Goal: Task Accomplishment & Management: Use online tool/utility

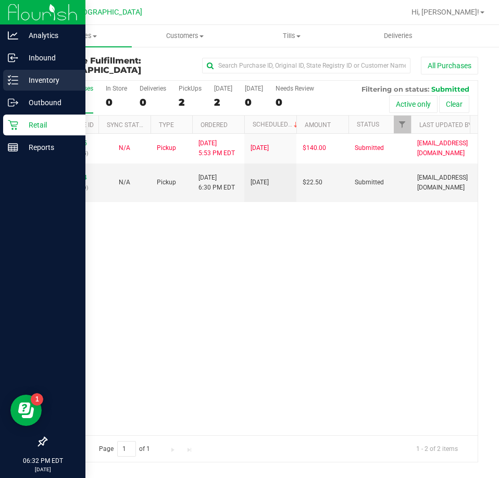
click at [45, 78] on p "Inventory" at bounding box center [49, 80] width 62 height 12
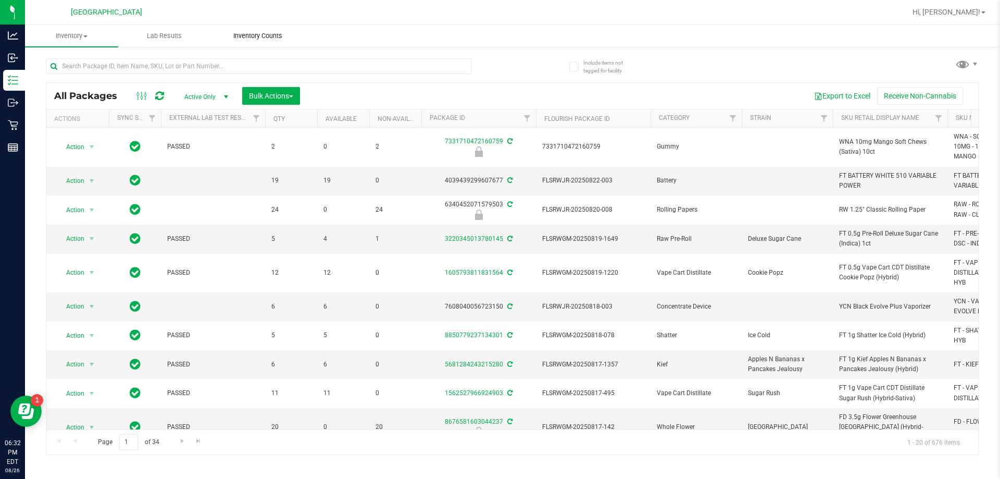
click at [251, 34] on span "Inventory Counts" at bounding box center [257, 35] width 77 height 9
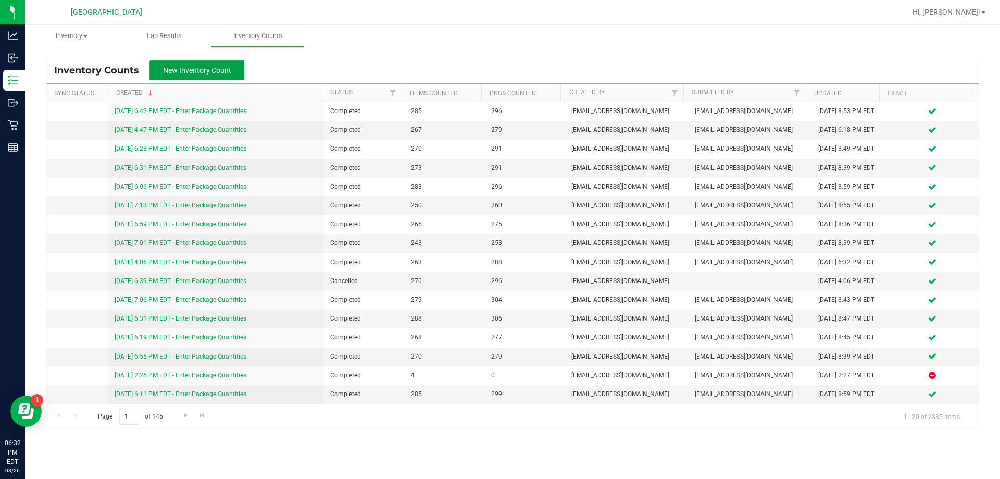
click at [192, 66] on span "New Inventory Count" at bounding box center [197, 70] width 68 height 8
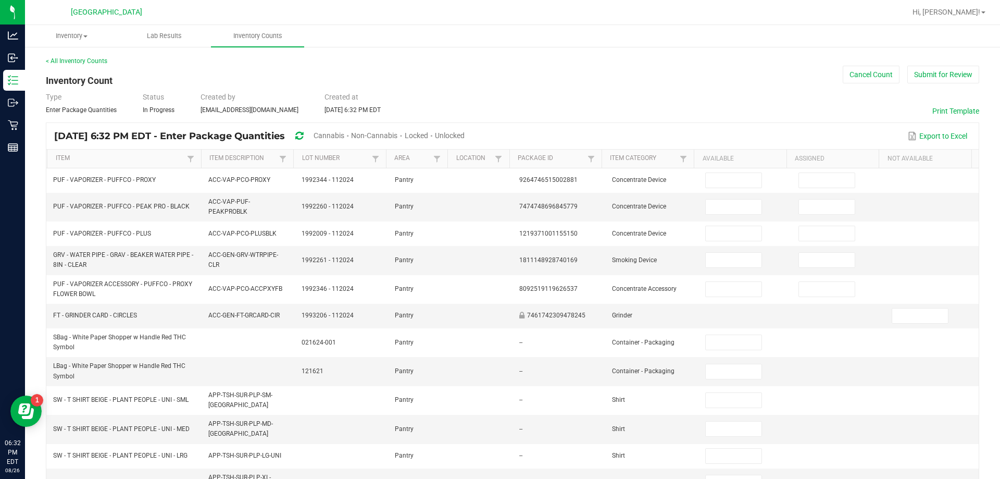
click at [344, 133] on span "Cannabis" at bounding box center [328, 135] width 31 height 8
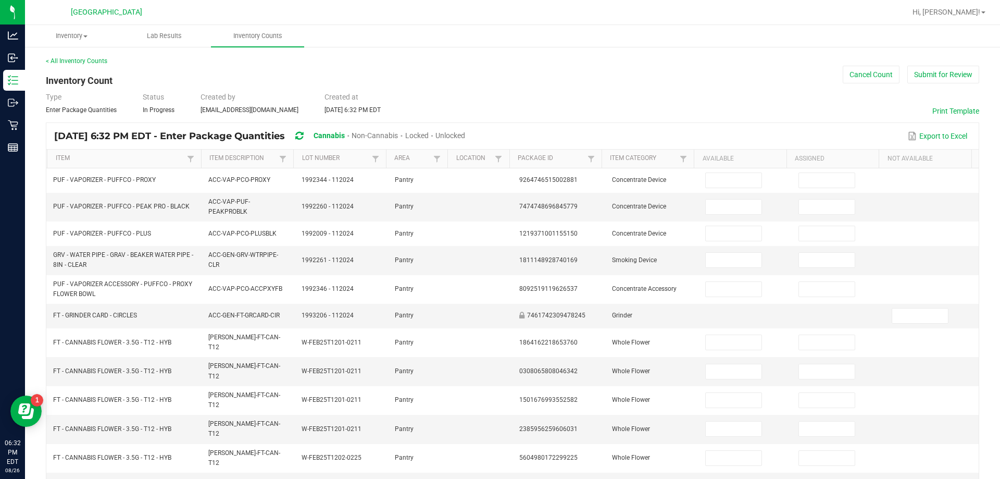
click at [465, 136] on span "Unlocked" at bounding box center [450, 135] width 30 height 8
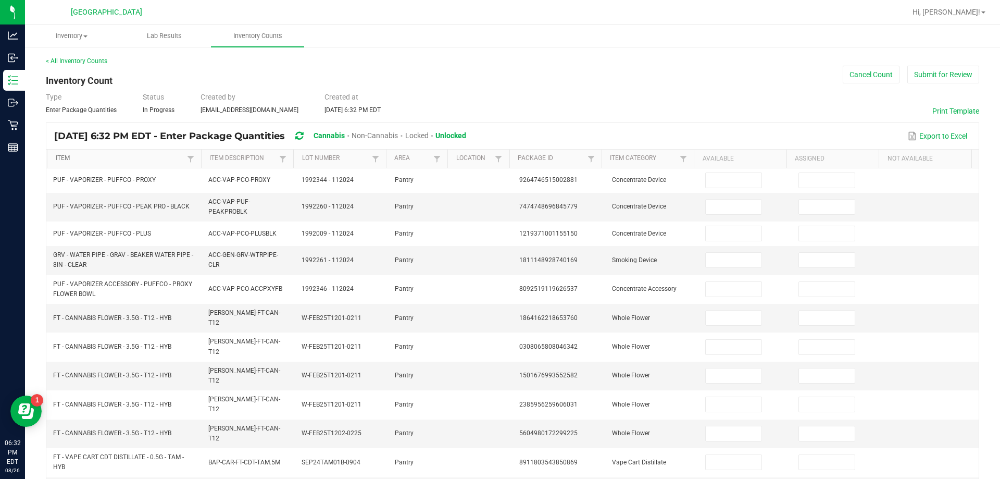
click at [68, 156] on link "Item" at bounding box center [120, 158] width 129 height 8
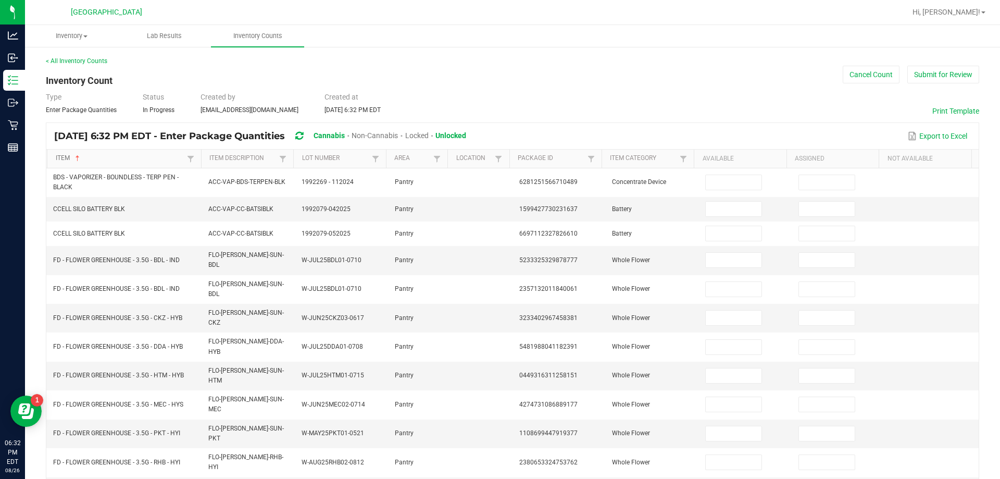
click at [68, 156] on link "Item" at bounding box center [120, 158] width 129 height 8
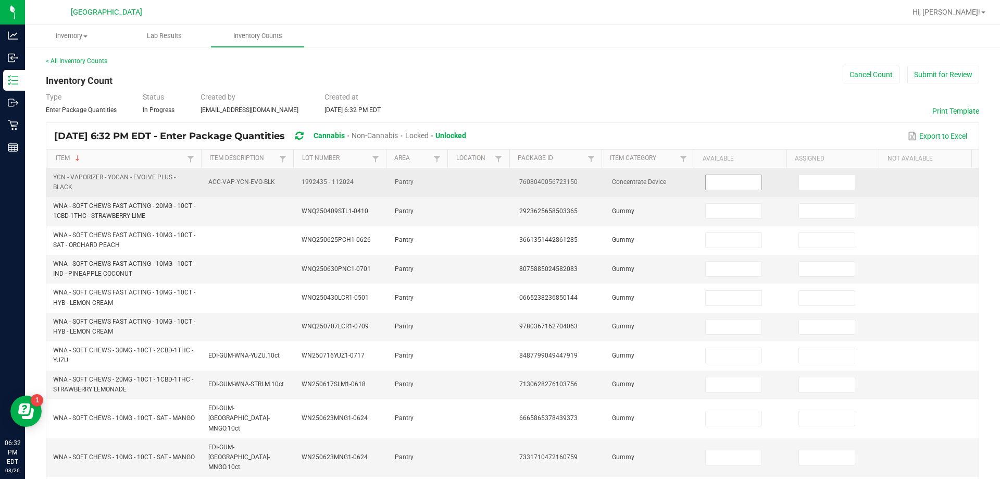
click at [498, 178] on input at bounding box center [733, 182] width 55 height 15
type input "1"
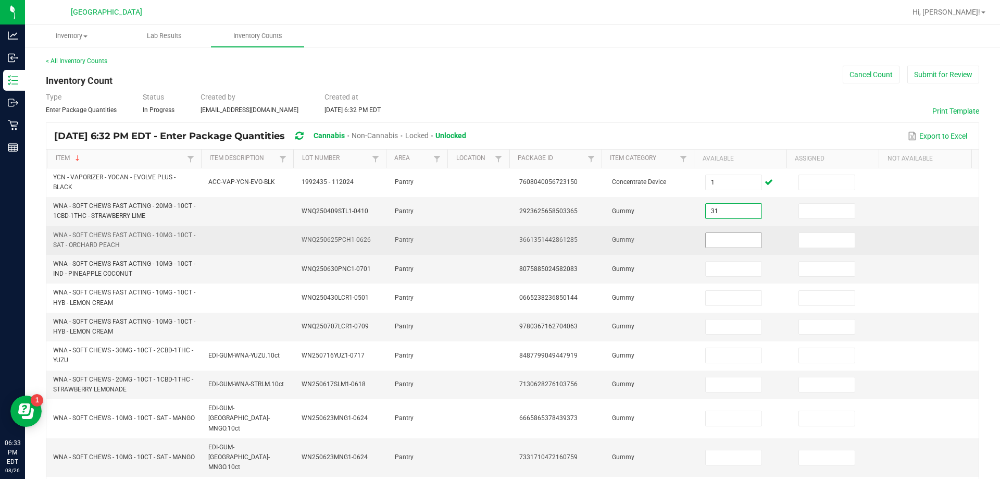
type input "31"
click at [498, 240] on input at bounding box center [733, 240] width 55 height 15
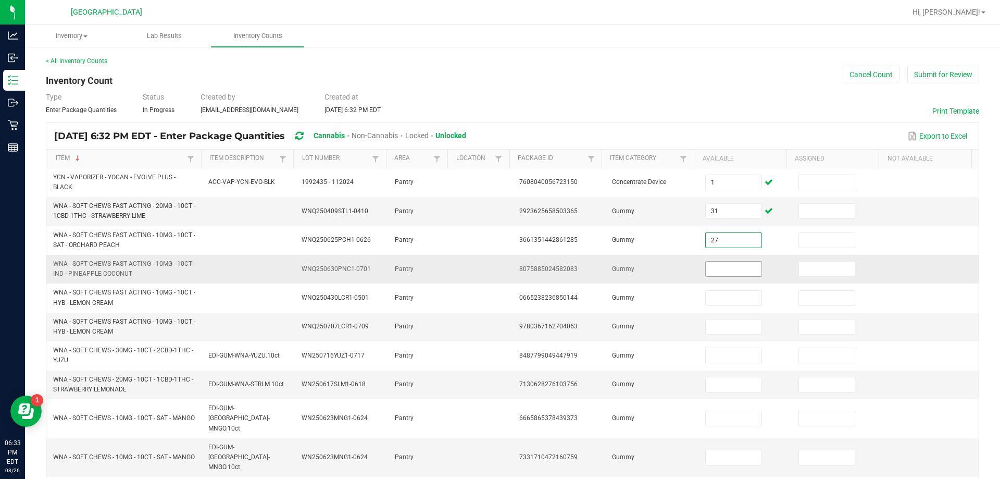
type input "27"
click at [498, 268] on input at bounding box center [733, 268] width 55 height 15
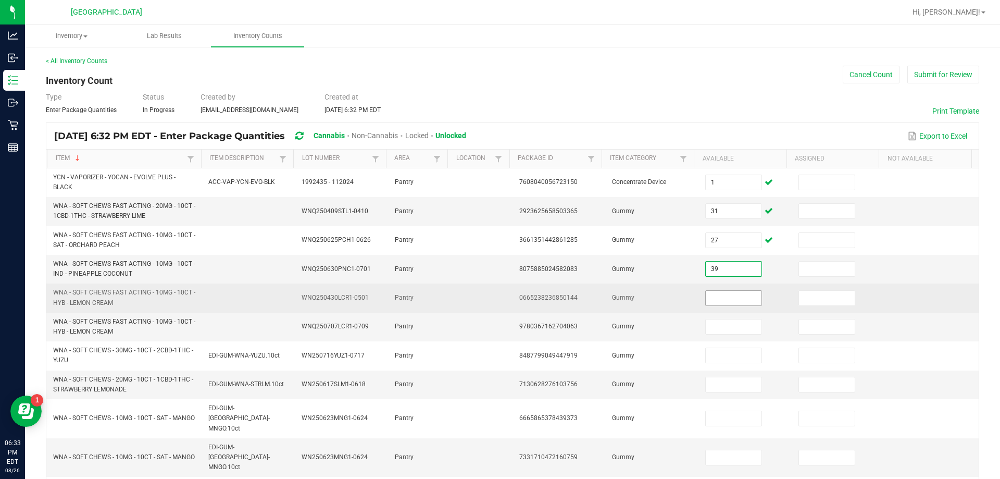
type input "39"
click at [498, 299] on input at bounding box center [733, 298] width 55 height 15
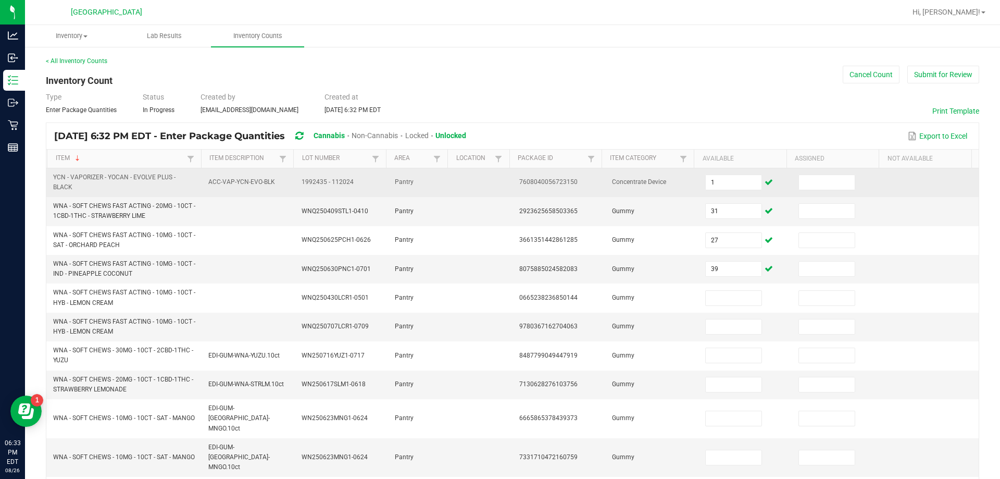
drag, startPoint x: 668, startPoint y: 203, endPoint x: 665, endPoint y: 193, distance: 10.2
click at [498, 193] on tbody "YCN - VAPORIZER - YOCAN - EVOLVE PLUS - BLACK ACC-VAP-YCN-EVO-BLK 1992435 - 112…" at bounding box center [512, 466] width 932 height 597
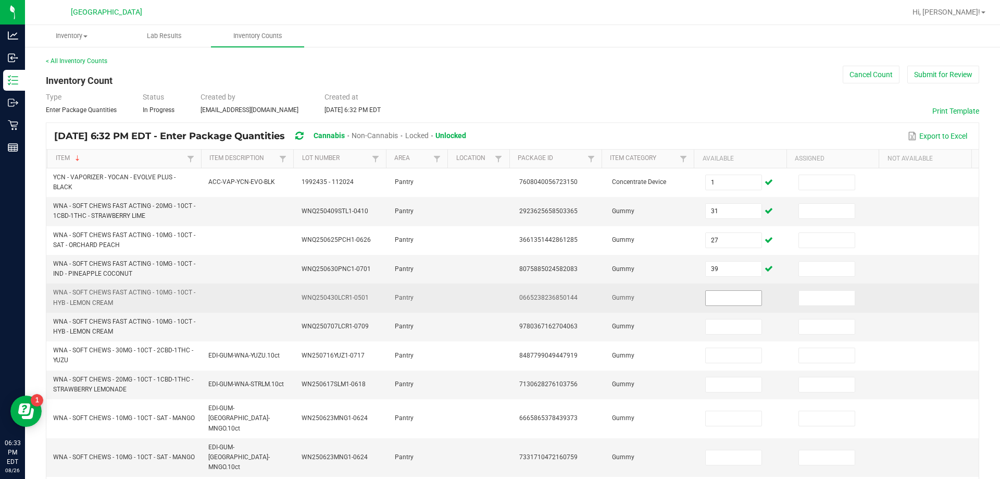
click at [498, 297] on input at bounding box center [733, 298] width 55 height 15
type input "1"
click at [498, 299] on td "Gummy" at bounding box center [652, 297] width 93 height 29
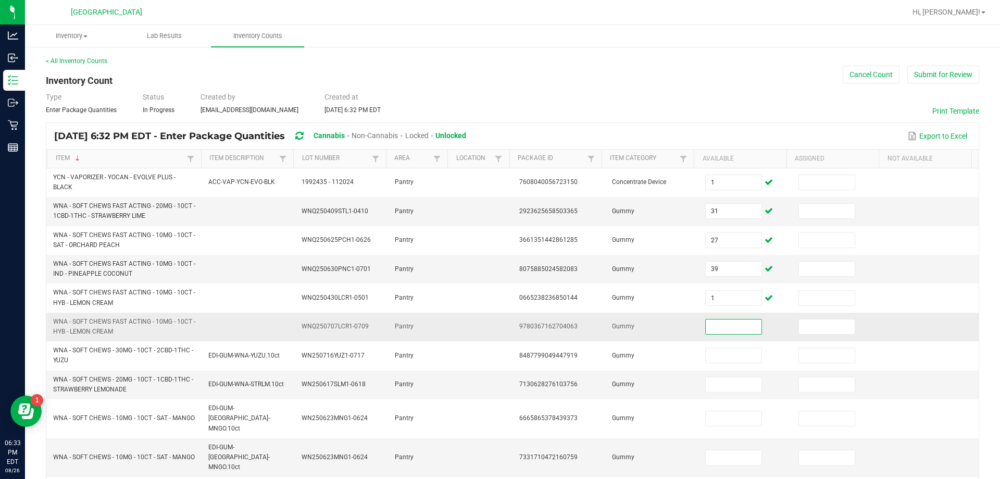
click at [498, 324] on input at bounding box center [733, 326] width 55 height 15
type input "5"
click at [498, 324] on td "Gummy" at bounding box center [652, 326] width 93 height 29
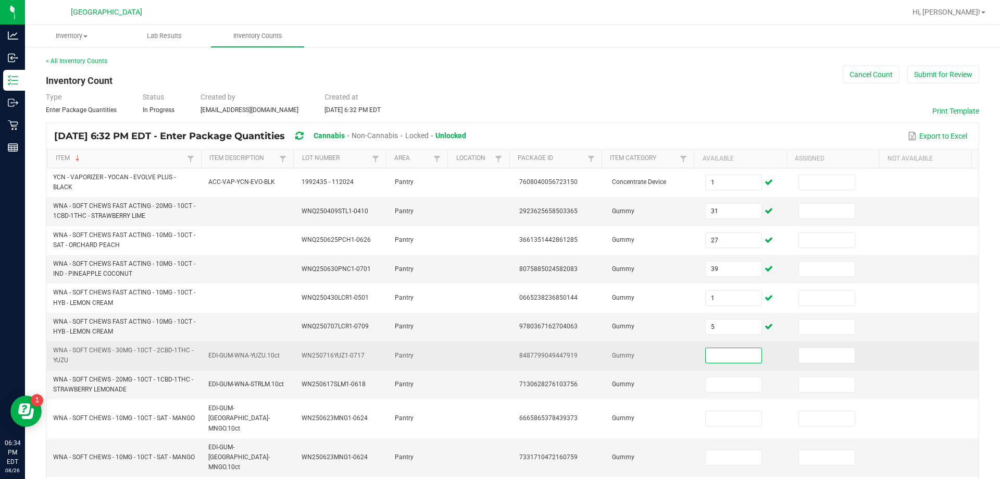
click at [498, 353] on input at bounding box center [733, 355] width 55 height 15
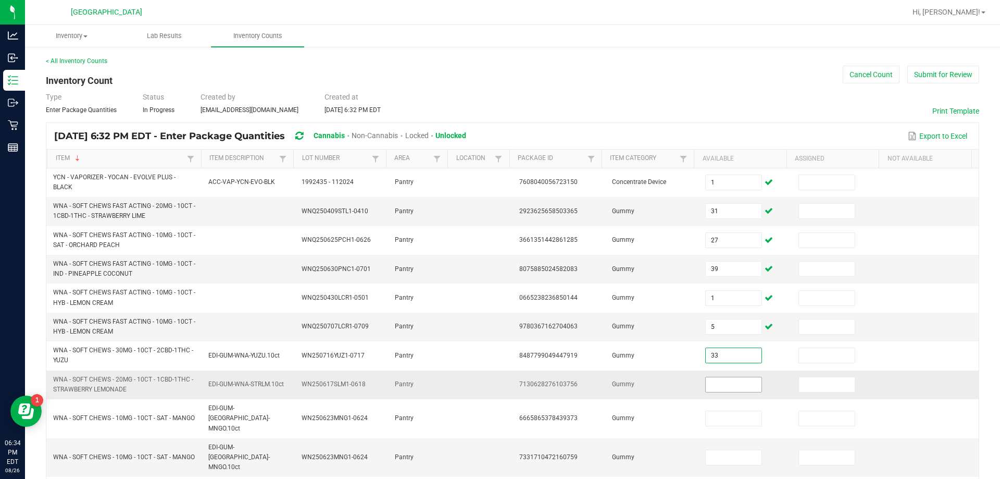
type input "33"
click at [498, 382] on input at bounding box center [733, 384] width 55 height 15
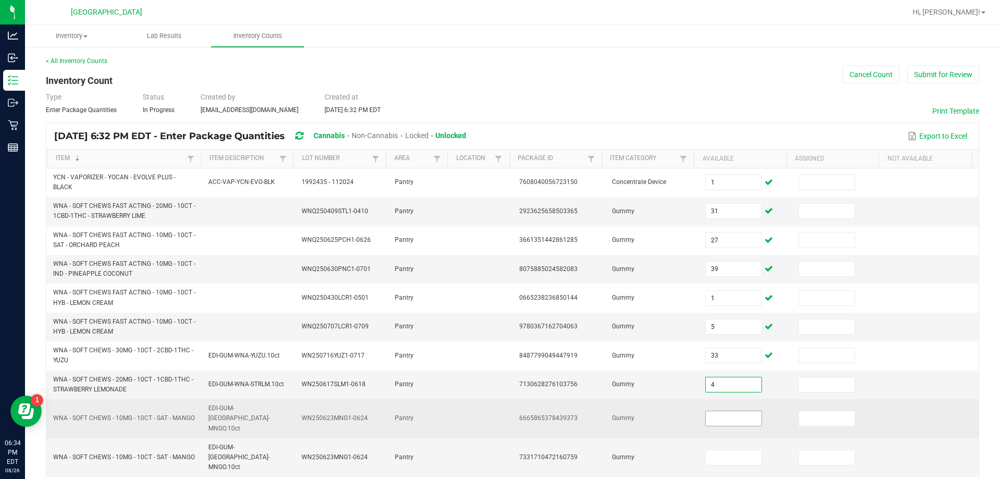
type input "4"
click at [498, 411] on input at bounding box center [733, 418] width 55 height 15
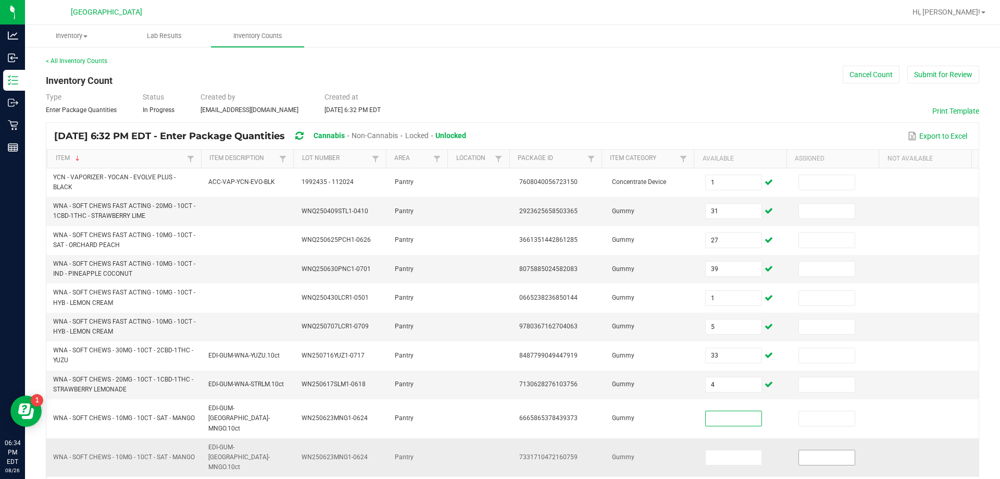
click at [498, 450] on input at bounding box center [826, 457] width 55 height 15
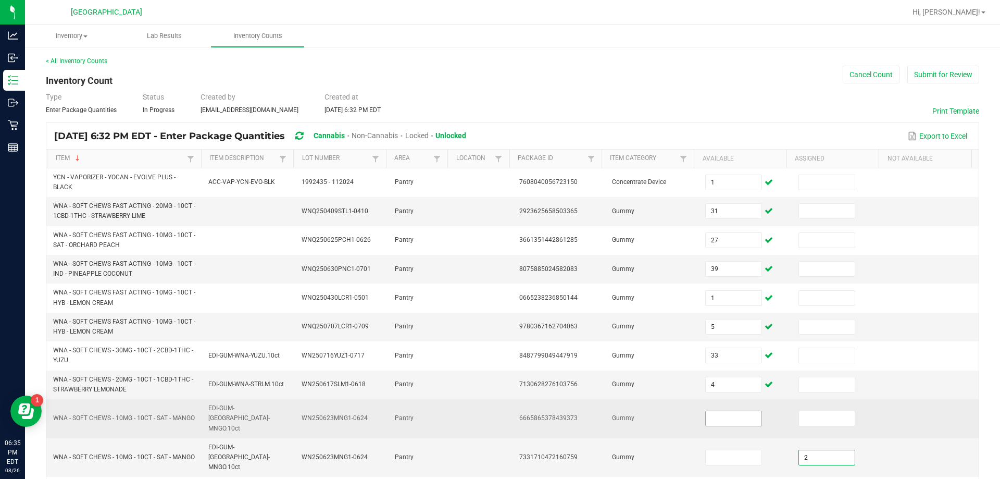
type input "2"
click at [498, 413] on input at bounding box center [733, 418] width 55 height 15
type input "35"
click at [498, 411] on td "Gummy" at bounding box center [652, 418] width 93 height 39
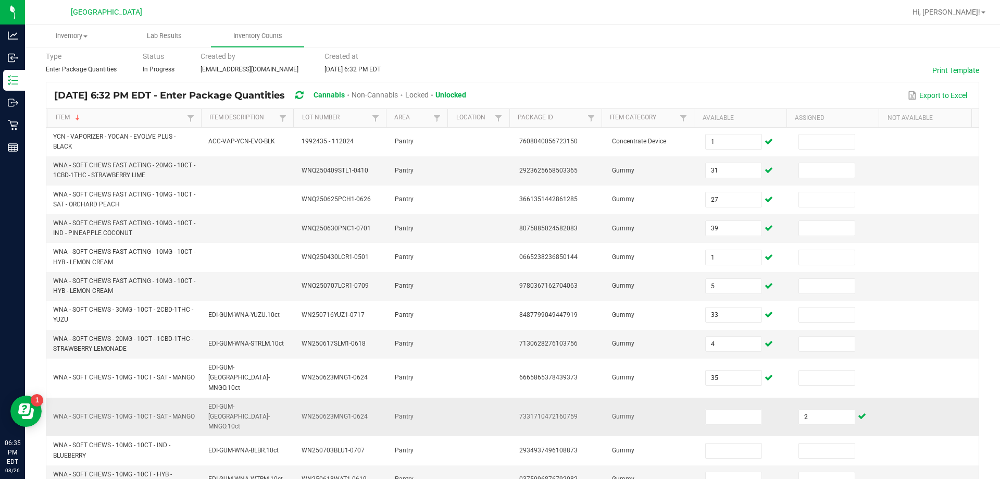
scroll to position [104, 0]
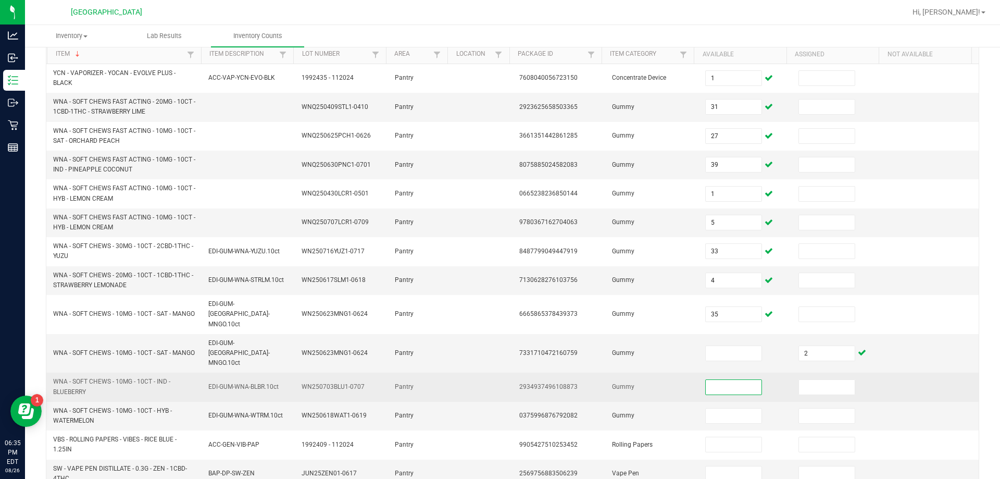
click at [498, 380] on input at bounding box center [733, 387] width 55 height 15
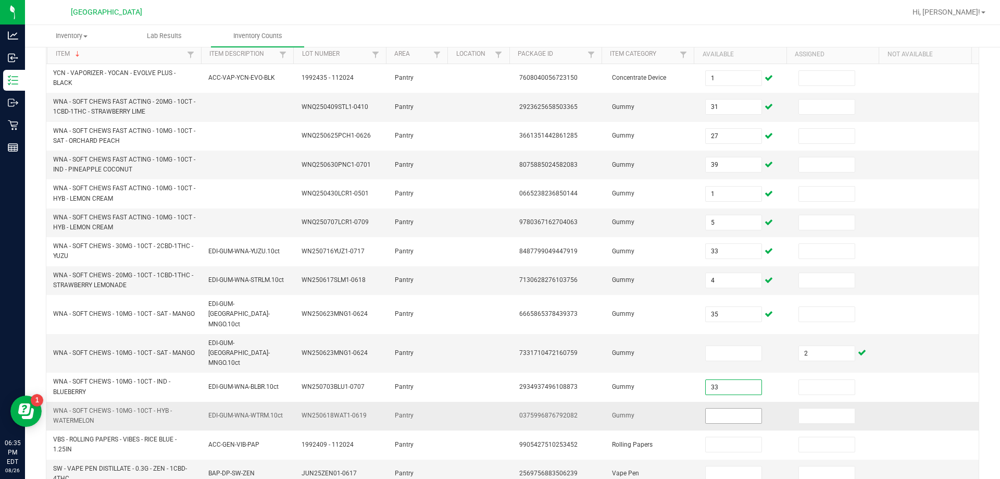
type input "33"
click at [498, 408] on input at bounding box center [733, 415] width 55 height 15
type input "32"
click at [498, 401] on td "Gummy" at bounding box center [652, 415] width 93 height 29
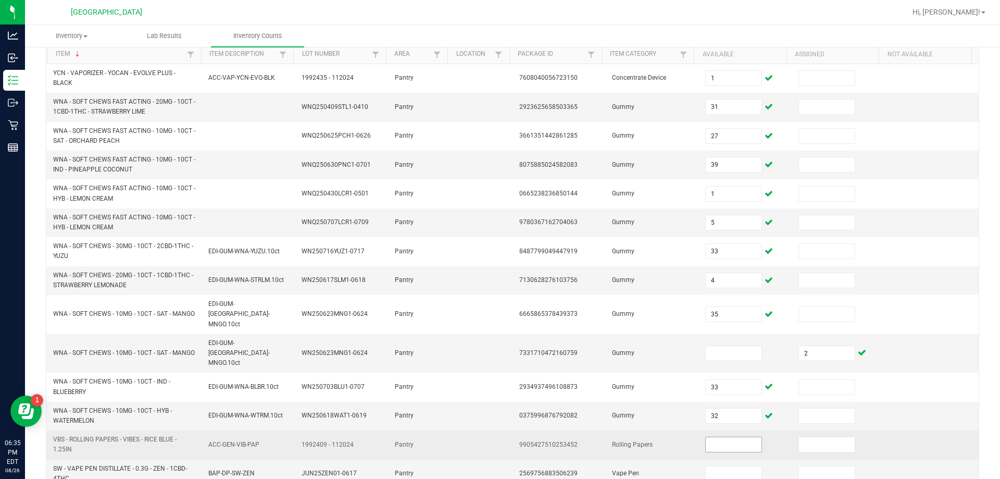
click at [498, 437] on input at bounding box center [733, 444] width 55 height 15
type input "1"
click at [498, 430] on td "Rolling Papers" at bounding box center [652, 444] width 93 height 29
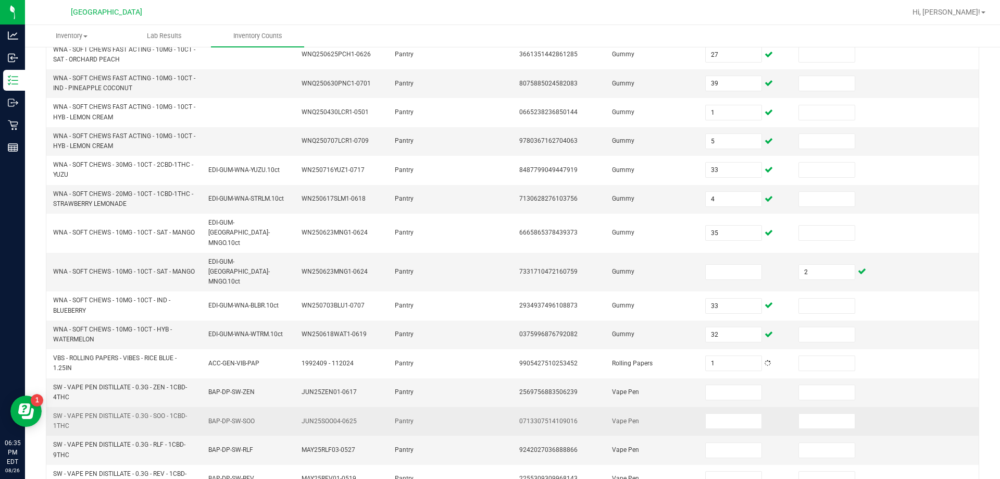
scroll to position [208, 0]
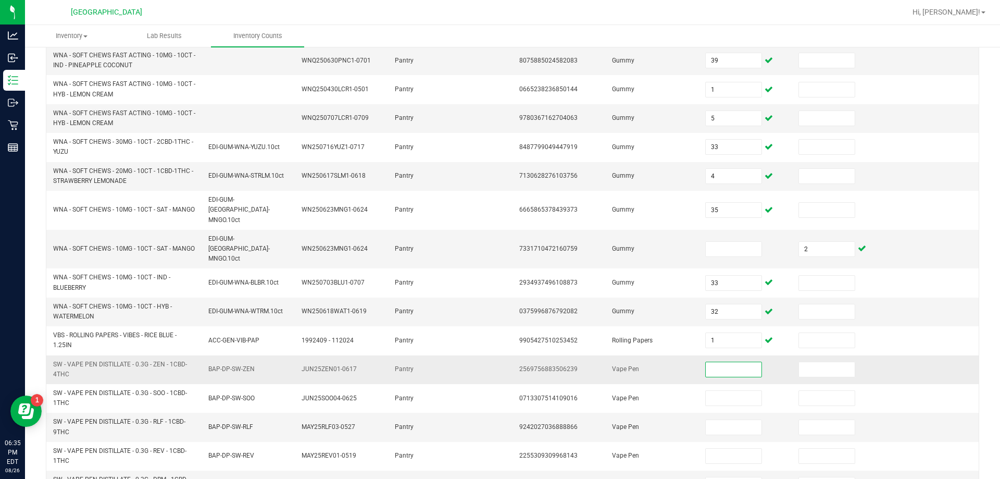
click at [498, 362] on input at bounding box center [733, 369] width 55 height 15
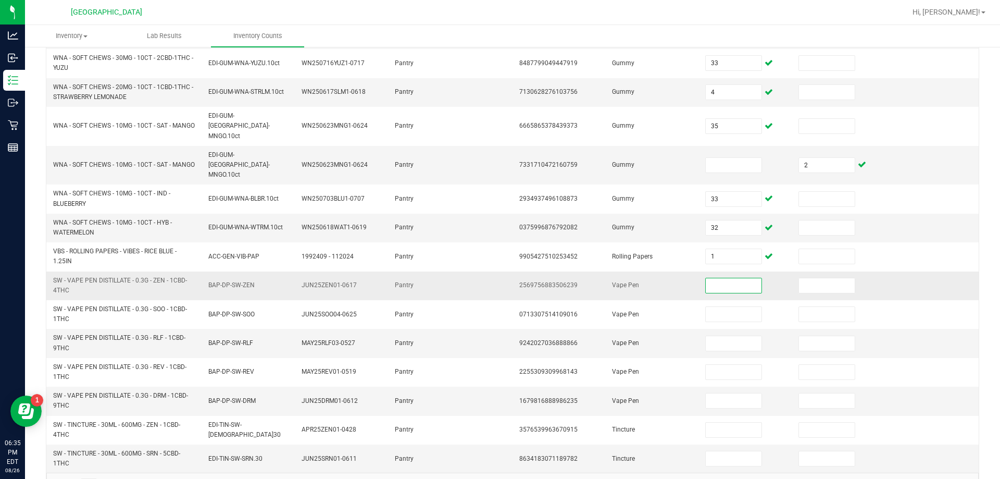
scroll to position [304, 0]
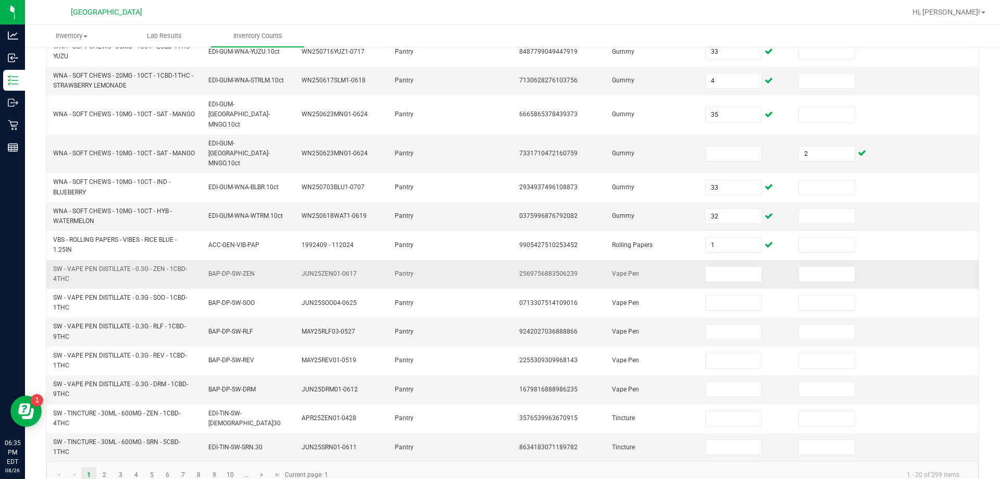
click at [498, 260] on td "Vape Pen" at bounding box center [652, 274] width 93 height 29
click at [105, 467] on link "2" at bounding box center [104, 475] width 15 height 16
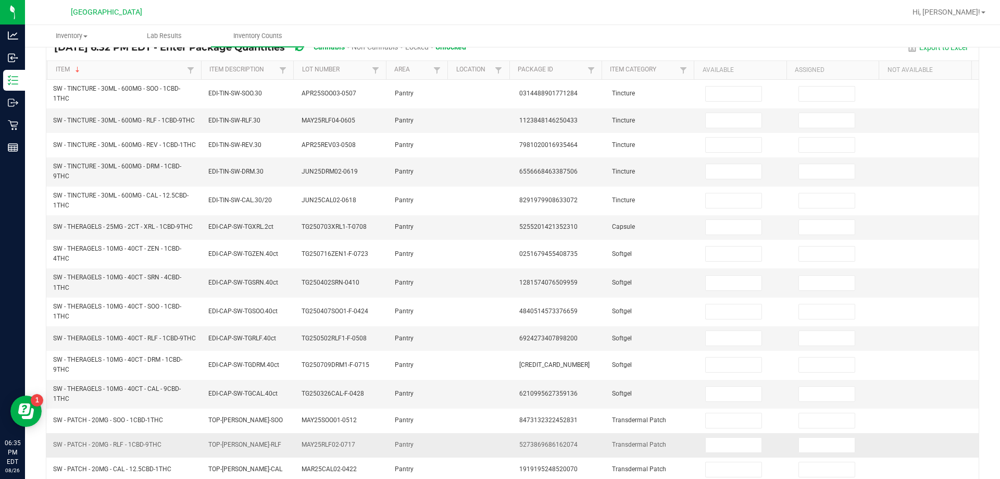
scroll to position [69, 0]
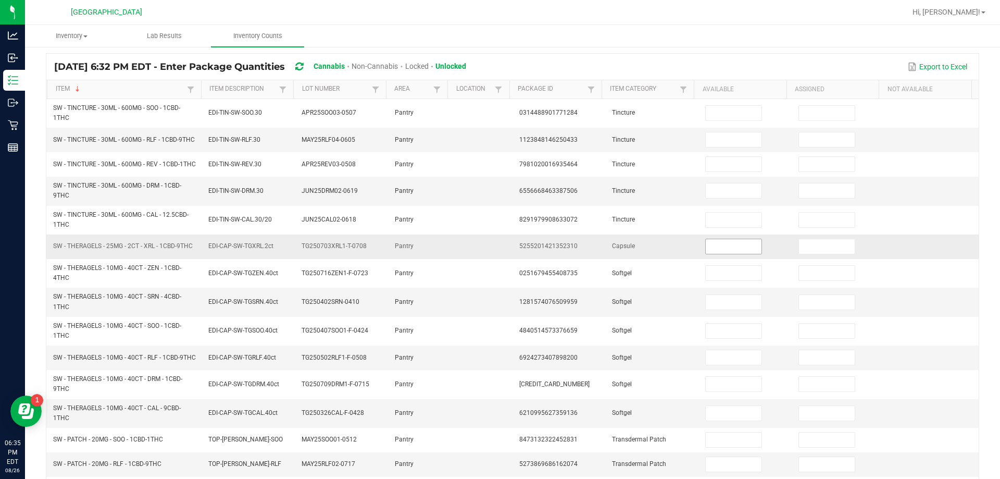
click at [498, 254] on input at bounding box center [733, 246] width 55 height 15
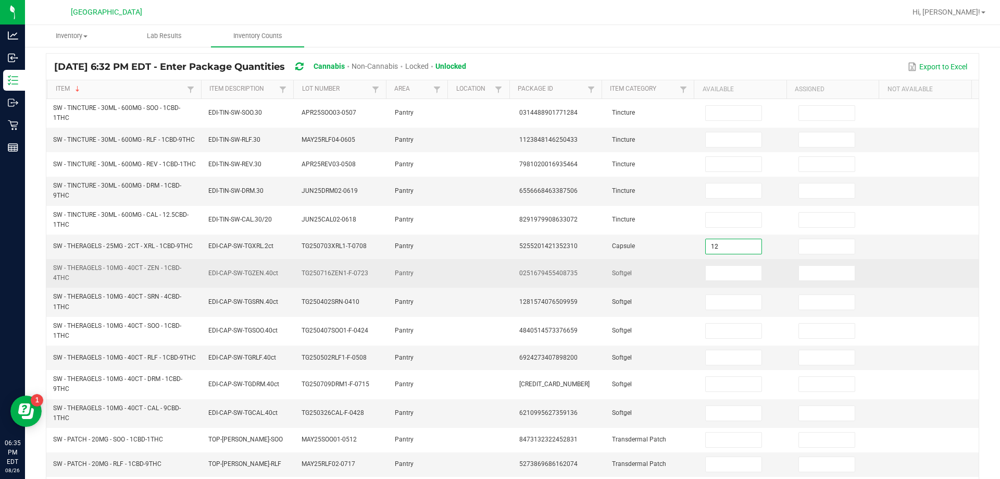
type input "12"
type input "2"
type input "4"
type input "1"
type input "5"
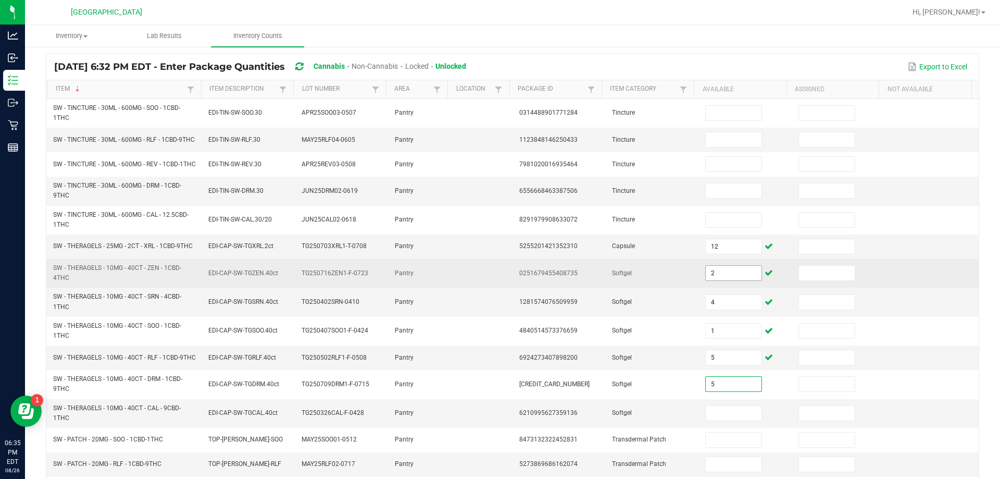
type input "5"
type input "4"
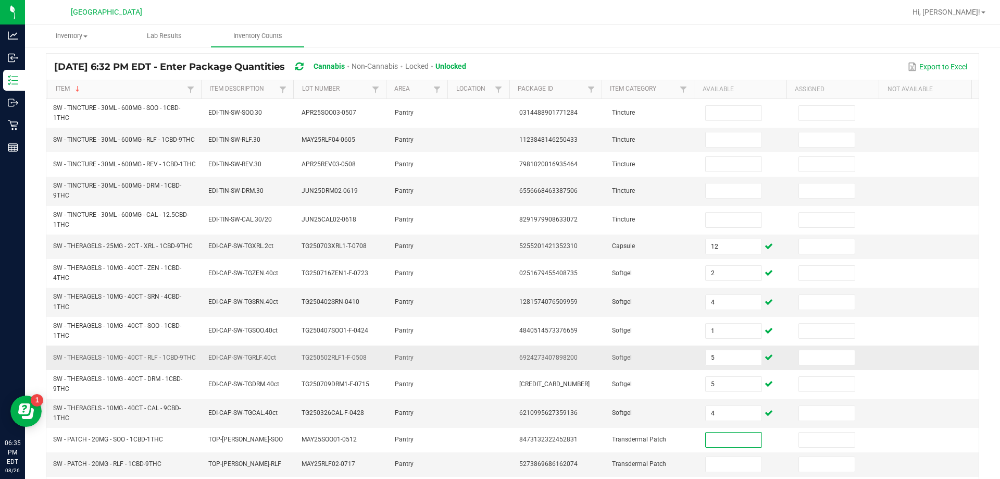
click at [498, 370] on td "Softgel" at bounding box center [652, 357] width 93 height 24
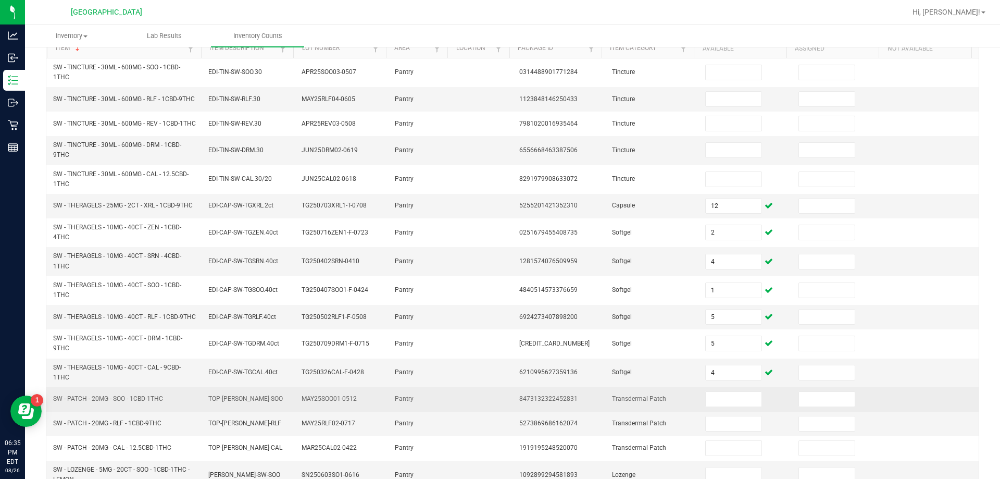
scroll to position [173, 0]
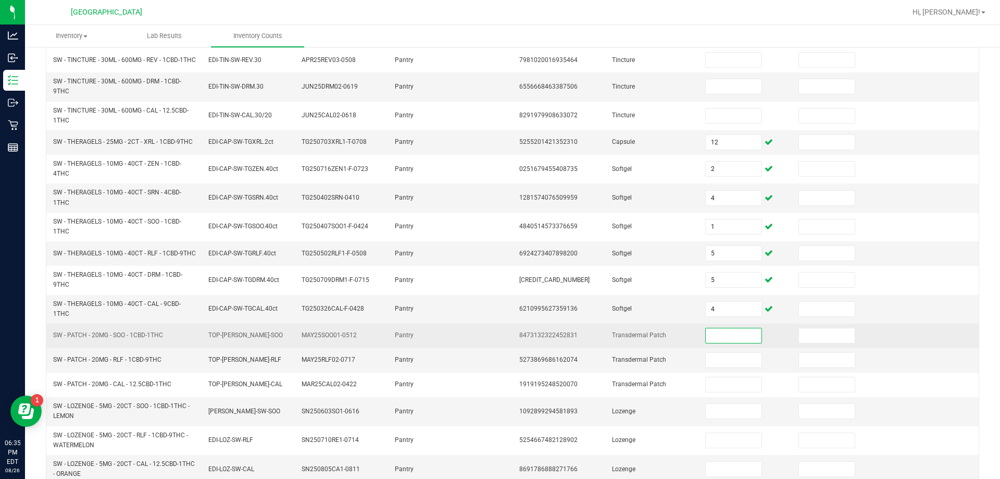
click at [498, 343] on input at bounding box center [733, 335] width 55 height 15
type input "7"
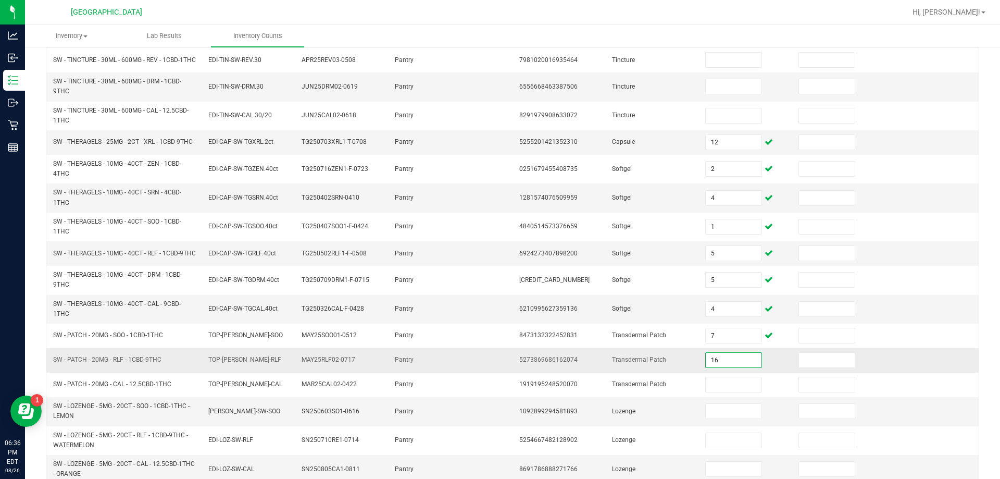
type input "16"
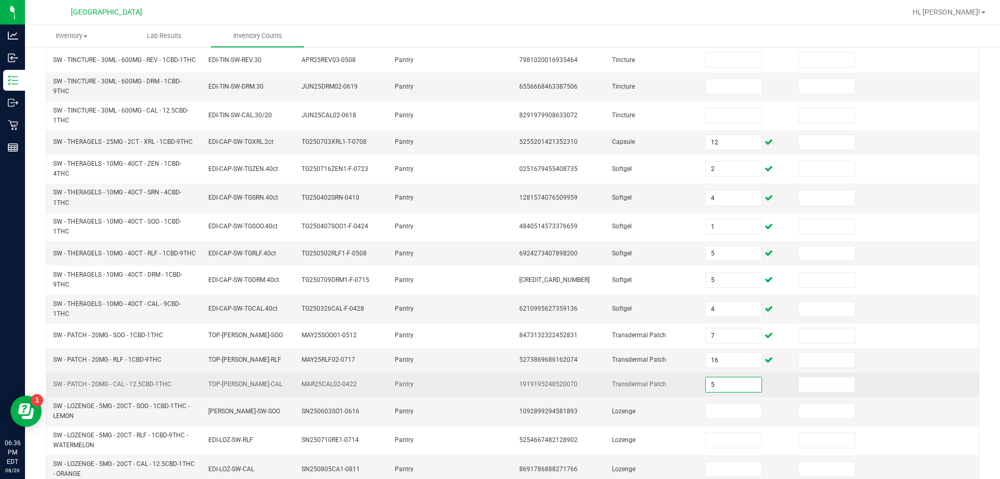
type input "5"
click at [498, 386] on td "Transdermal Patch" at bounding box center [652, 384] width 93 height 24
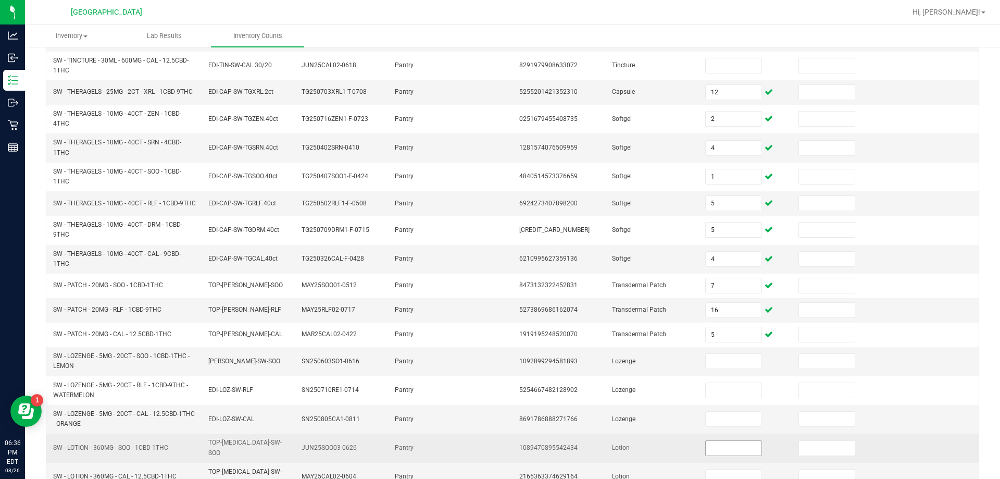
scroll to position [278, 0]
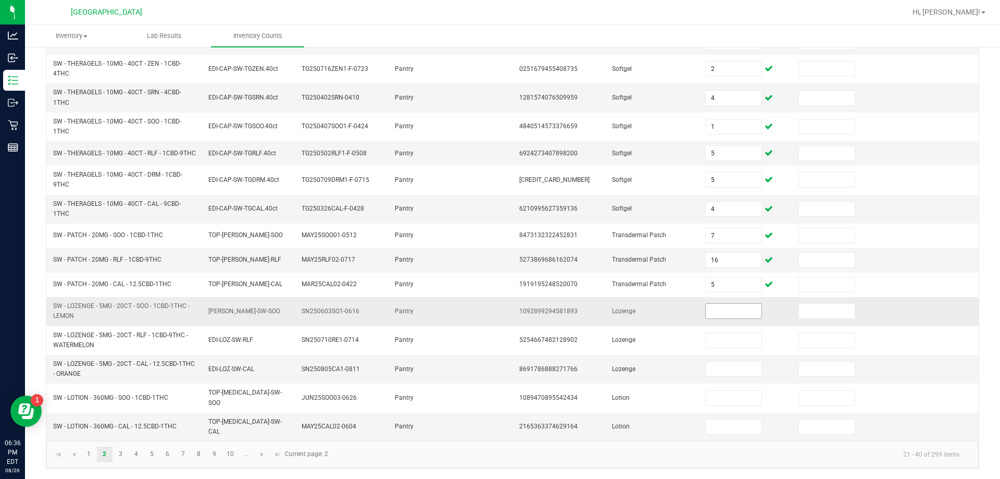
click at [498, 318] on input at bounding box center [733, 311] width 55 height 15
type input "10"
type input "18"
type input "20"
click at [498, 363] on td "Lozenge" at bounding box center [652, 369] width 93 height 29
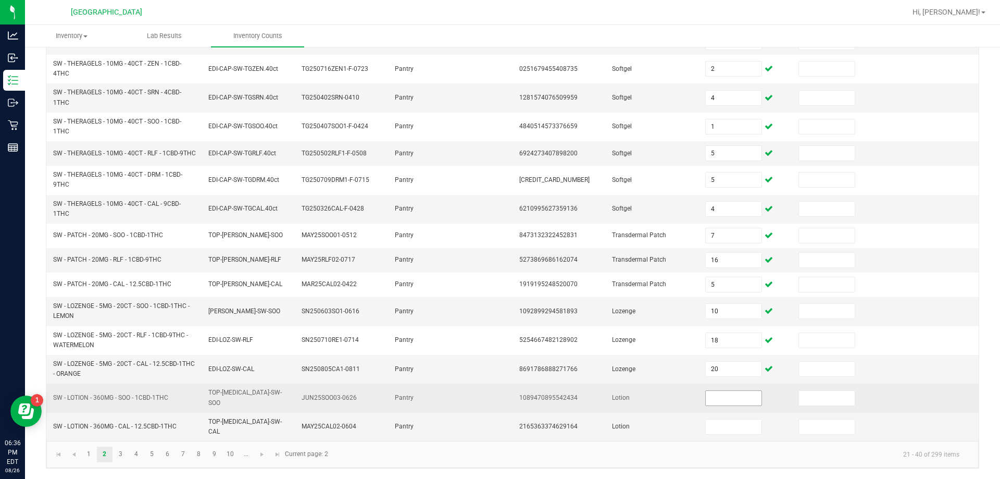
click at [498, 405] on input at bounding box center [733, 398] width 55 height 15
type input "2"
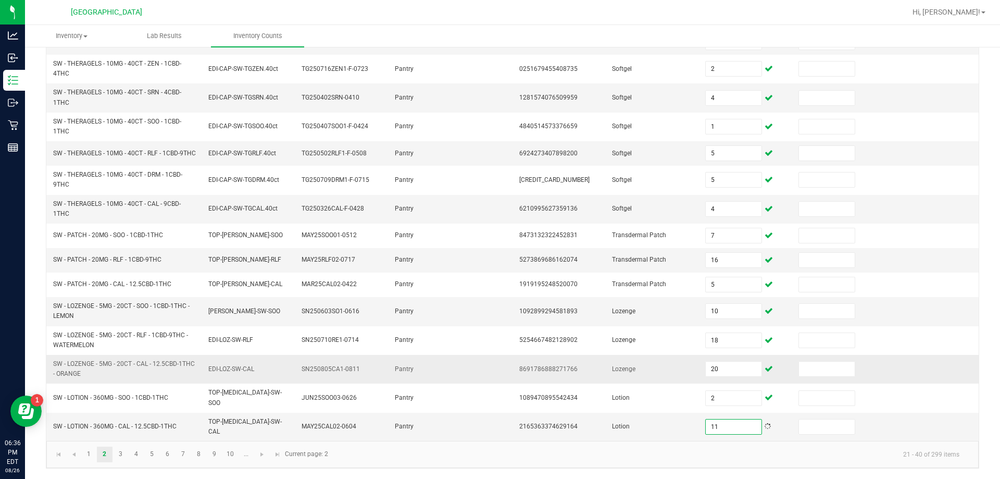
type input "11"
click at [498, 381] on td "Lozenge" at bounding box center [652, 369] width 93 height 29
click at [121, 453] on link "3" at bounding box center [120, 454] width 15 height 16
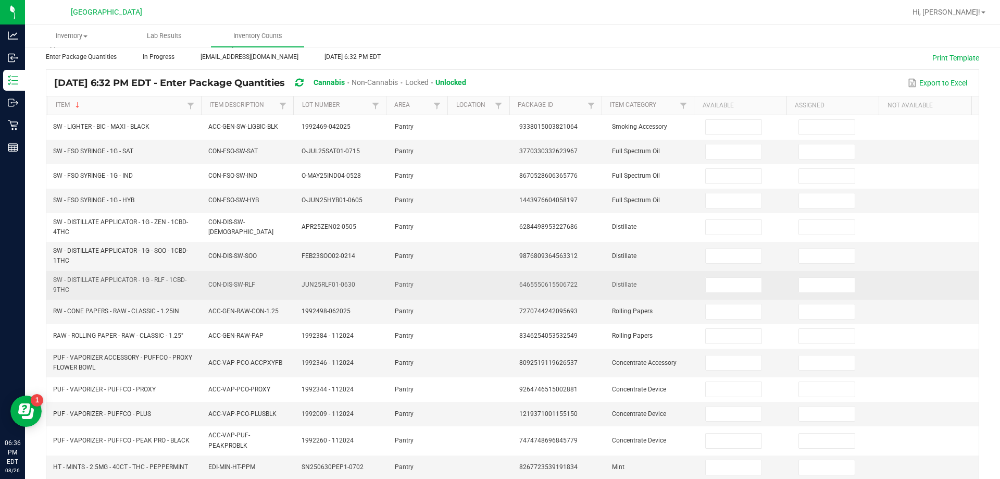
scroll to position [34, 0]
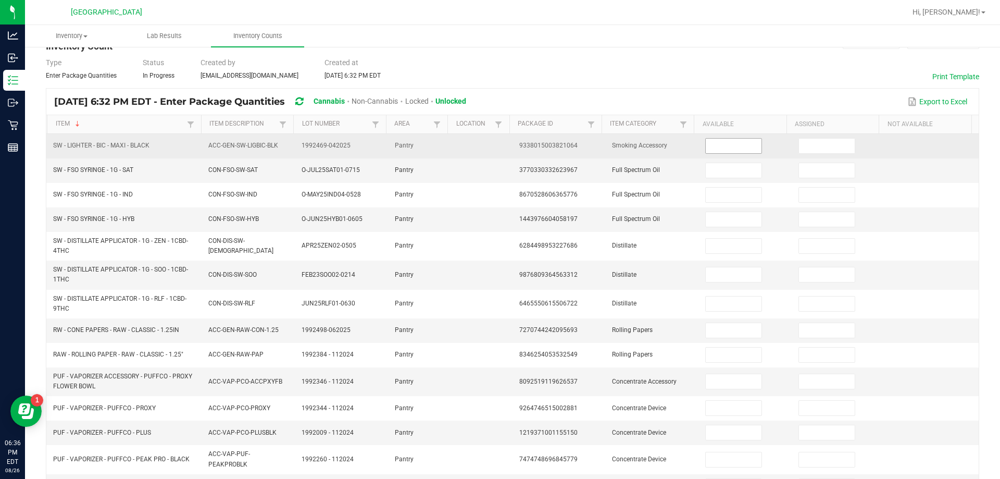
click at [498, 145] on input at bounding box center [733, 146] width 55 height 15
type input "1"
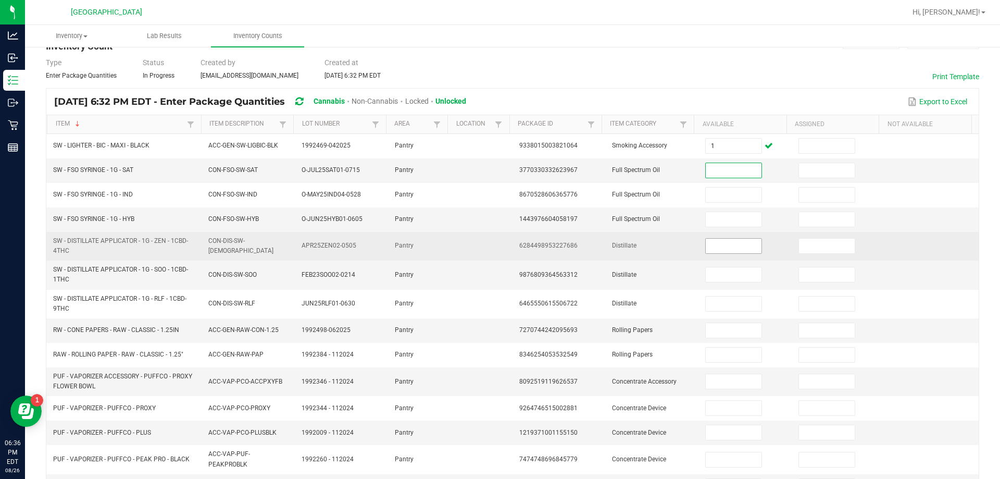
click at [498, 244] on input at bounding box center [733, 245] width 55 height 15
type input "5"
type input "7"
type input "8"
type input "1"
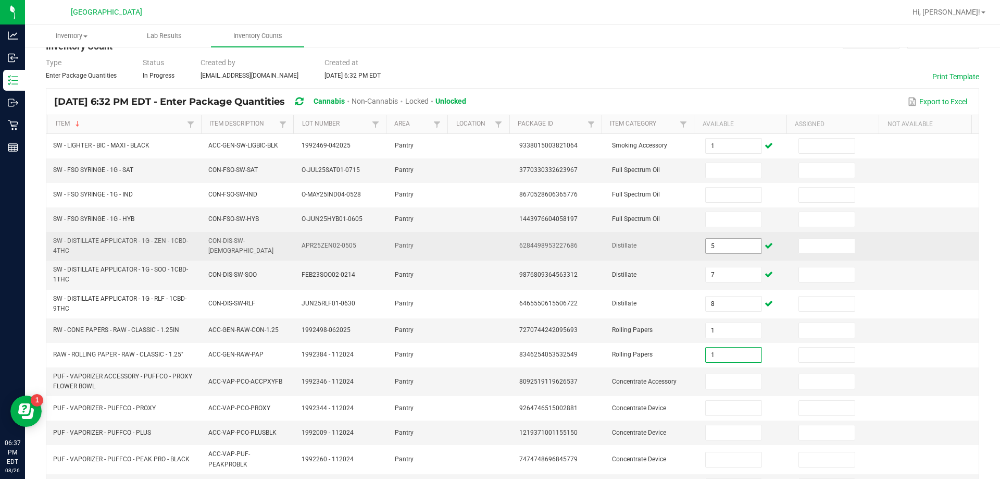
type input "1"
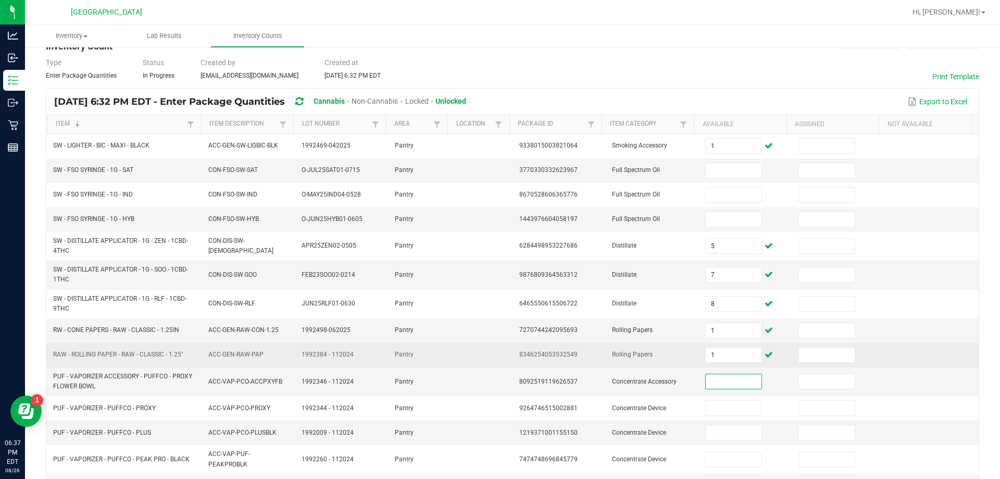
type input "1"
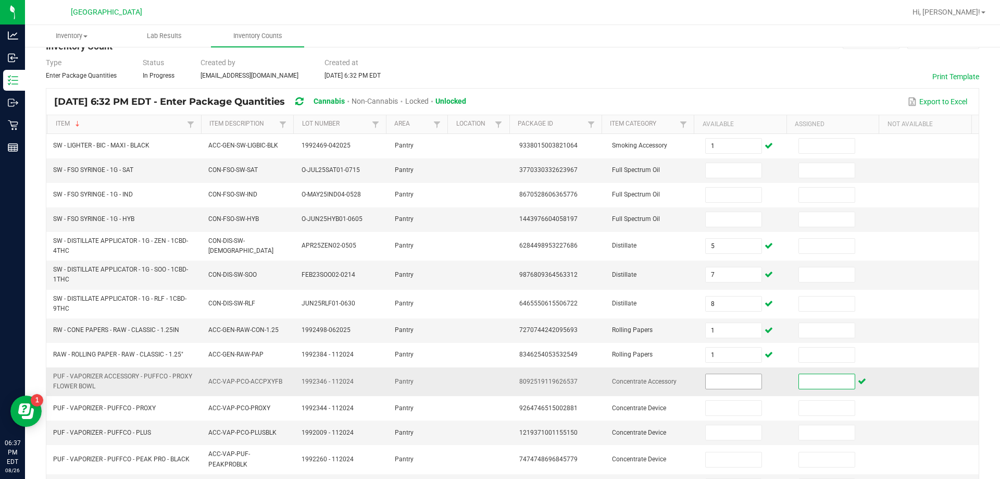
click at [498, 374] on input at bounding box center [733, 381] width 55 height 15
type input "1"
click at [498, 378] on span "Concentrate Accessory" at bounding box center [644, 381] width 65 height 7
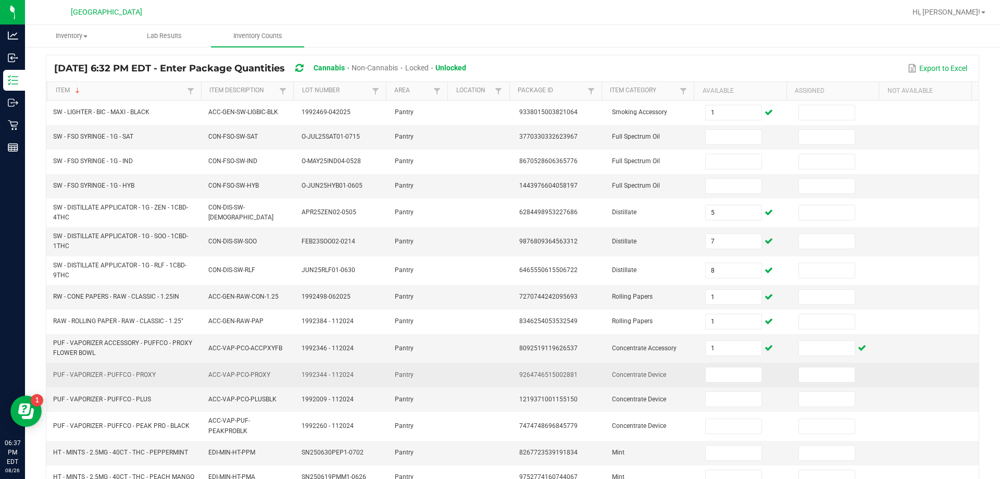
scroll to position [86, 0]
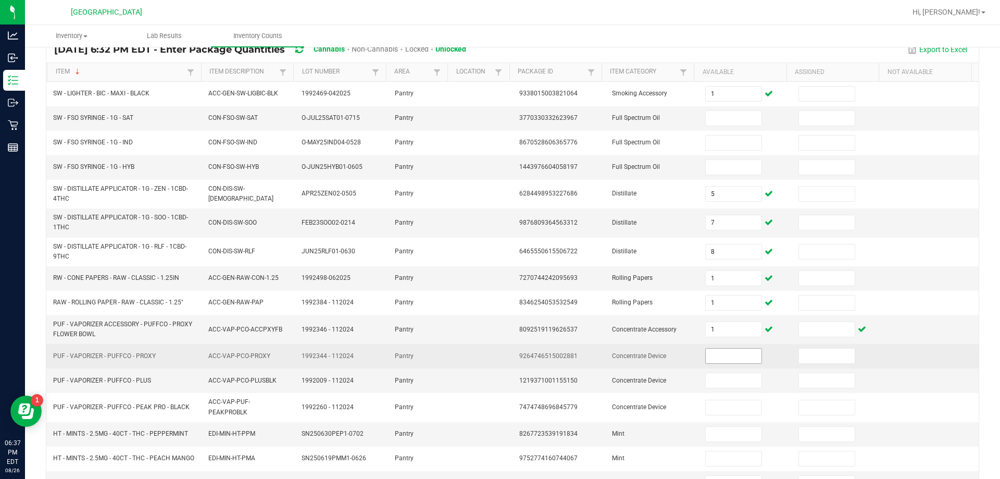
click at [498, 360] on input at bounding box center [733, 355] width 55 height 15
type input "1"
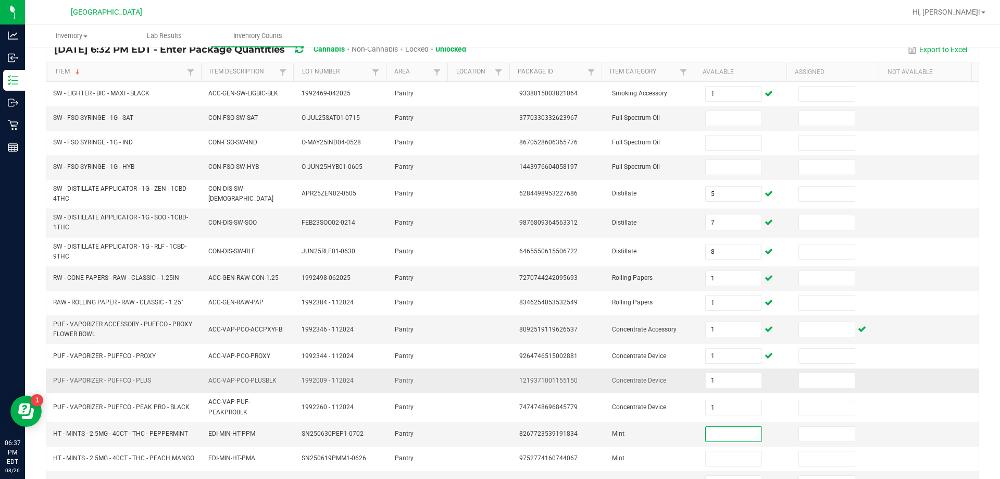
click at [498, 370] on td "Concentrate Device" at bounding box center [652, 380] width 93 height 24
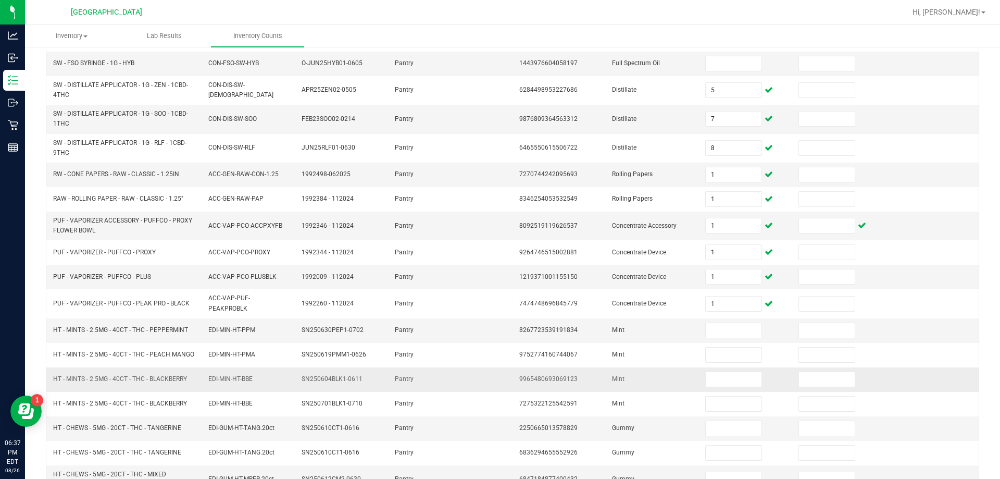
scroll to position [191, 0]
click at [498, 327] on input at bounding box center [733, 329] width 55 height 15
type input "1"
type input "2"
click at [498, 386] on input at bounding box center [826, 378] width 55 height 15
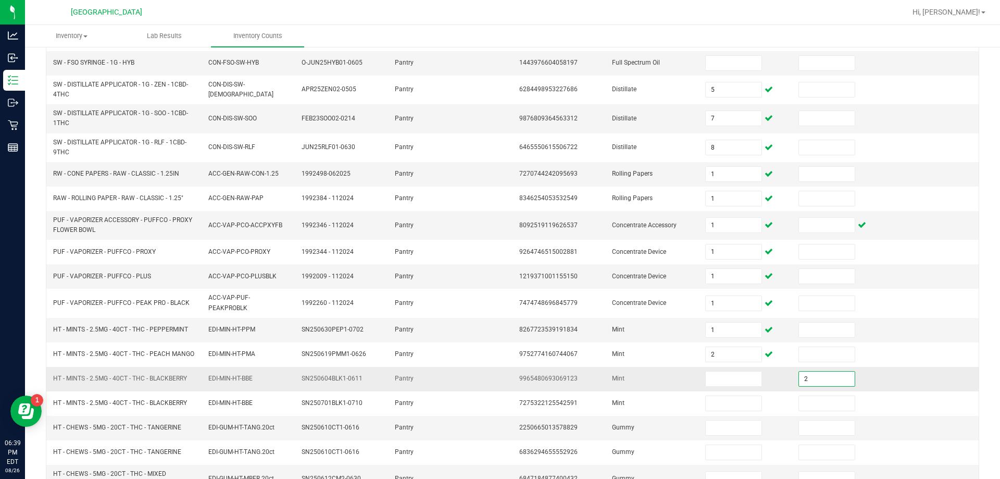
type input "2"
click at [498, 391] on td at bounding box center [745, 379] width 93 height 24
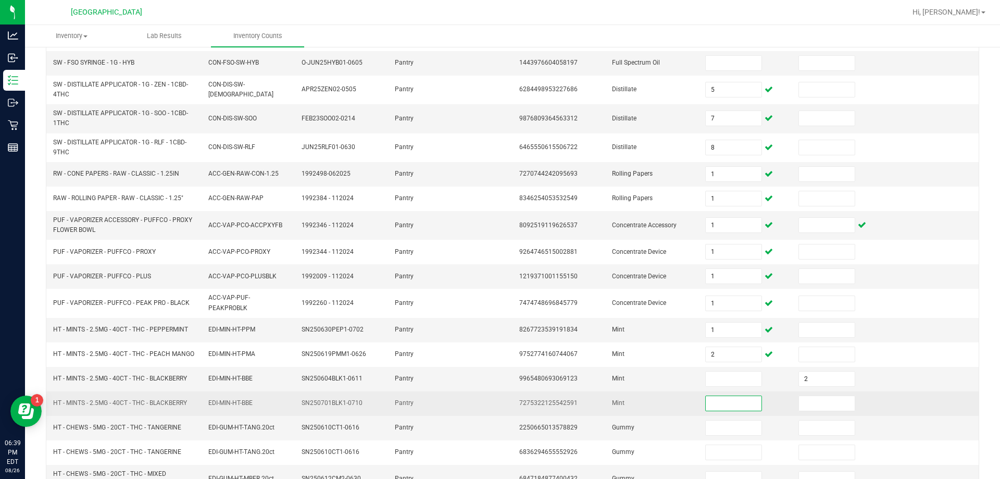
click at [498, 405] on input at bounding box center [733, 403] width 55 height 15
type input "12"
click at [498, 403] on td "Mint" at bounding box center [652, 403] width 93 height 24
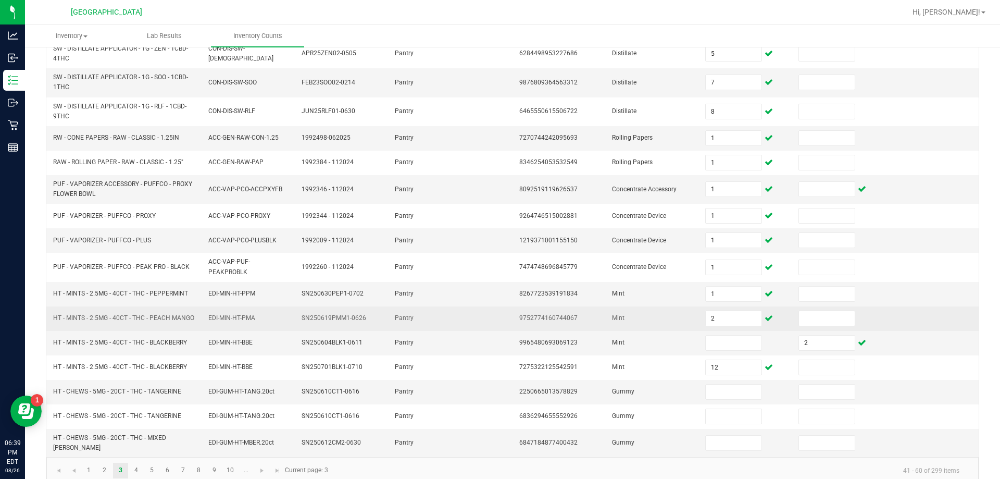
scroll to position [243, 0]
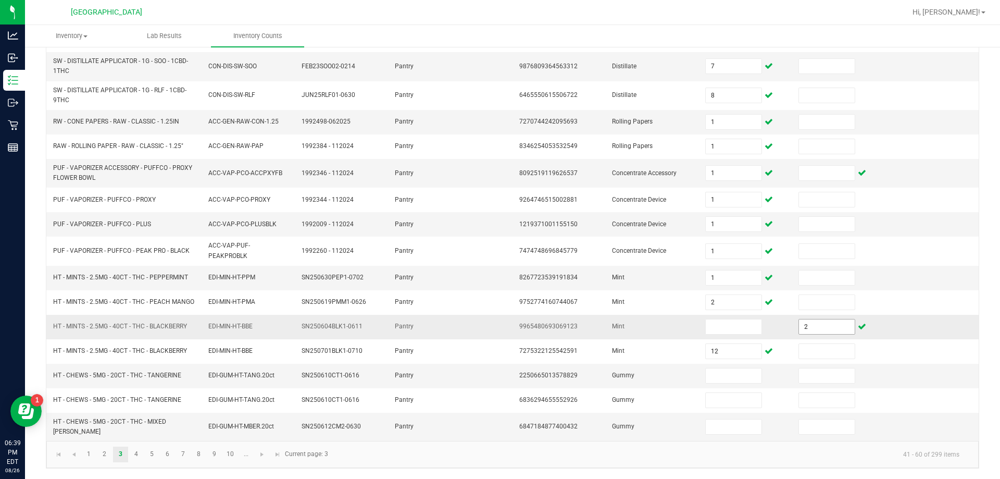
click at [498, 330] on input "2" at bounding box center [826, 326] width 55 height 15
click at [498, 383] on input at bounding box center [733, 375] width 55 height 15
type input "2"
click at [498, 328] on input at bounding box center [733, 326] width 55 height 15
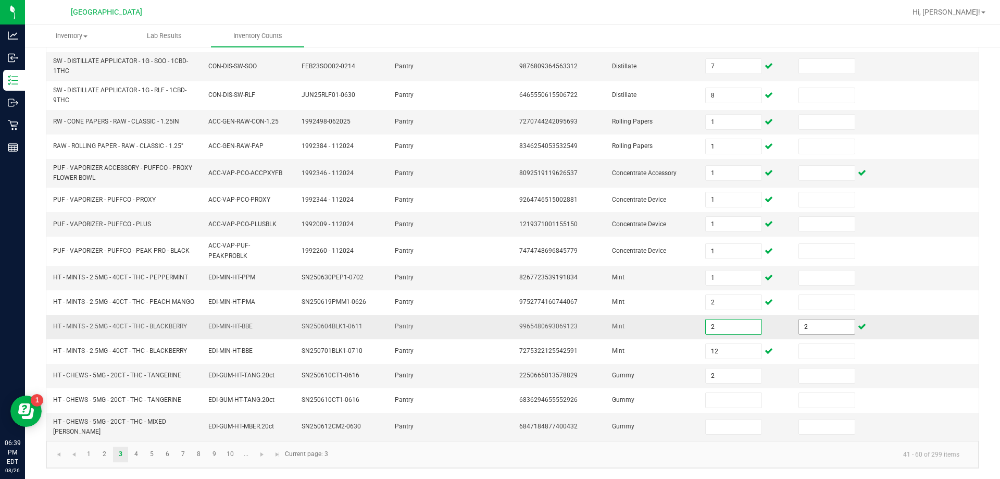
type input "2"
click at [498, 328] on input "2" at bounding box center [826, 326] width 55 height 15
click at [498, 332] on td "2" at bounding box center [745, 327] width 93 height 24
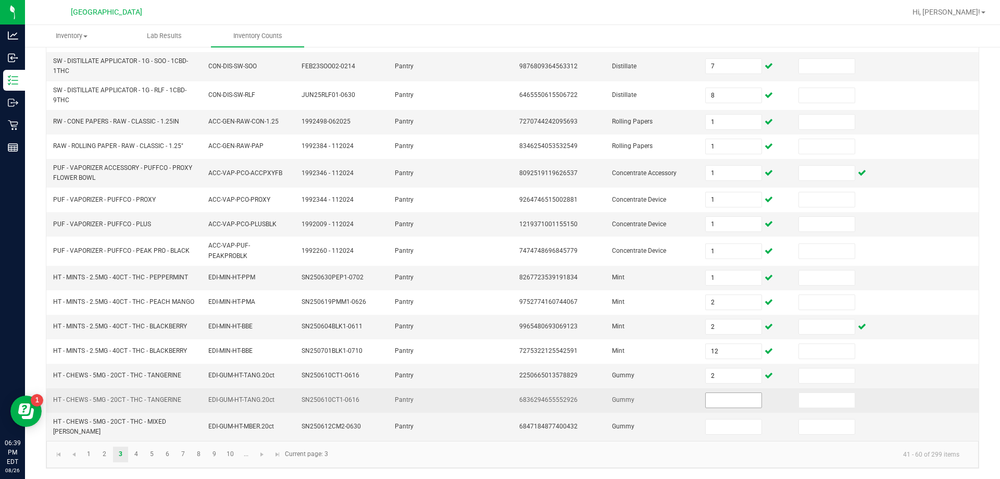
click at [498, 402] on input at bounding box center [733, 400] width 55 height 15
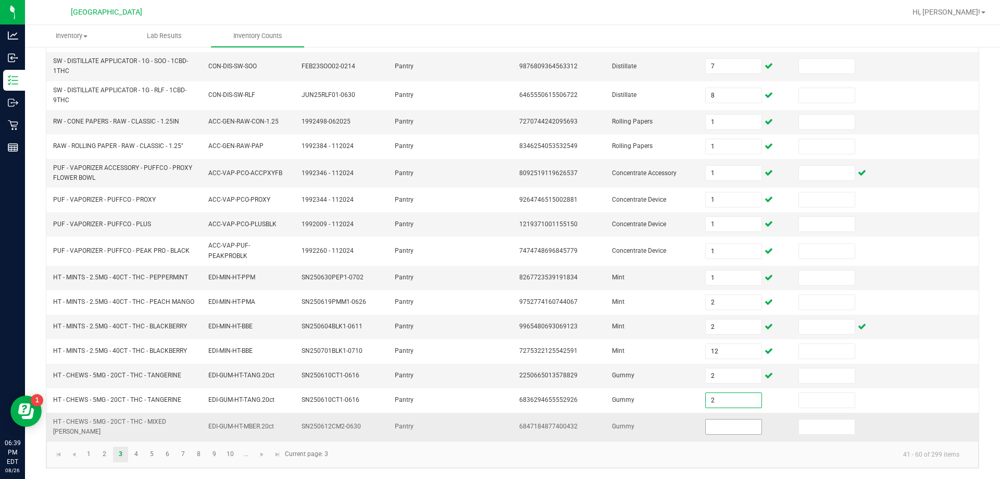
type input "2"
click at [498, 432] on input at bounding box center [733, 426] width 55 height 15
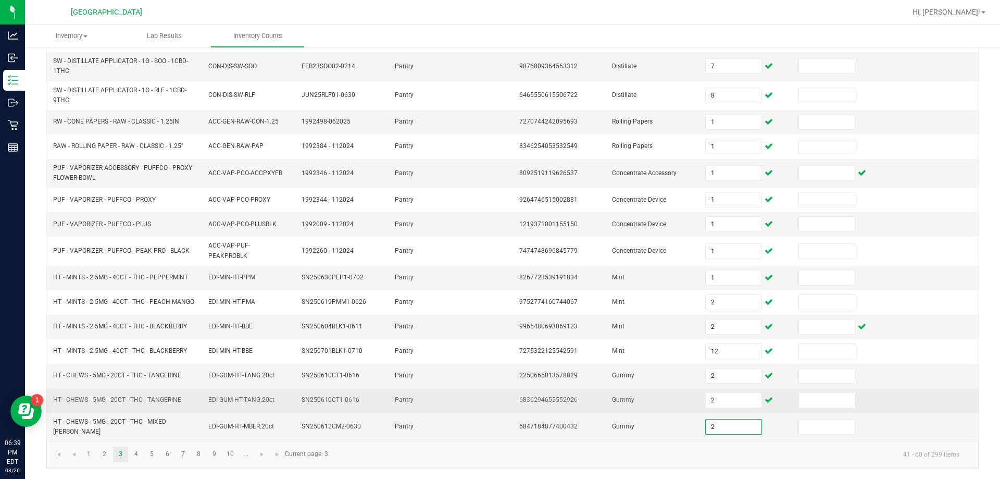
type input "2"
click at [498, 397] on td "Gummy" at bounding box center [652, 400] width 93 height 24
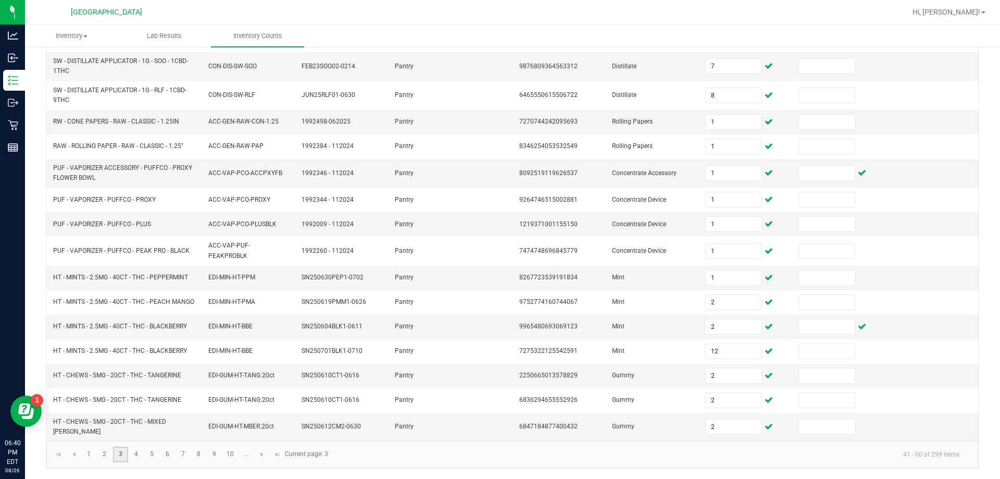
click at [126, 453] on link "3" at bounding box center [120, 454] width 15 height 16
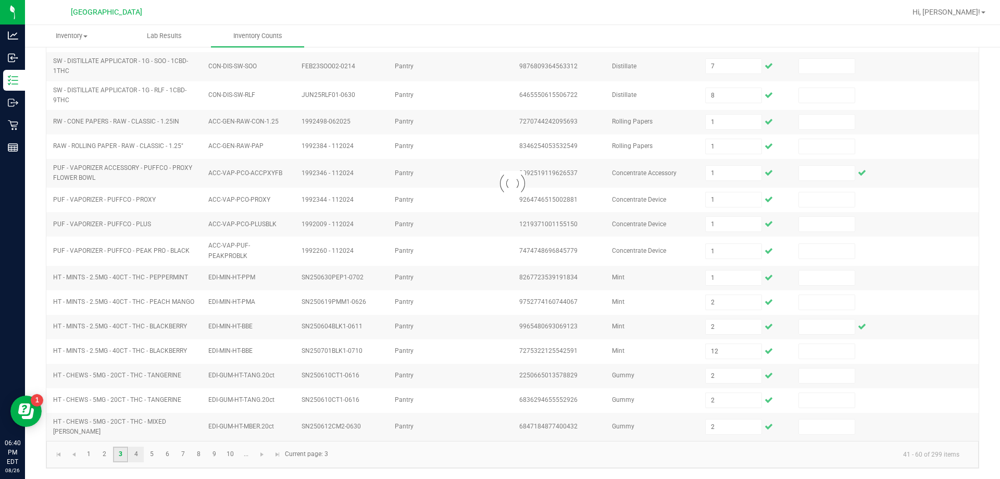
type input "1"
type input "2"
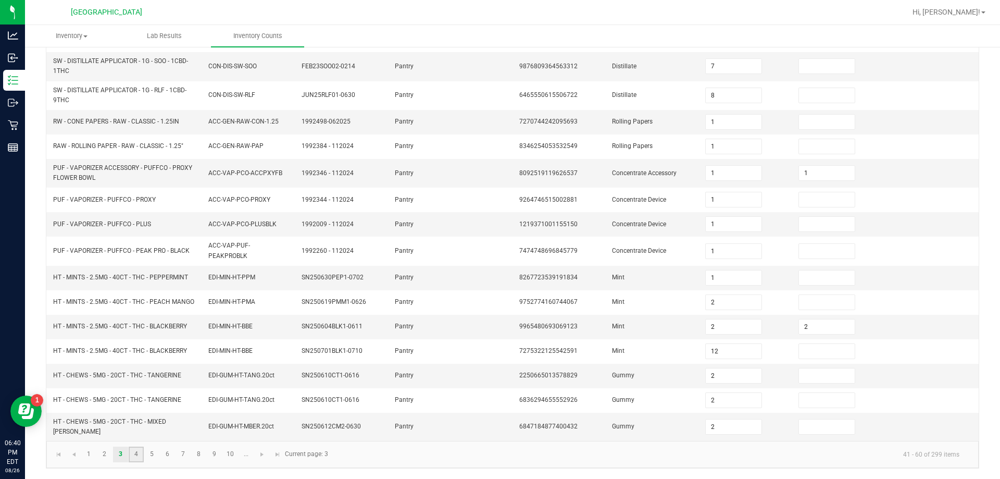
click at [141, 453] on link "4" at bounding box center [136, 454] width 15 height 16
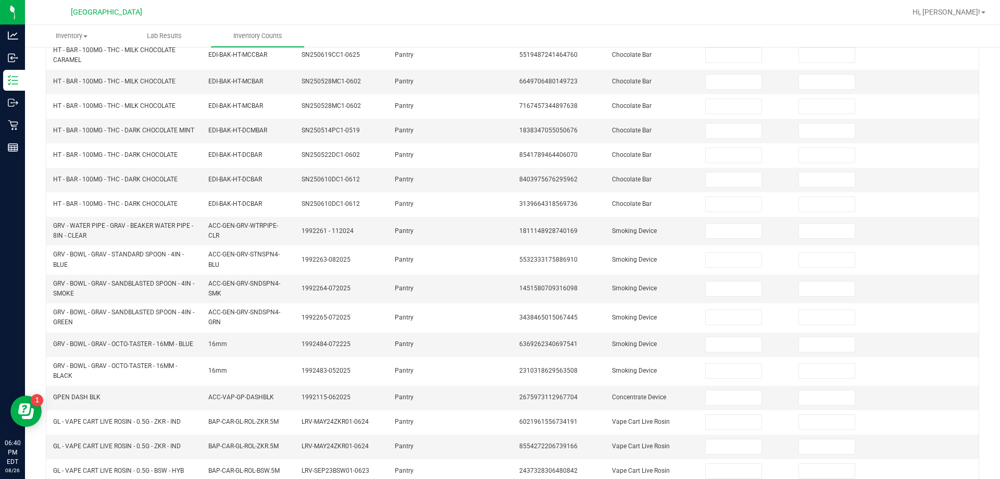
scroll to position [0, 0]
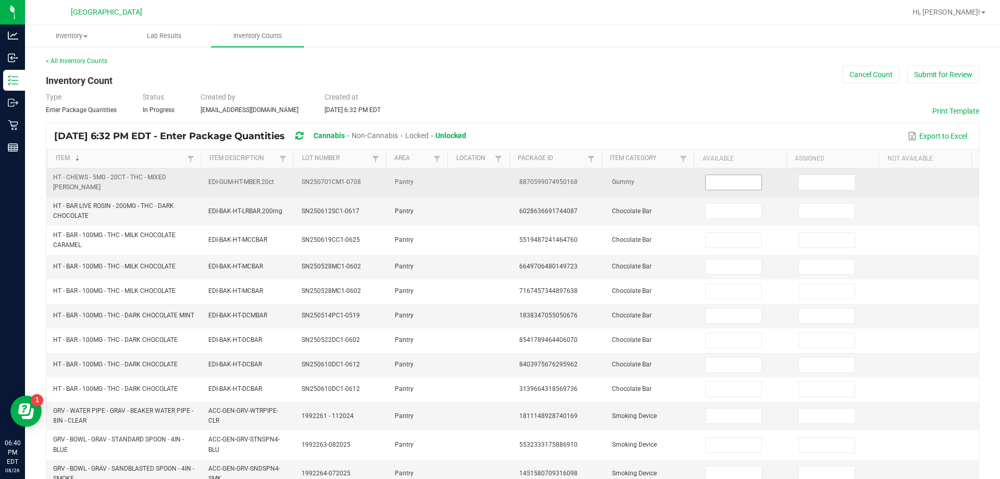
click at [498, 178] on input at bounding box center [733, 182] width 55 height 15
click at [498, 183] on td "Gummy" at bounding box center [652, 182] width 93 height 29
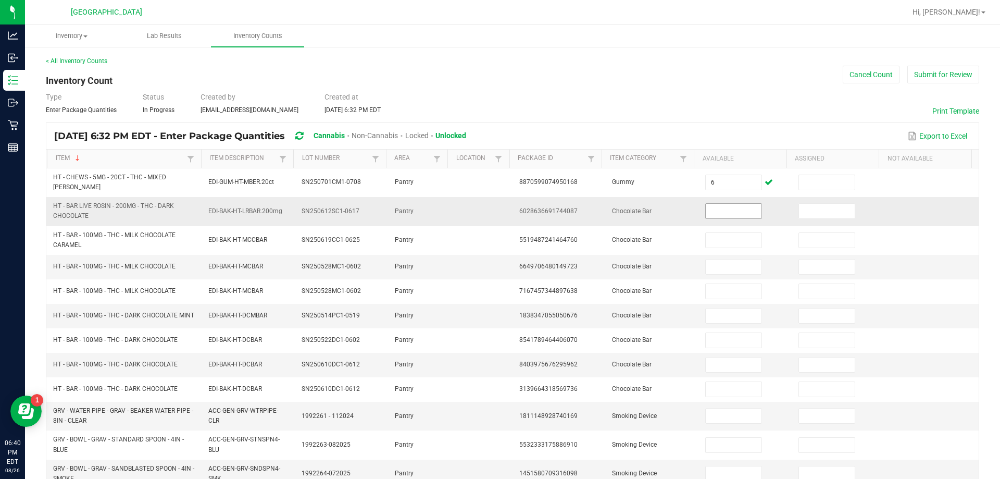
click at [498, 212] on input at bounding box center [733, 211] width 55 height 15
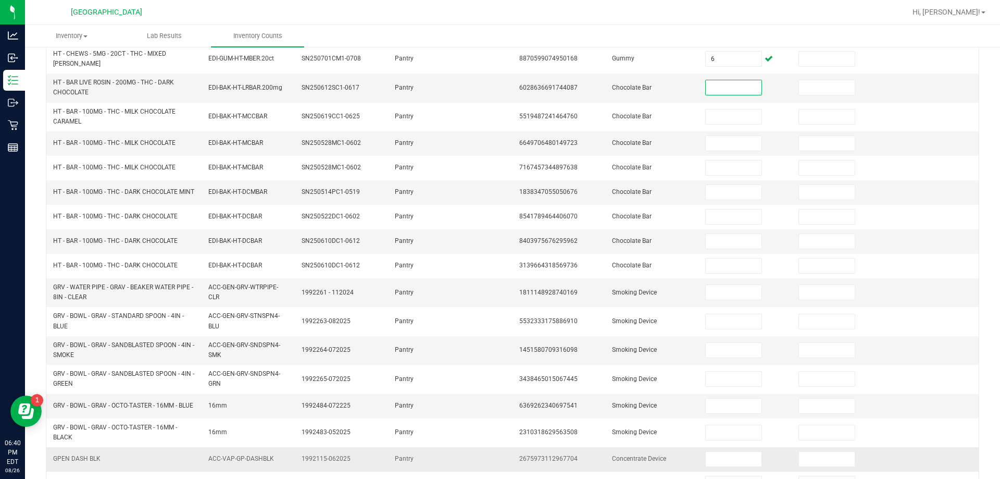
scroll to position [256, 0]
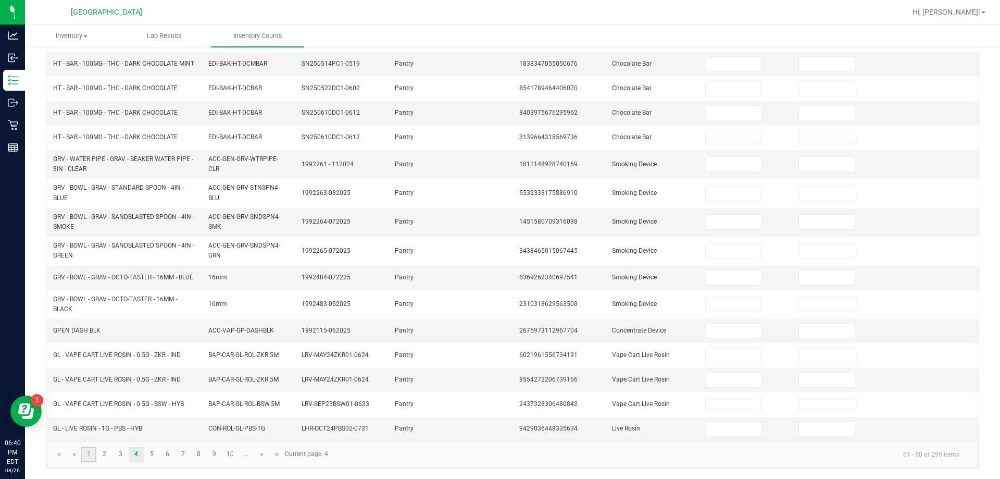
click at [85, 456] on link "1" at bounding box center [88, 454] width 15 height 16
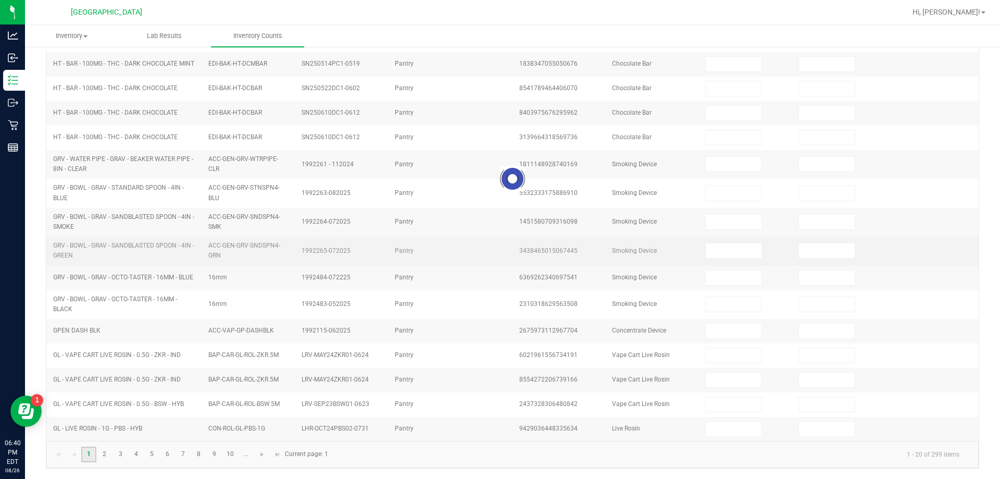
type input "1"
type input "31"
type input "27"
type input "39"
type input "1"
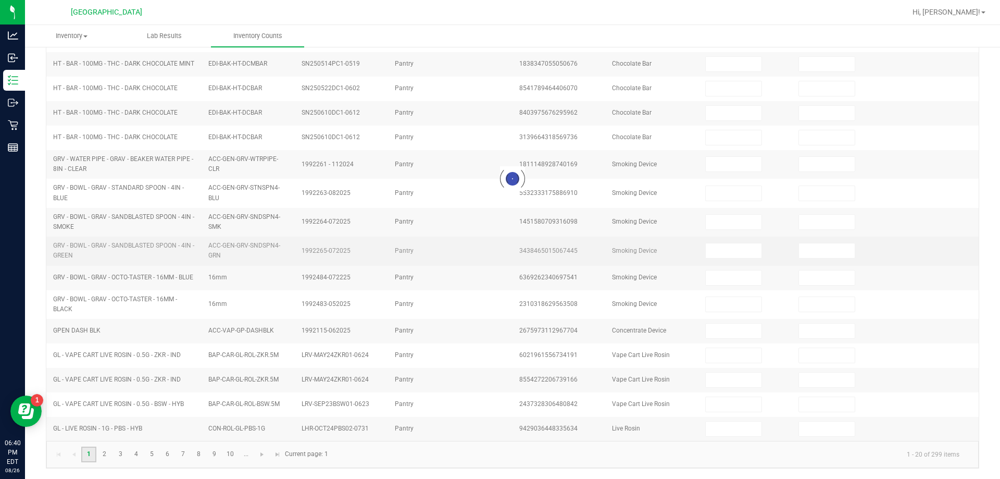
type input "33"
type input "4"
type input "35"
type input "33"
type input "1"
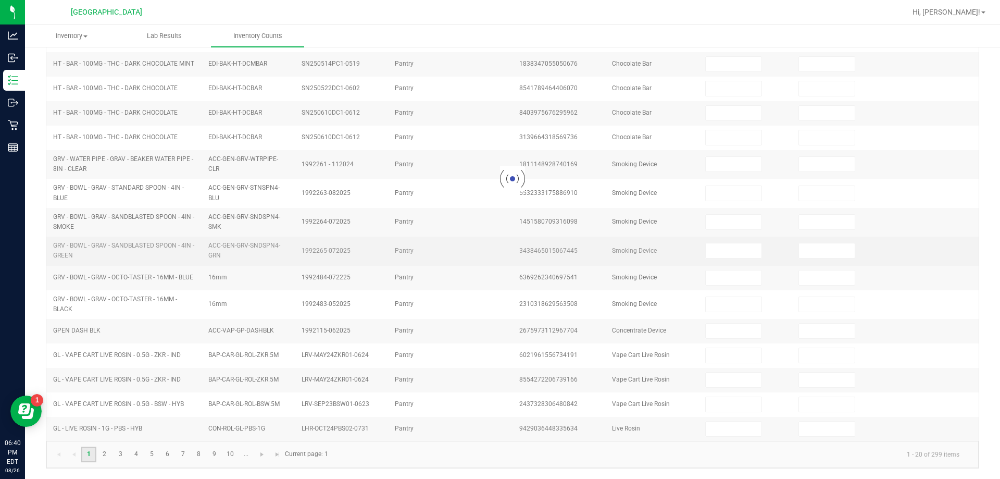
type input "2"
type input "5"
type input "32"
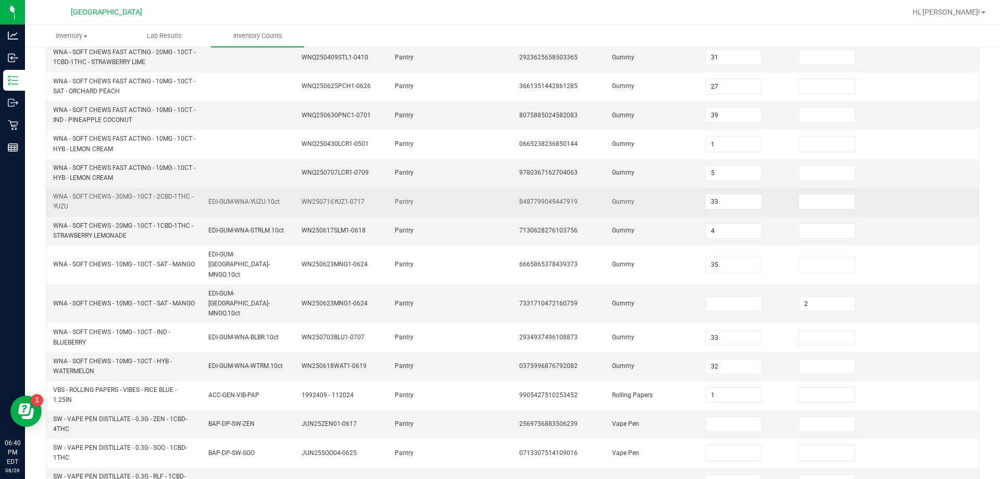
scroll to position [0, 0]
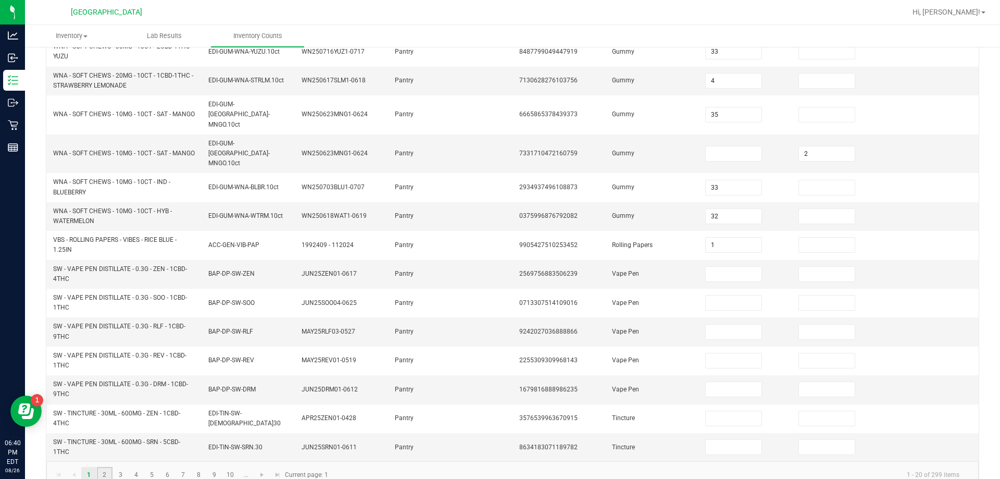
click at [99, 467] on link "2" at bounding box center [104, 475] width 15 height 16
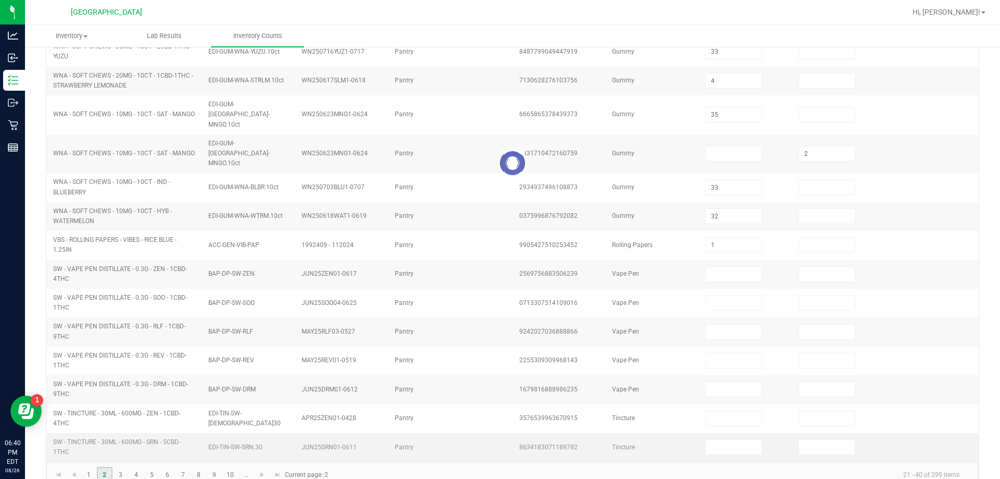
type input "2"
type input "1"
type input "5"
type input "7"
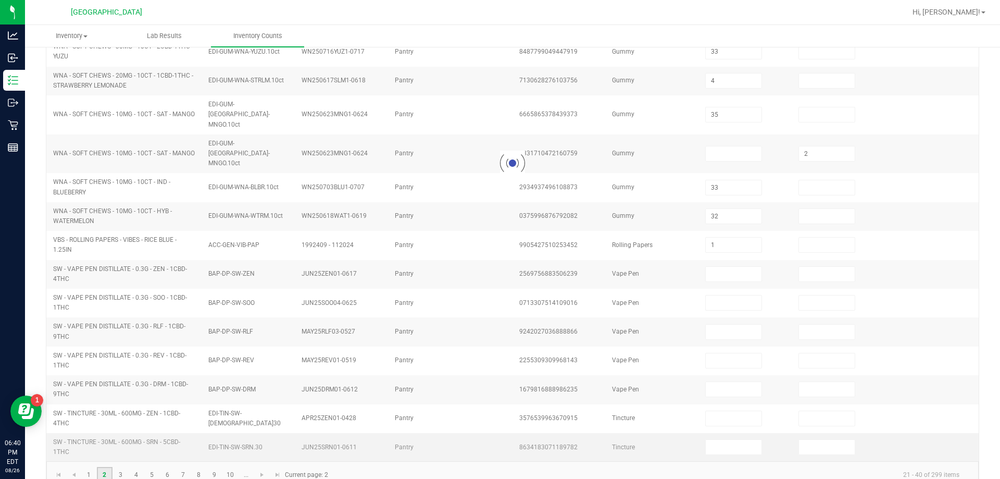
type input "16"
type input "11"
type input "12"
type input "4"
type input "5"
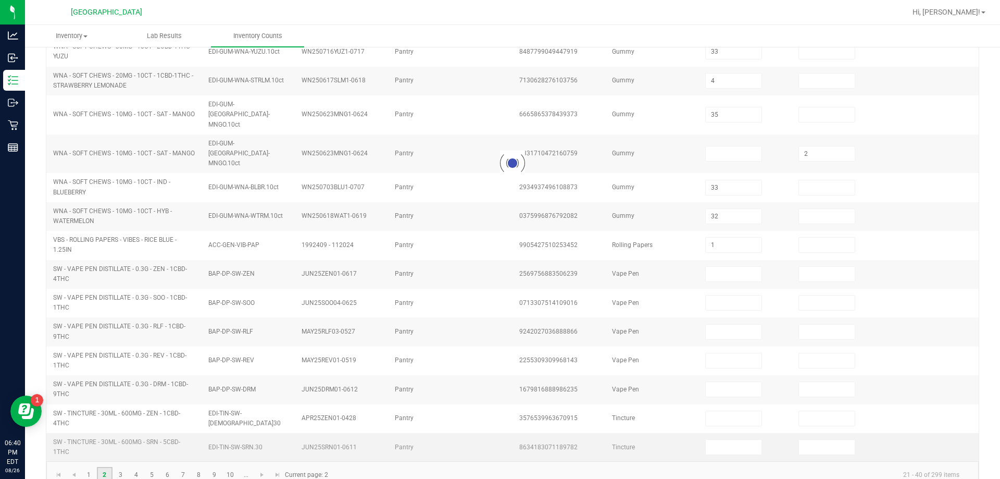
type input "10"
type input "18"
type input "20"
type input "2"
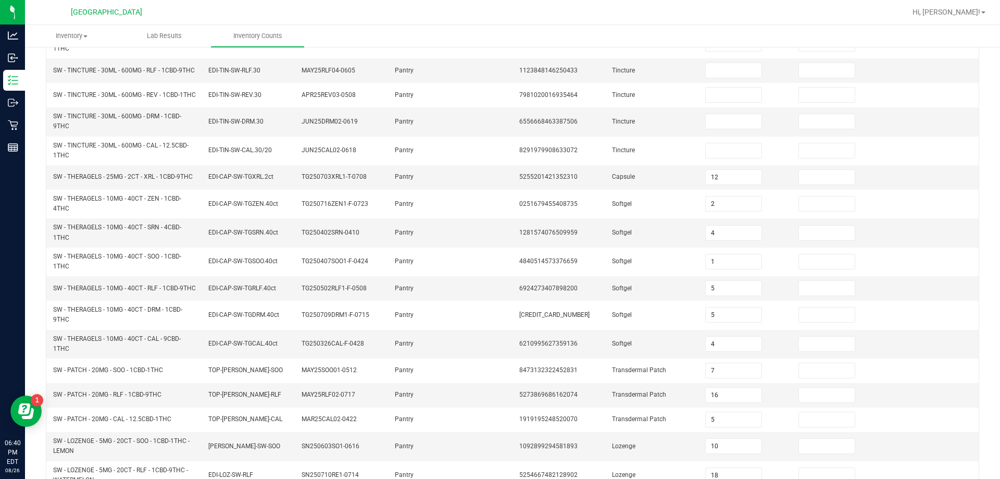
scroll to position [278, 0]
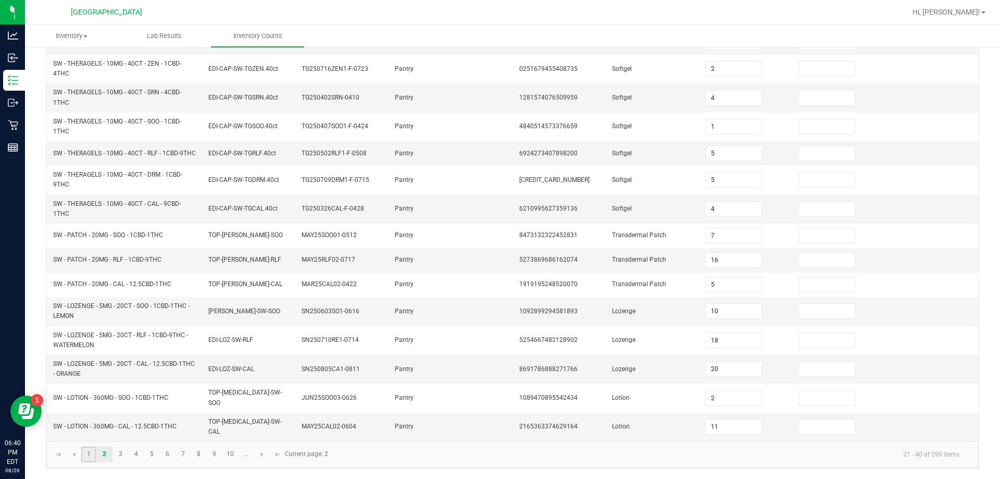
click at [93, 454] on link "1" at bounding box center [88, 454] width 15 height 16
type input "1"
type input "31"
type input "27"
type input "39"
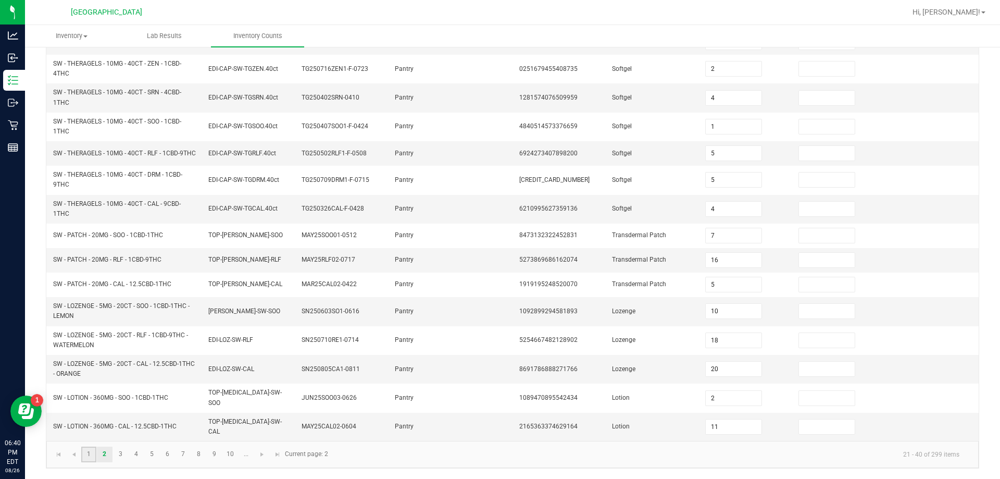
type input "1"
type input "33"
type input "35"
type input "33"
type input "1"
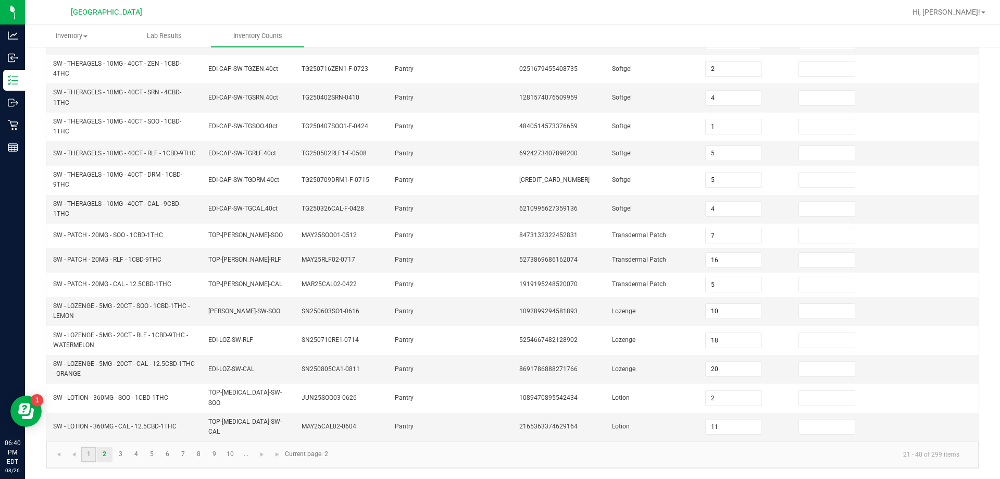
type input "2"
type input "5"
type input "32"
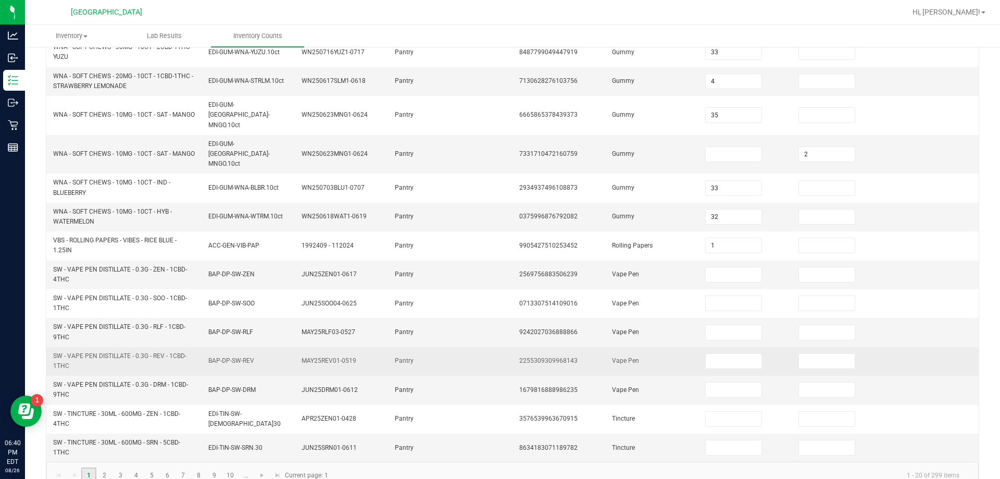
scroll to position [304, 0]
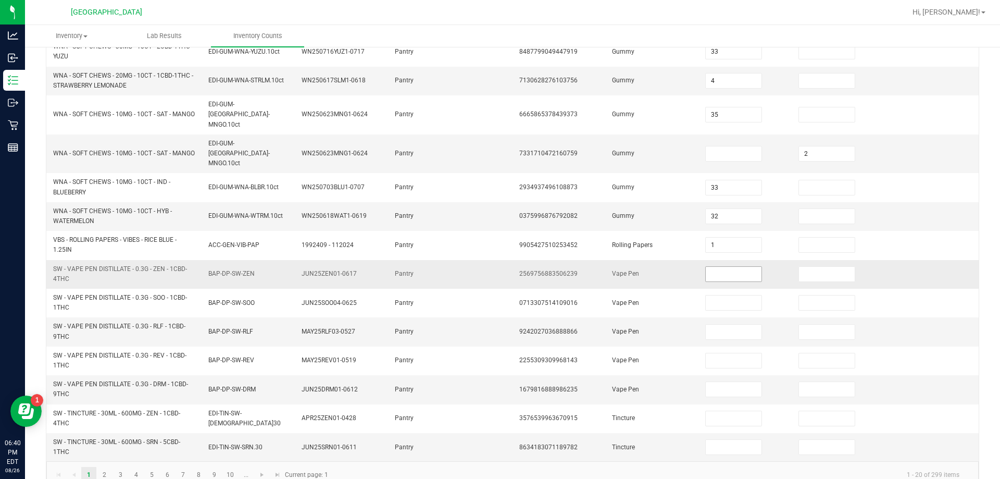
click at [498, 267] on input at bounding box center [733, 274] width 55 height 15
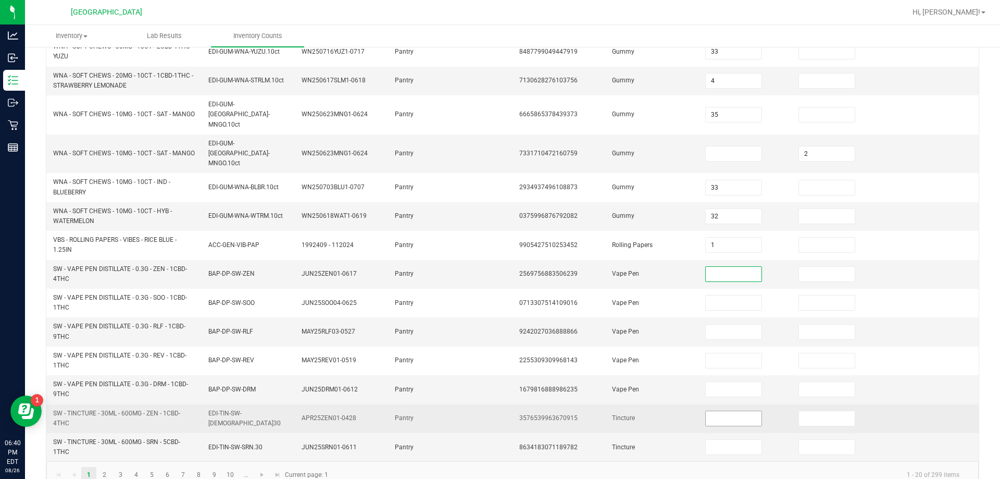
click at [498, 411] on input at bounding box center [733, 418] width 55 height 15
type input "1"
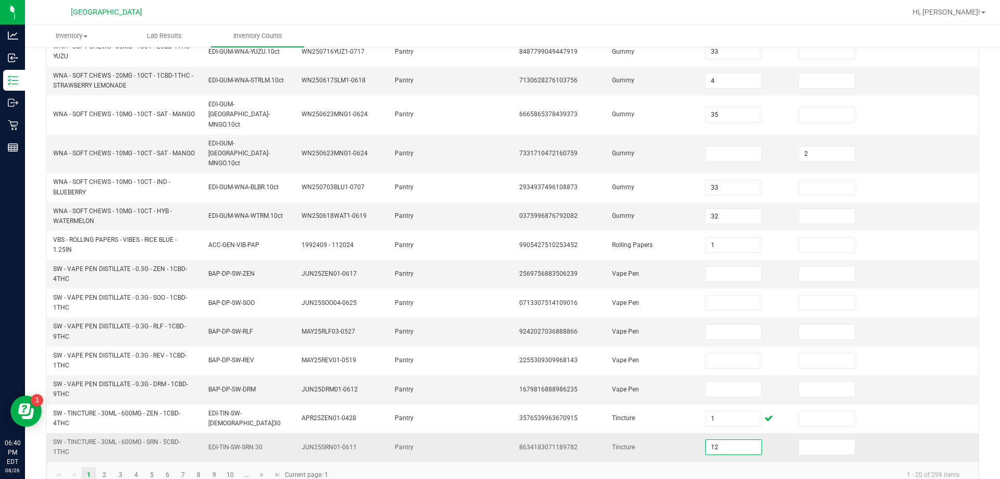
type input "12"
click at [498, 433] on td "Tincture" at bounding box center [652, 447] width 93 height 28
click at [103, 467] on link "2" at bounding box center [104, 475] width 15 height 16
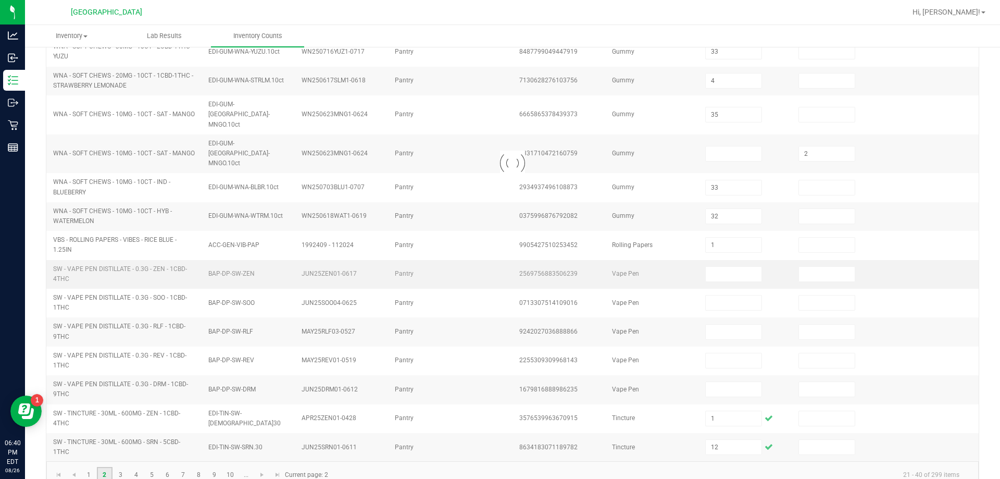
type input "2"
type input "1"
type input "5"
type input "7"
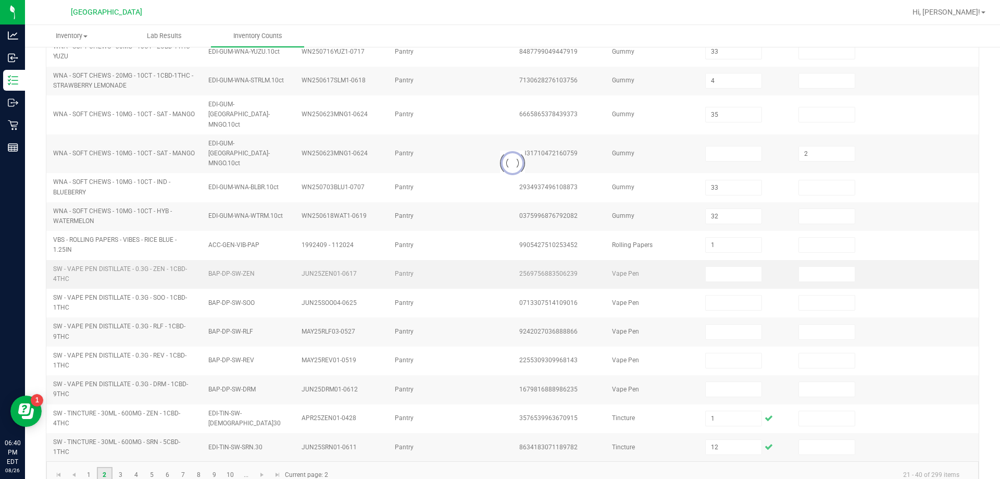
type input "16"
type input "11"
type input "12"
type input "4"
type input "5"
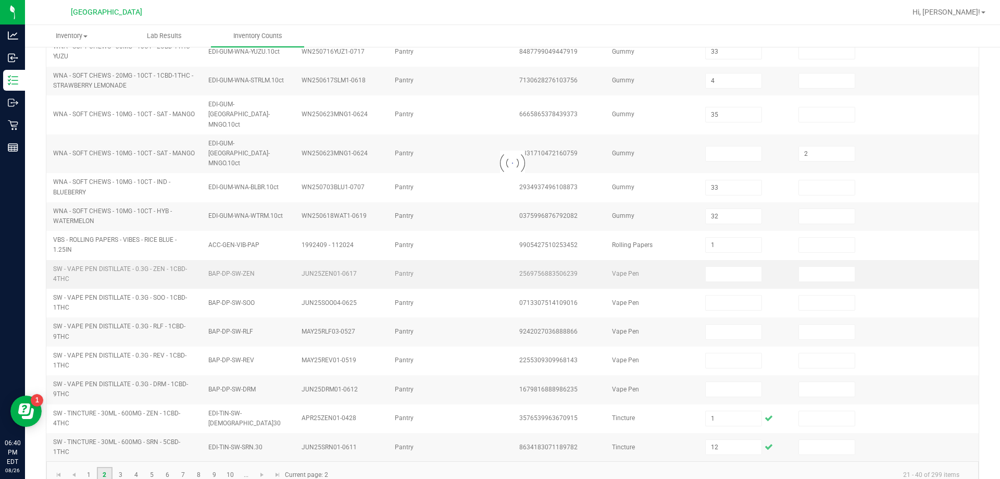
type input "10"
type input "18"
type input "20"
type input "2"
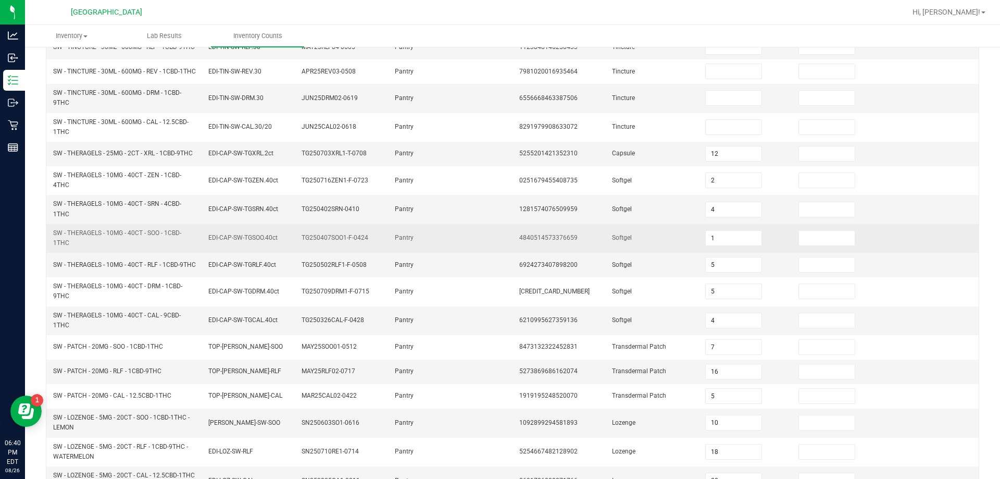
scroll to position [69, 0]
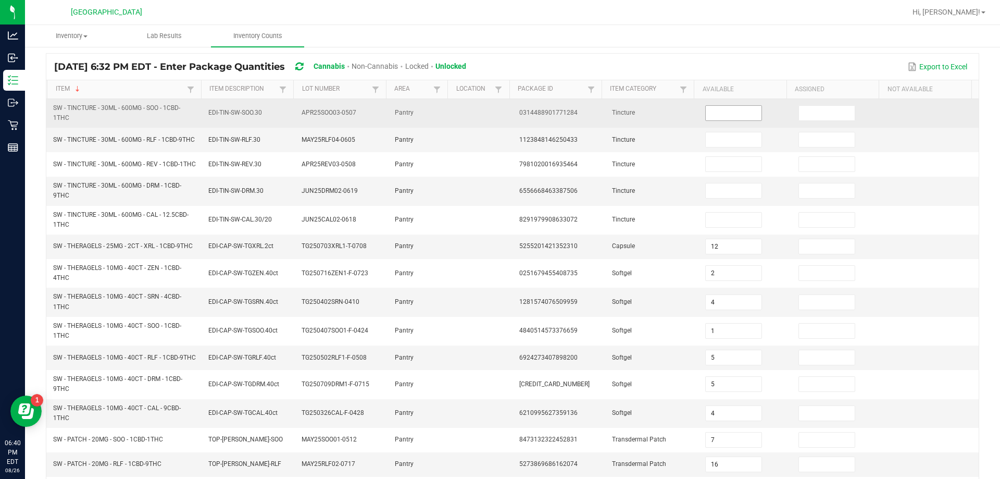
click at [498, 109] on input at bounding box center [733, 113] width 55 height 15
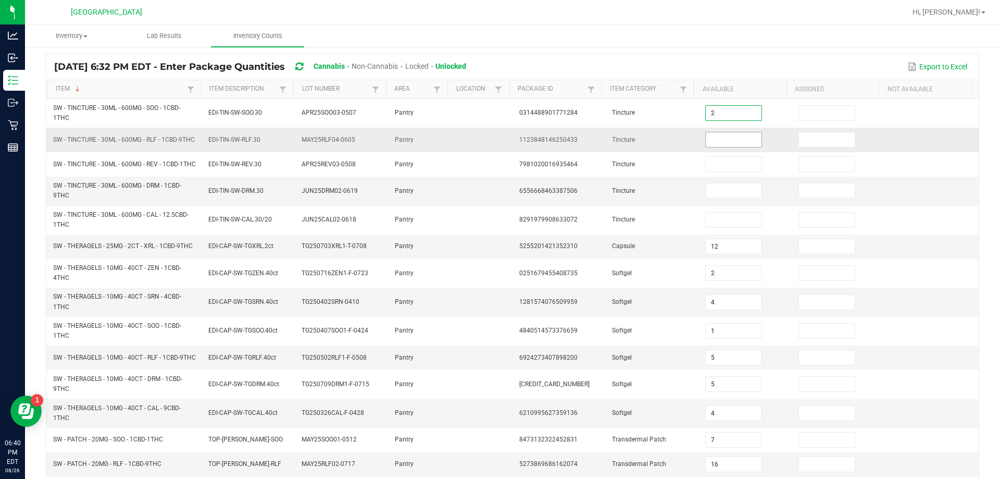
type input "2"
click at [498, 145] on input at bounding box center [733, 139] width 55 height 15
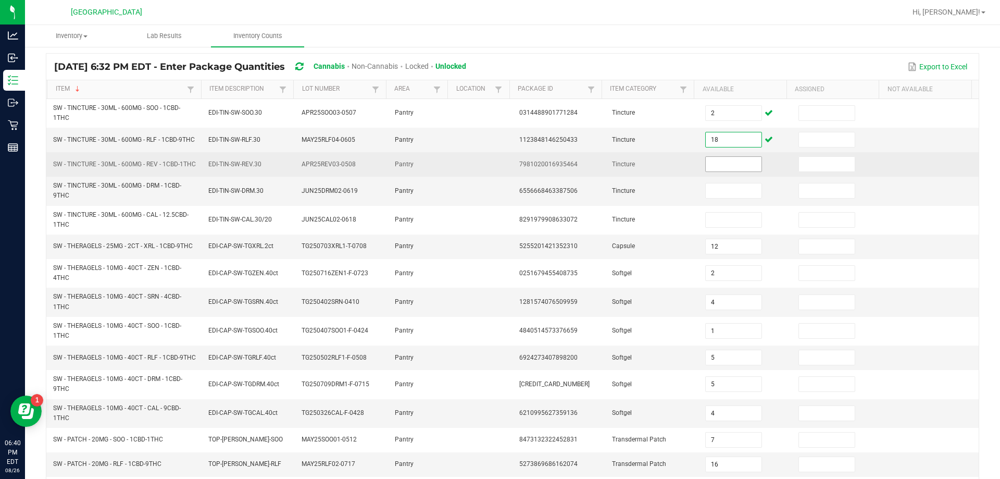
type input "1"
type input "2"
click at [498, 171] on input at bounding box center [733, 164] width 55 height 15
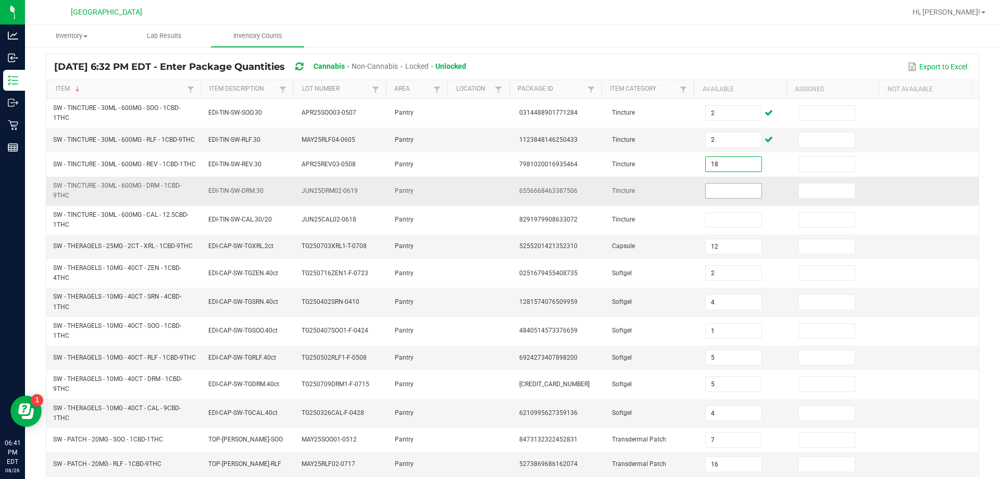
type input "18"
click at [498, 198] on input at bounding box center [733, 190] width 55 height 15
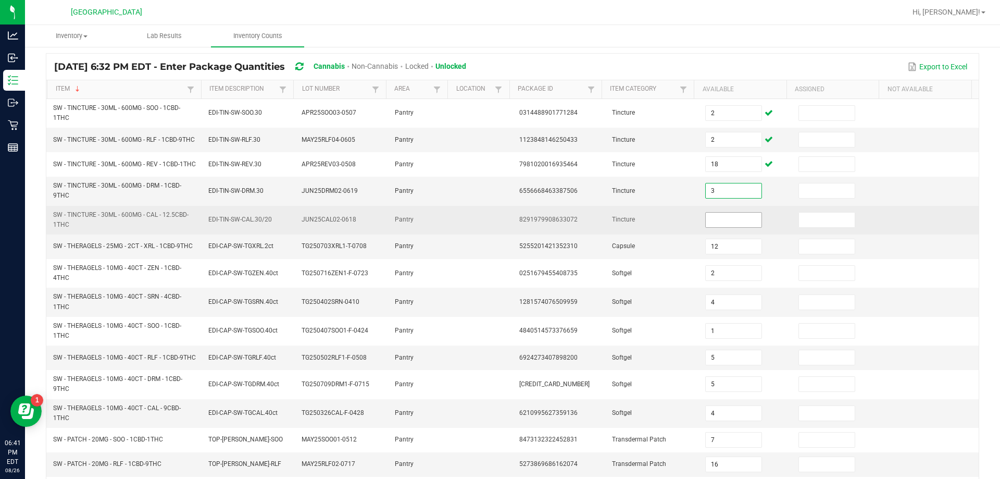
type input "3"
click at [498, 225] on input at bounding box center [733, 219] width 55 height 15
type input "18"
click at [498, 231] on td "Tincture" at bounding box center [652, 220] width 93 height 29
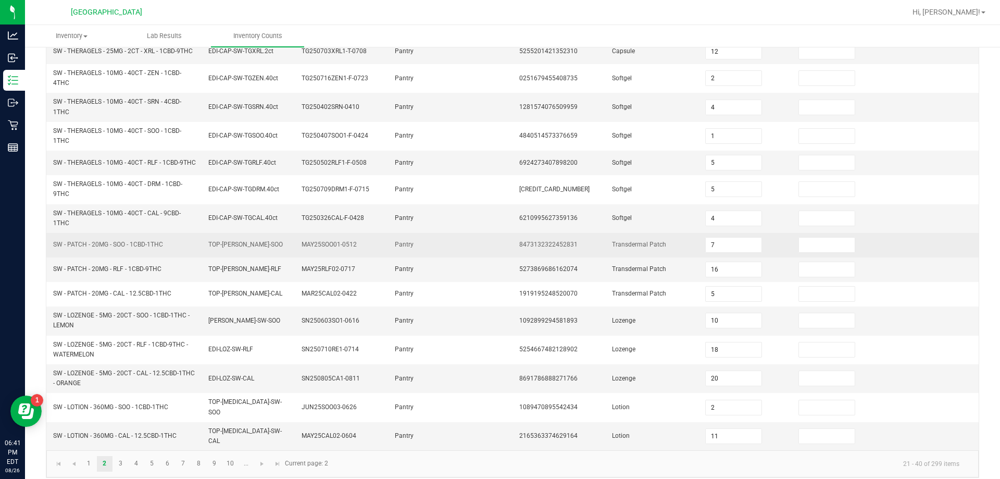
scroll to position [278, 0]
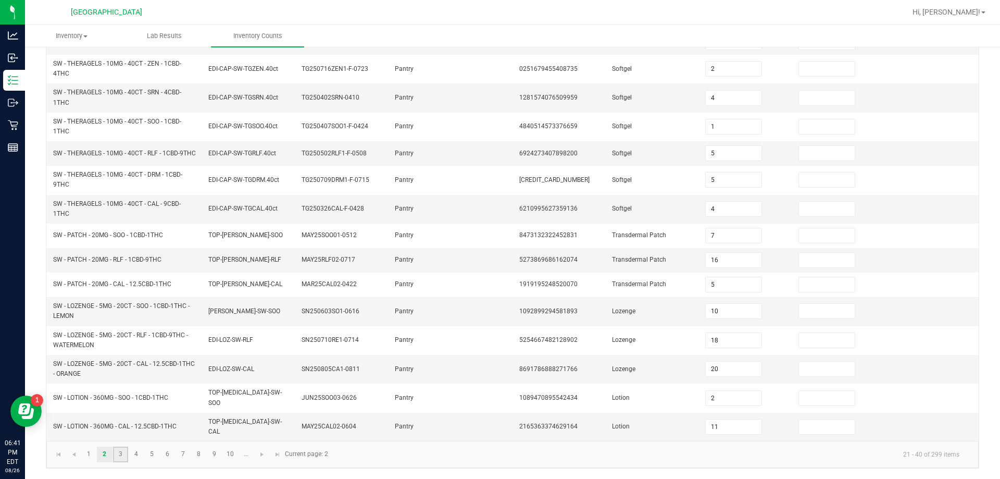
click at [119, 453] on link "3" at bounding box center [120, 454] width 15 height 16
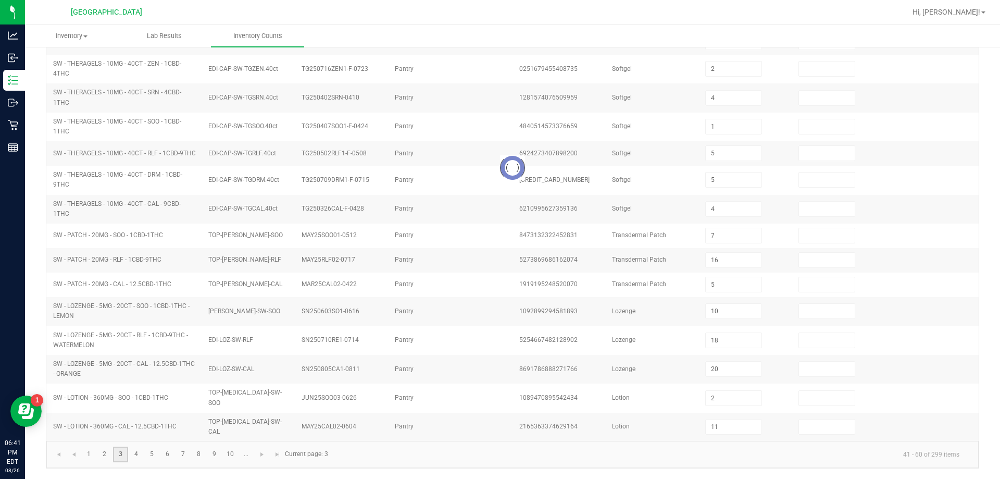
type input "1"
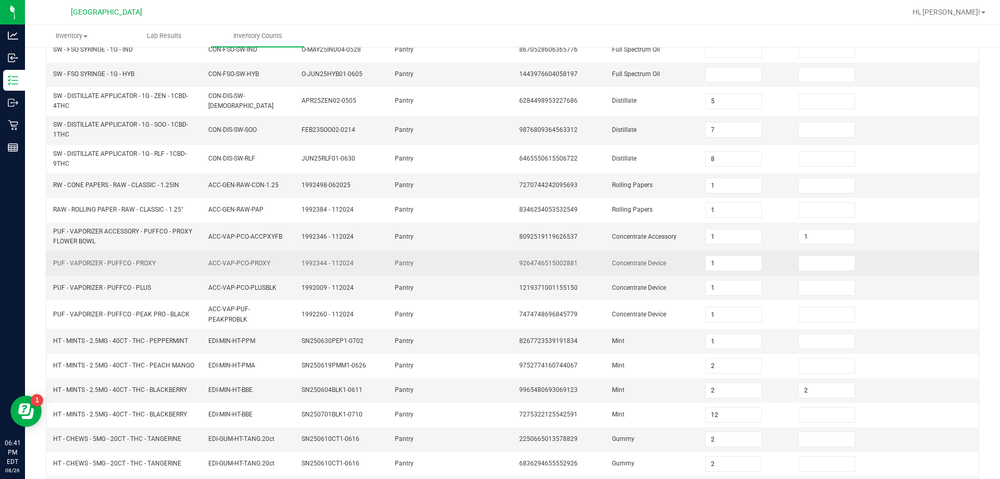
scroll to position [34, 0]
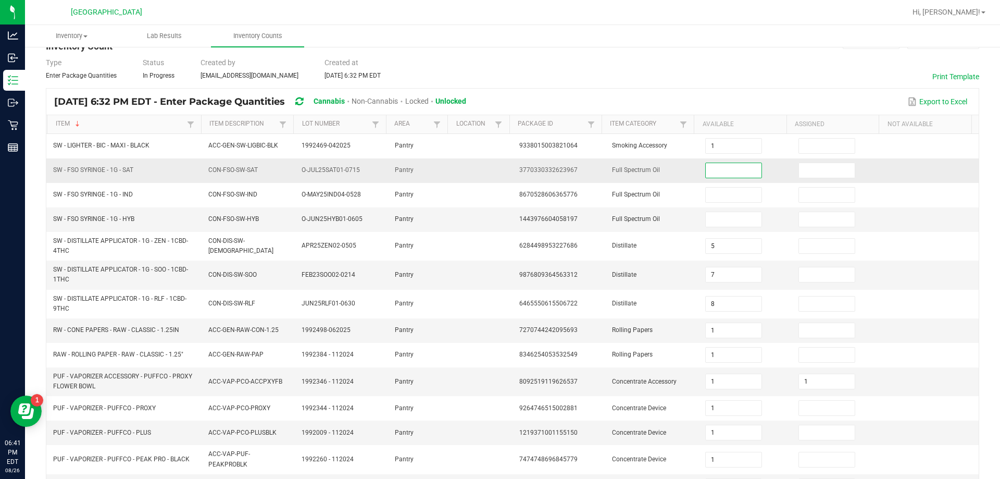
click at [498, 174] on input at bounding box center [733, 170] width 55 height 15
click at [498, 209] on td "Full Spectrum Oil" at bounding box center [652, 219] width 93 height 24
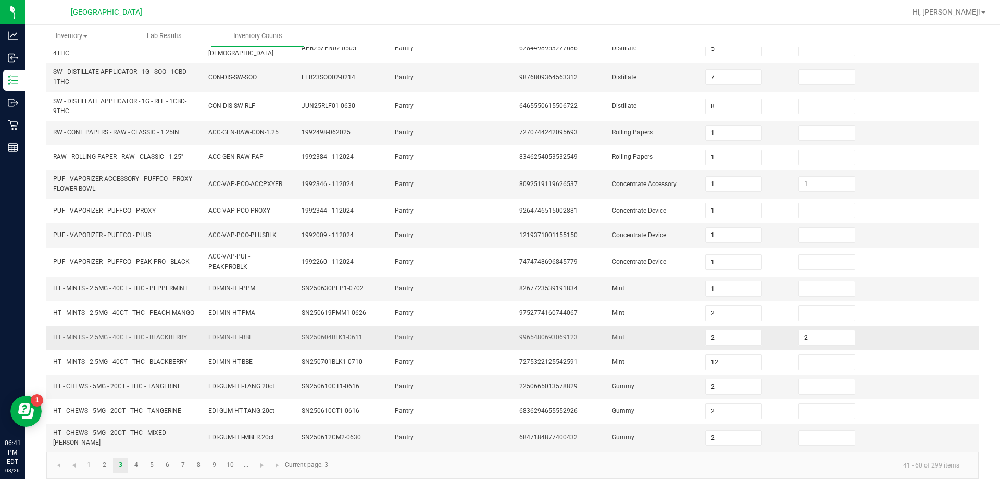
scroll to position [243, 0]
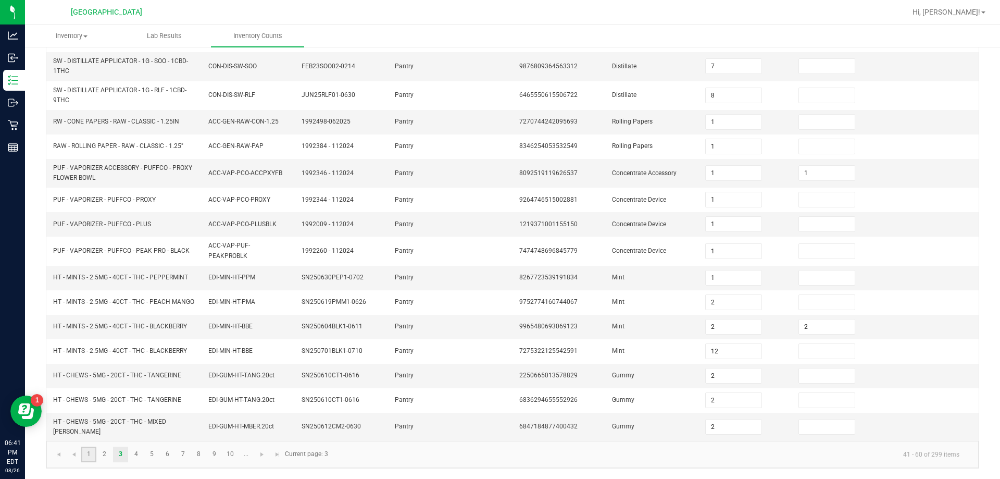
click at [89, 456] on link "1" at bounding box center [88, 454] width 15 height 16
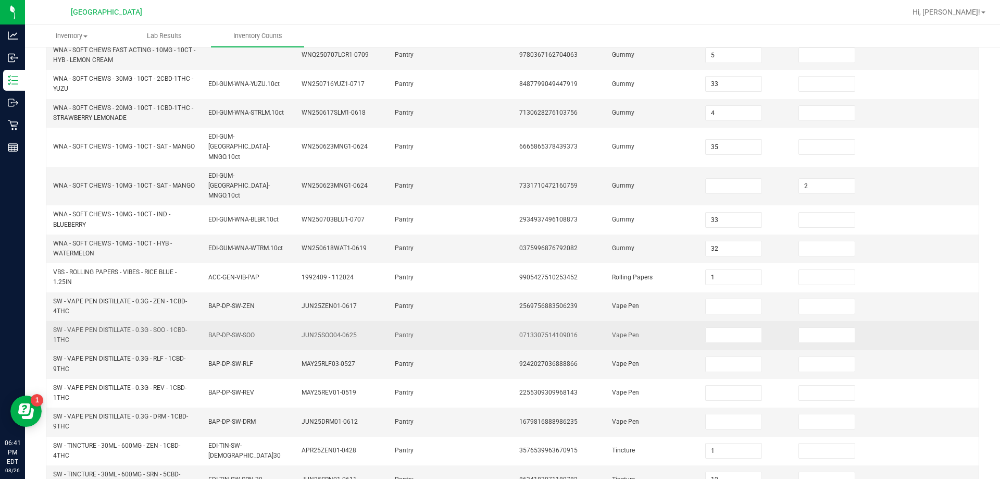
scroll to position [295, 0]
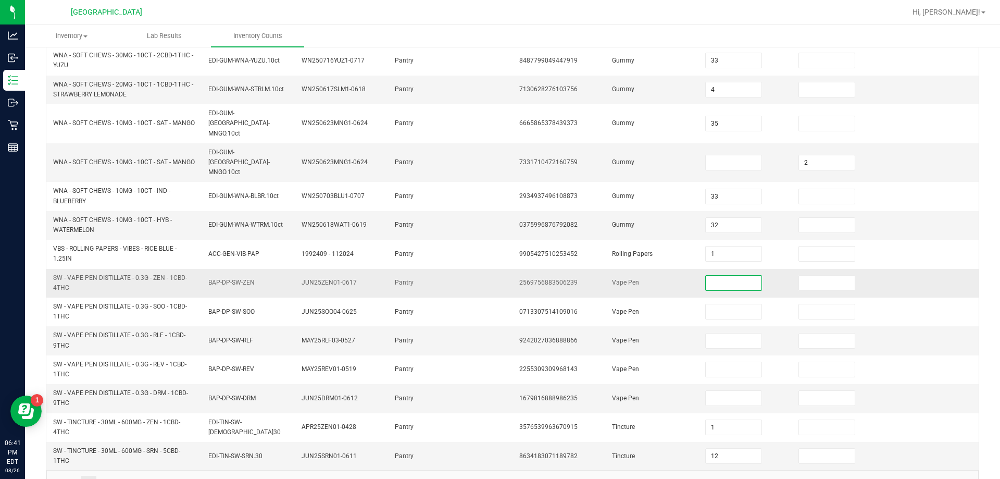
click at [498, 275] on input at bounding box center [733, 282] width 55 height 15
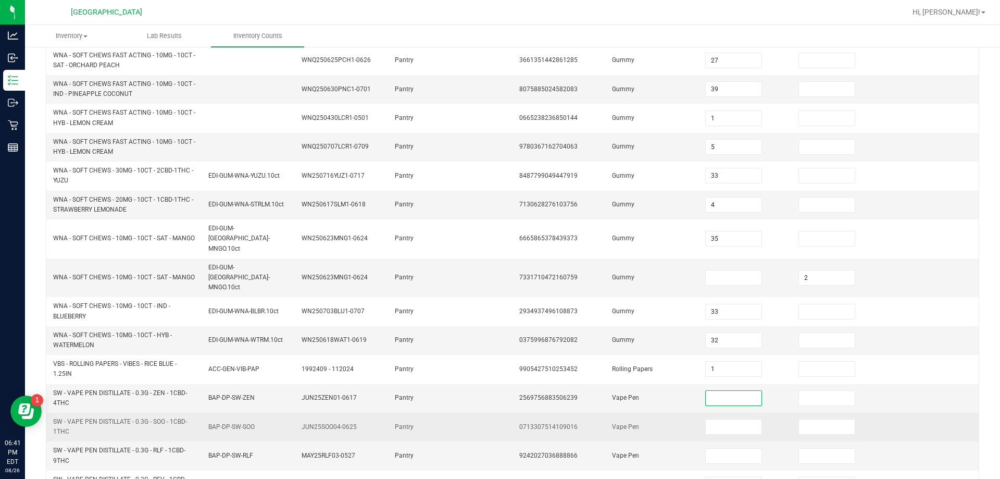
scroll to position [304, 0]
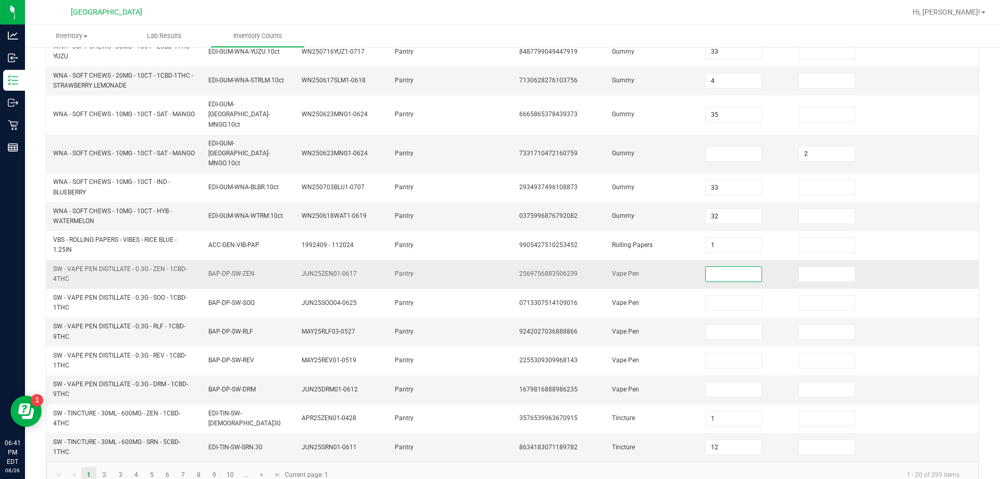
click at [498, 267] on input at bounding box center [733, 274] width 55 height 15
click at [498, 376] on td "Vape Pen" at bounding box center [652, 389] width 93 height 29
click at [103, 467] on link "2" at bounding box center [104, 475] width 15 height 16
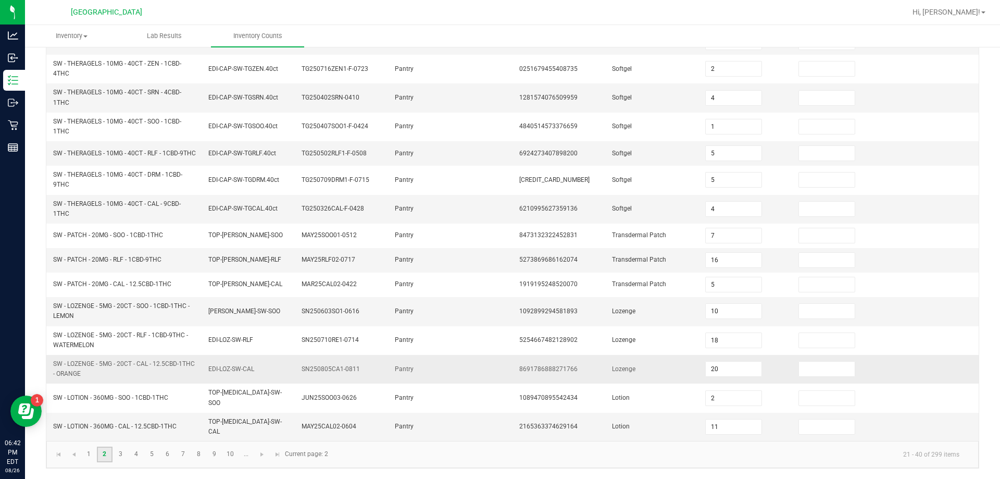
scroll to position [278, 0]
click at [122, 454] on link "3" at bounding box center [120, 454] width 15 height 16
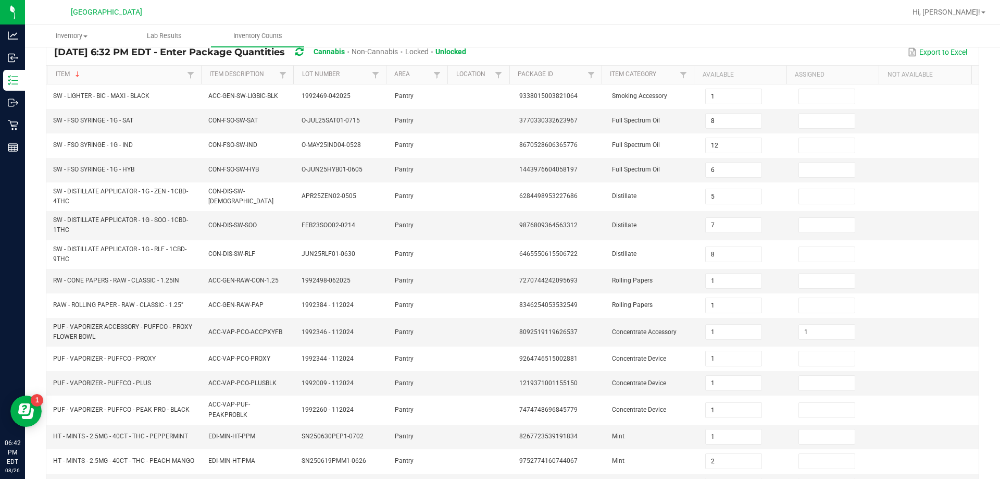
scroll to position [243, 0]
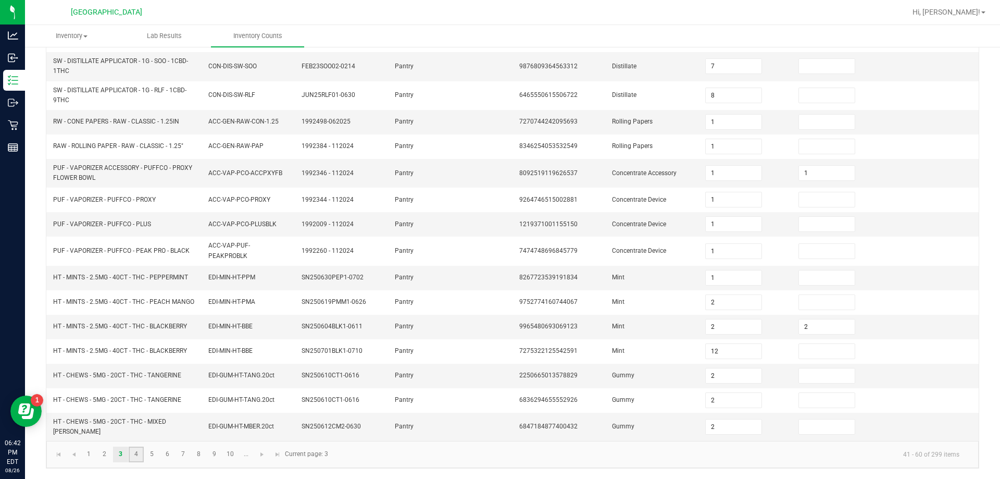
click at [139, 454] on link "4" at bounding box center [136, 454] width 15 height 16
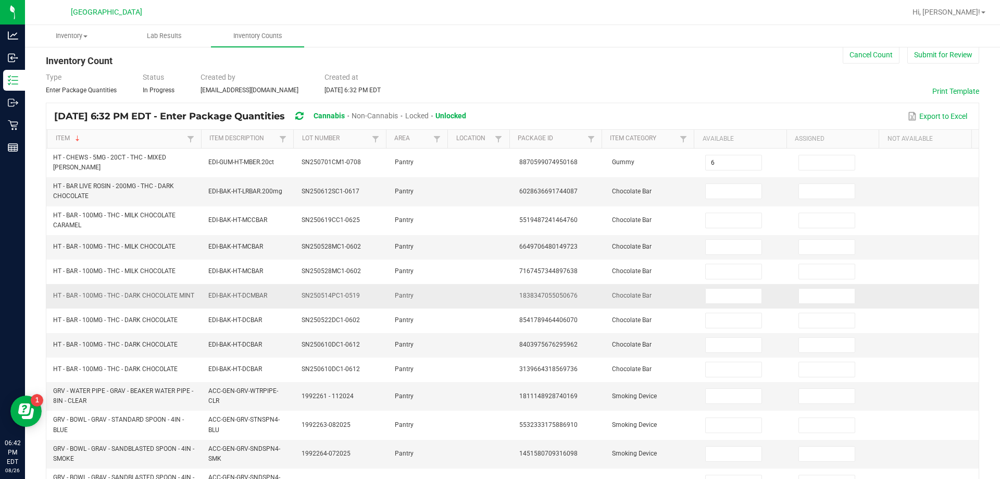
scroll to position [0, 0]
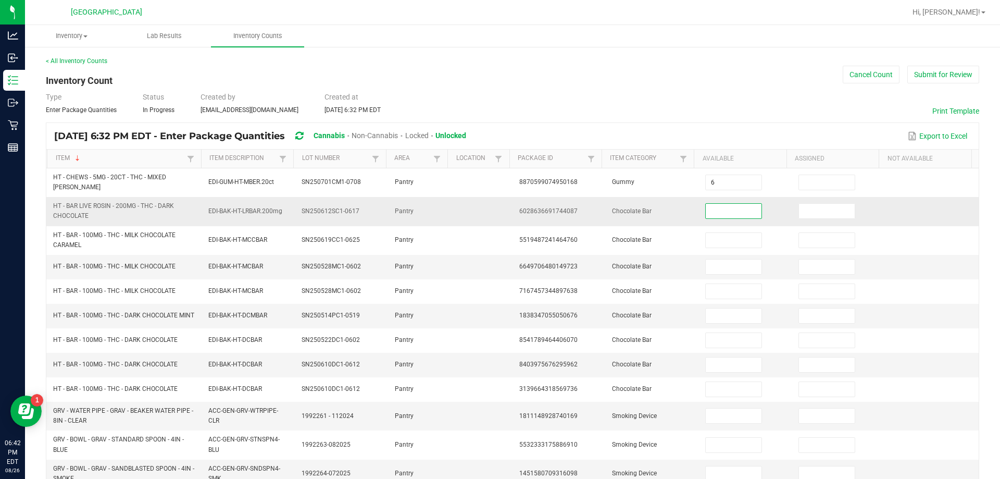
click at [498, 211] on input at bounding box center [733, 211] width 55 height 15
click at [498, 421] on input at bounding box center [733, 415] width 55 height 15
click at [498, 210] on input at bounding box center [733, 211] width 55 height 15
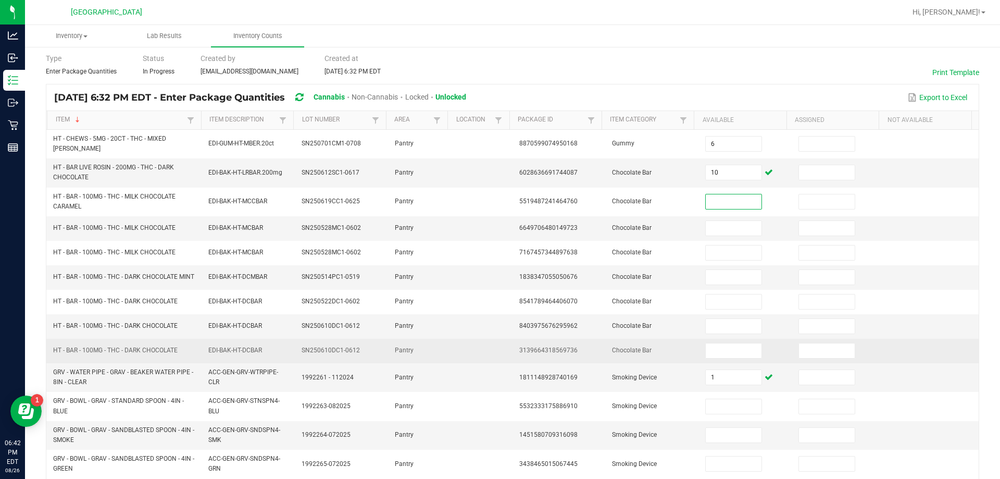
scroll to position [104, 0]
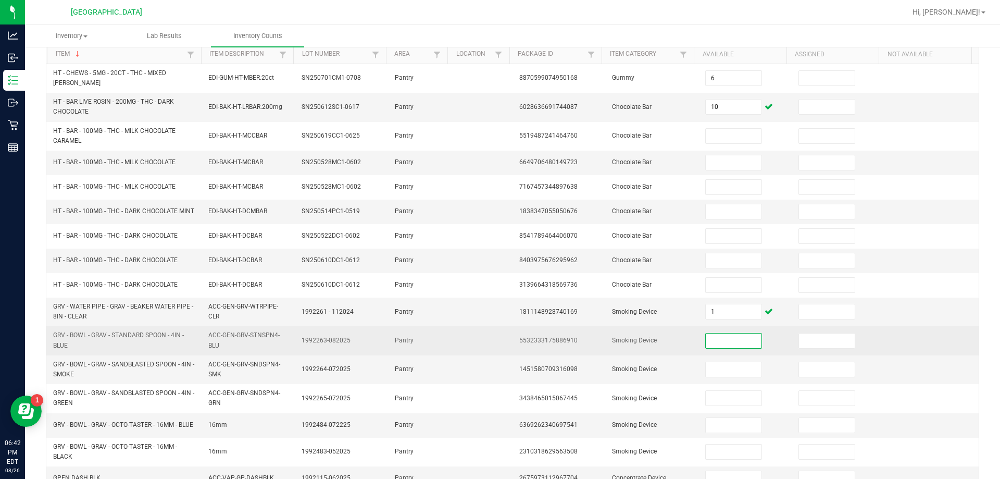
click at [498, 342] on input at bounding box center [733, 340] width 55 height 15
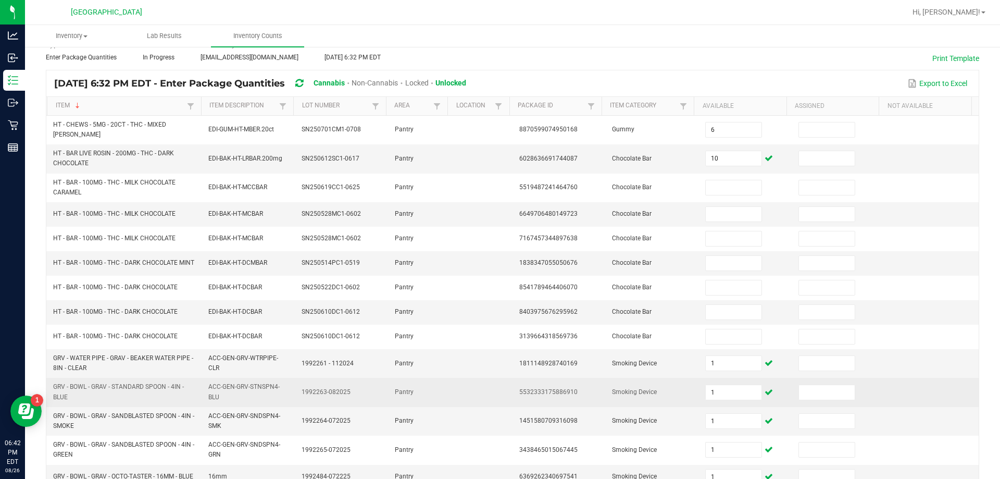
scroll to position [11, 0]
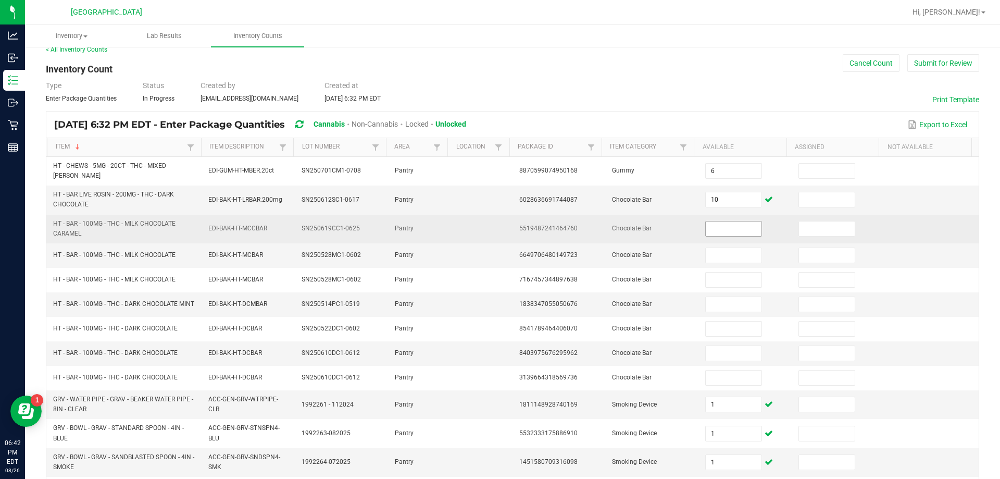
click at [498, 223] on input at bounding box center [733, 228] width 55 height 15
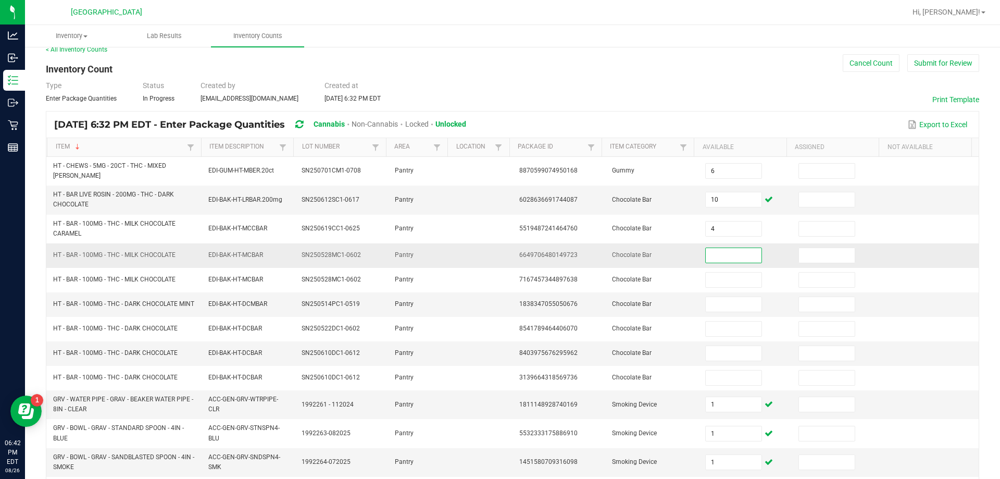
click at [498, 250] on input at bounding box center [733, 255] width 55 height 15
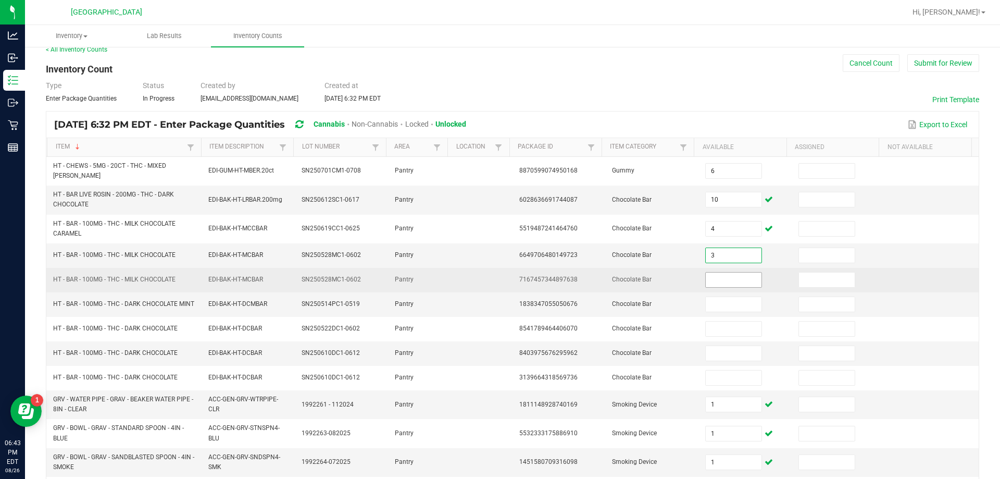
click at [498, 272] on input at bounding box center [733, 279] width 55 height 15
click at [498, 272] on input "1" at bounding box center [733, 279] width 55 height 15
click at [498, 273] on td "Chocolate Bar" at bounding box center [652, 280] width 93 height 24
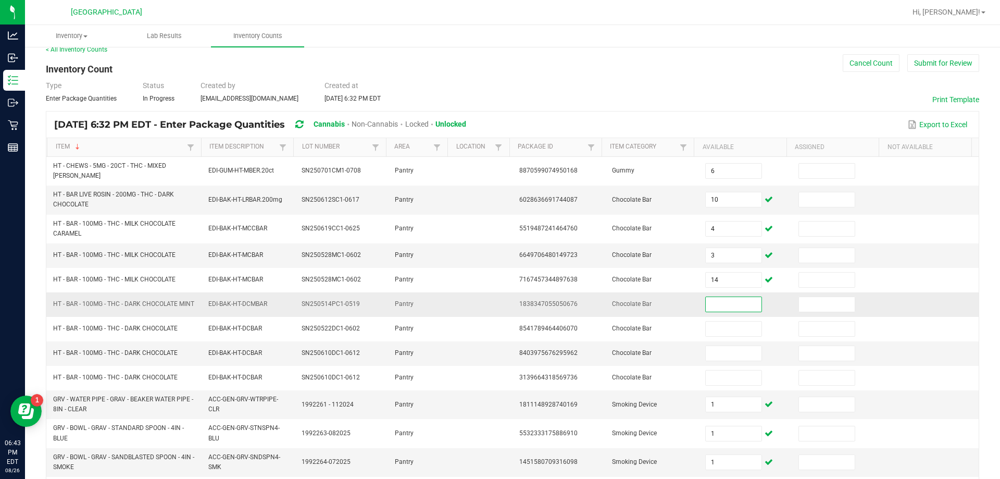
click at [498, 303] on input at bounding box center [733, 304] width 55 height 15
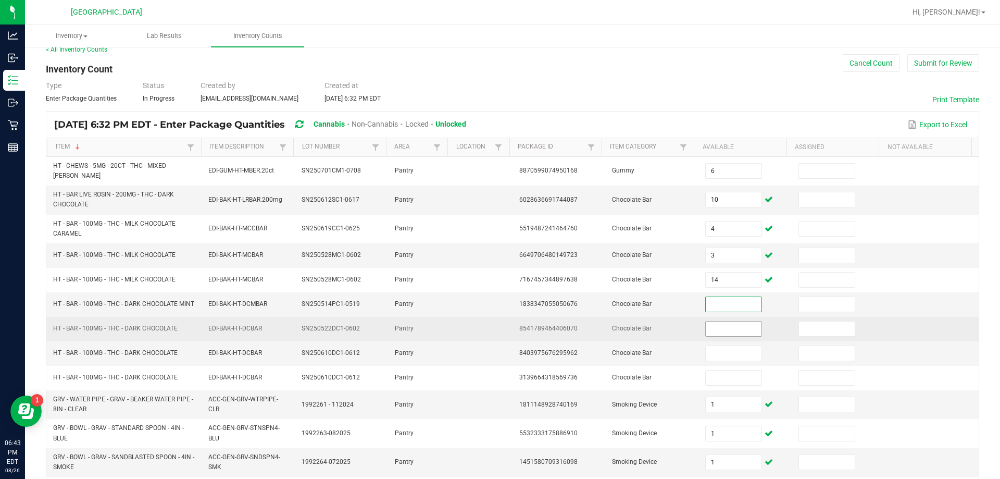
click at [498, 332] on input at bounding box center [733, 328] width 55 height 15
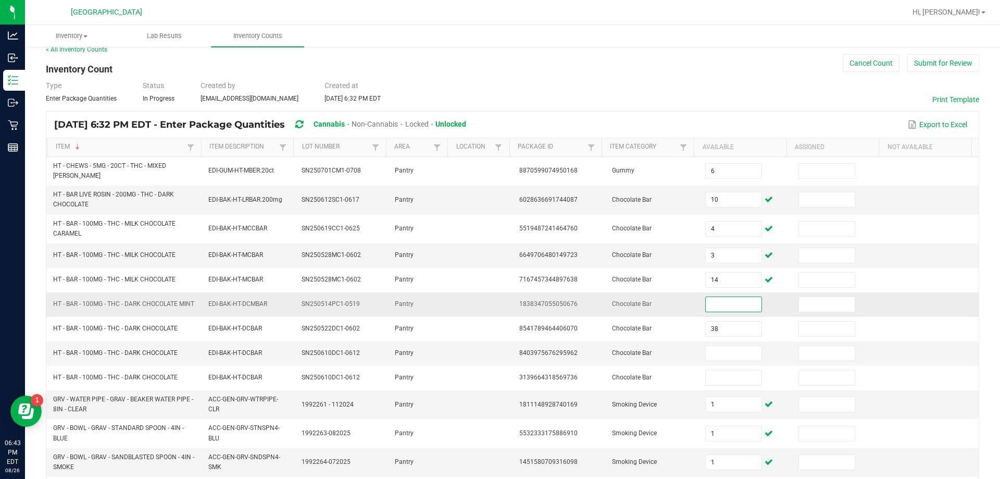
click at [498, 302] on input at bounding box center [733, 304] width 55 height 15
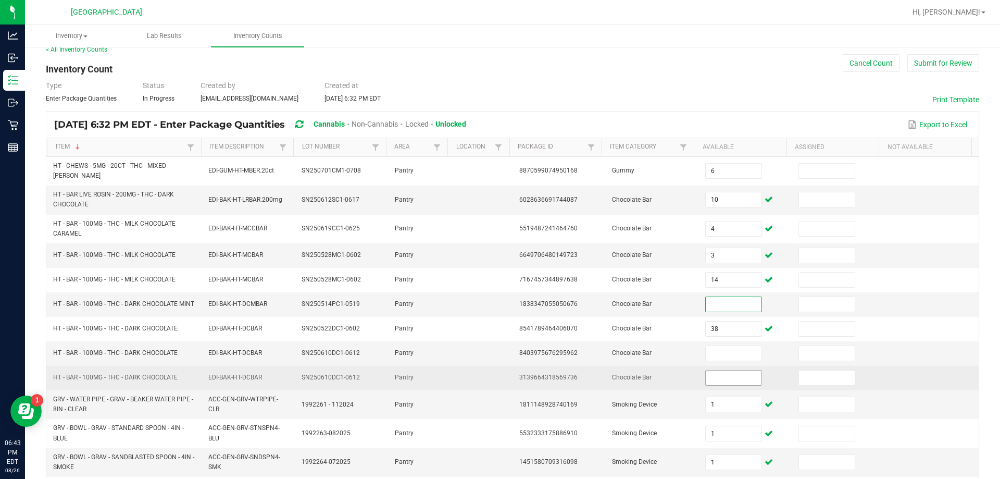
click at [498, 380] on input at bounding box center [733, 377] width 55 height 15
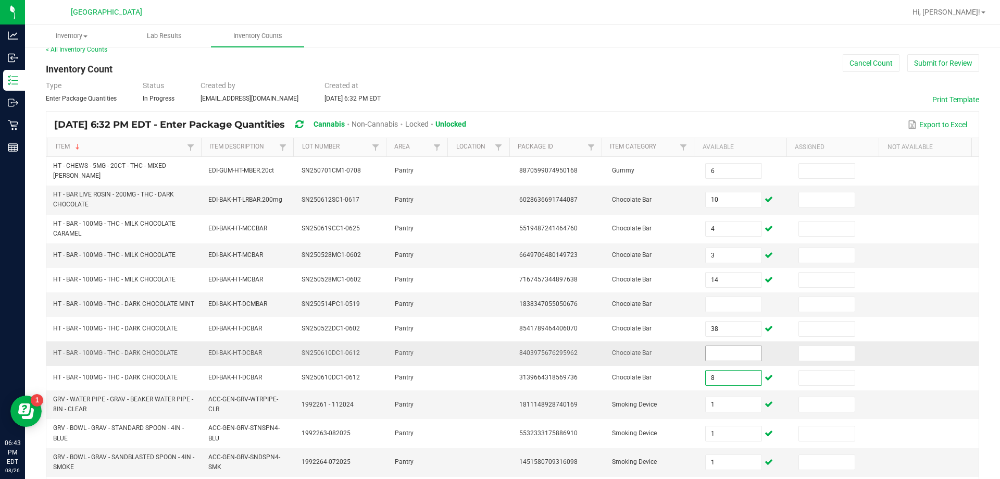
click at [498, 353] on input at bounding box center [733, 353] width 55 height 15
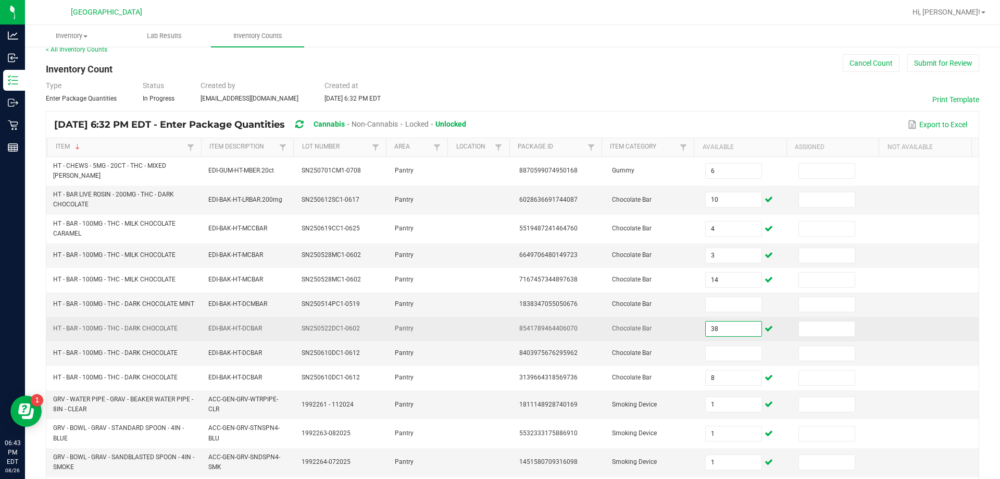
click at [498, 328] on input "38" at bounding box center [733, 328] width 55 height 15
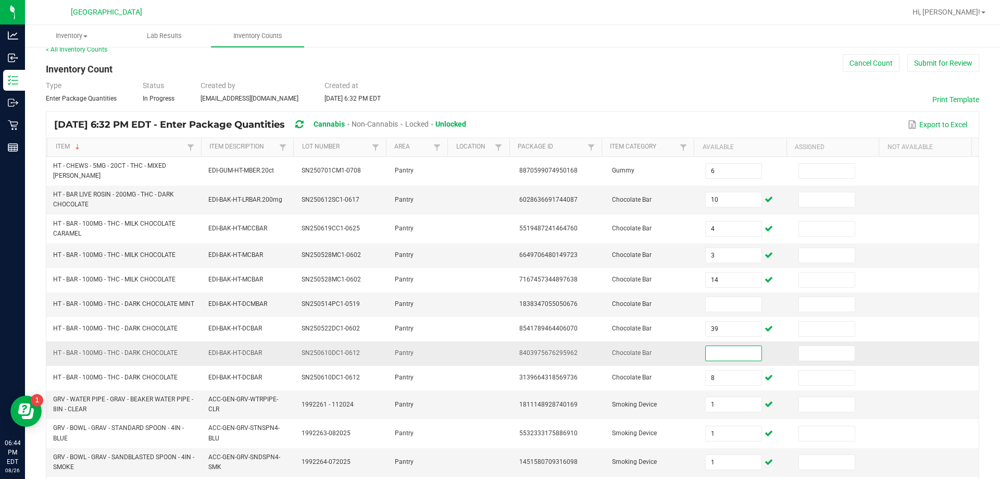
click at [498, 355] on input at bounding box center [733, 353] width 55 height 15
click at [498, 303] on input at bounding box center [733, 304] width 55 height 15
click at [498, 354] on input at bounding box center [733, 353] width 55 height 15
click at [498, 303] on input at bounding box center [733, 304] width 55 height 15
click at [498, 293] on td "Chocolate Bar" at bounding box center [652, 304] width 93 height 24
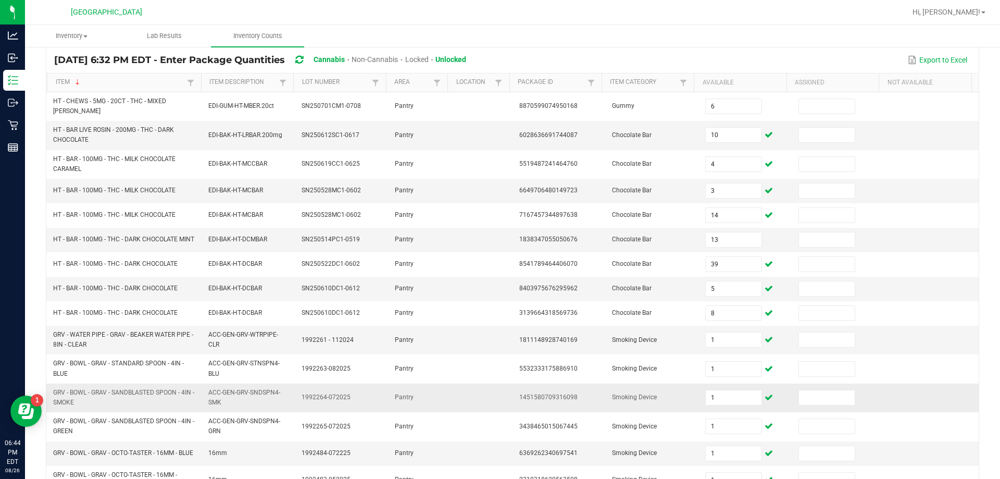
scroll to position [256, 0]
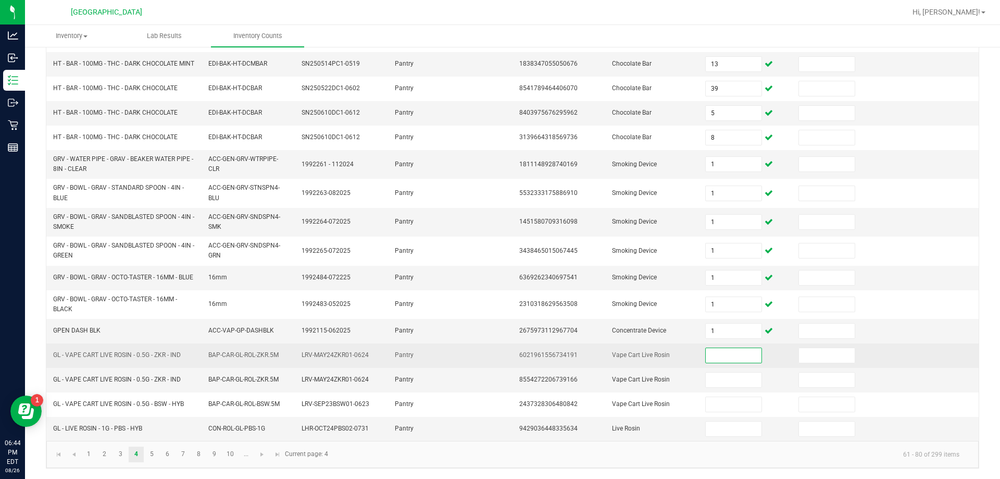
click at [498, 359] on input at bounding box center [733, 355] width 55 height 15
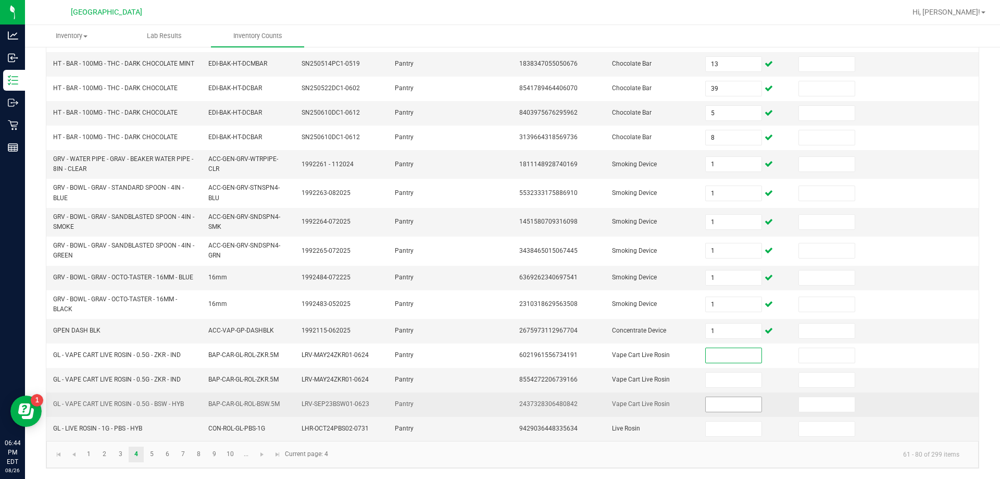
click at [498, 400] on input at bounding box center [733, 404] width 55 height 15
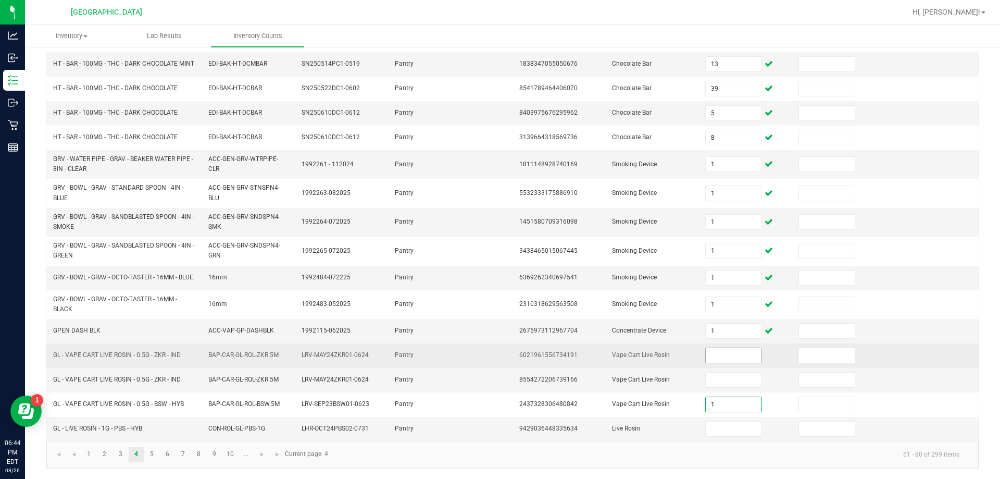
click at [498, 360] on input at bounding box center [733, 355] width 55 height 15
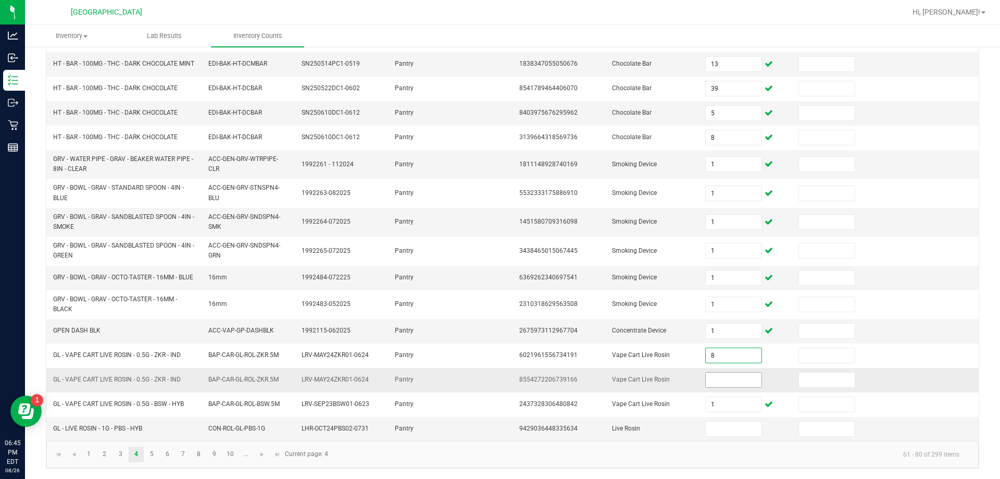
click at [498, 379] on input at bounding box center [733, 379] width 55 height 15
click at [498, 380] on td "Vape Cart Live Rosin" at bounding box center [652, 380] width 93 height 24
click at [498, 430] on input at bounding box center [733, 428] width 55 height 15
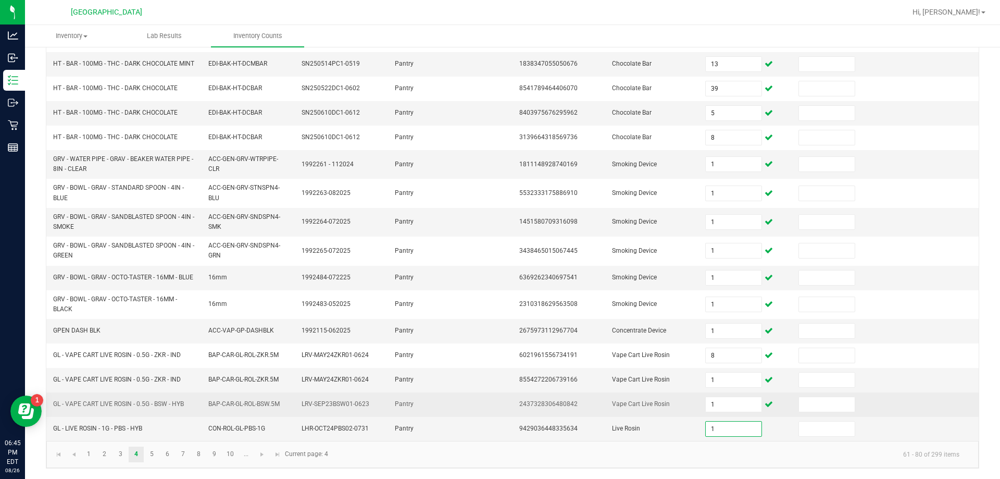
click at [498, 396] on td "Vape Cart Live Rosin" at bounding box center [652, 404] width 93 height 24
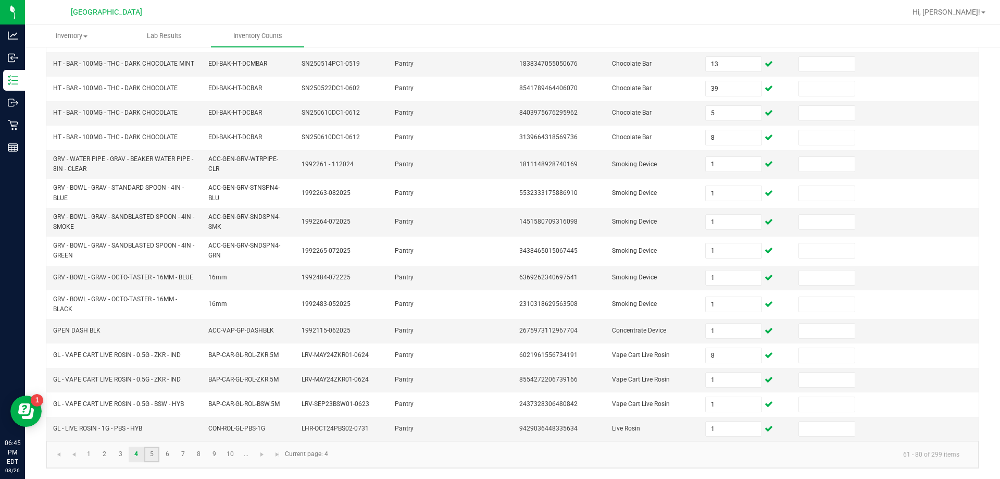
click at [151, 454] on link "5" at bounding box center [151, 454] width 15 height 16
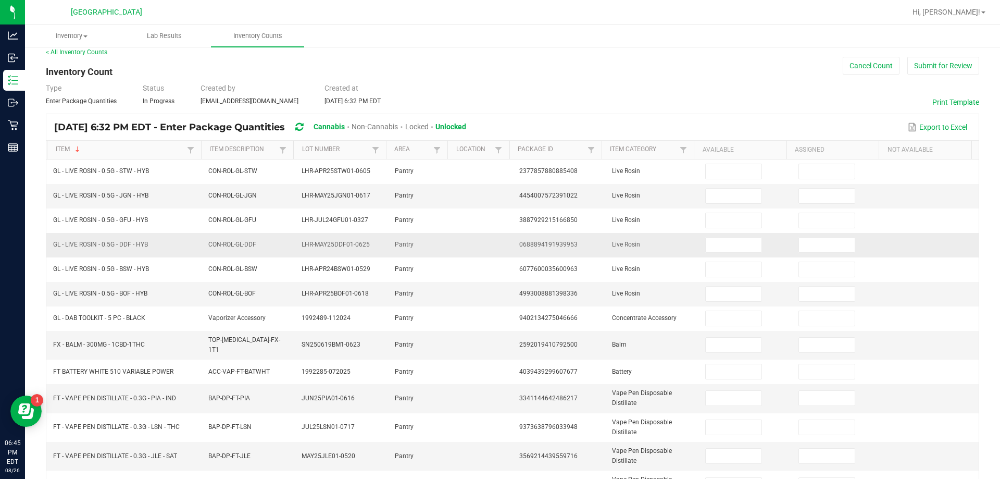
scroll to position [0, 0]
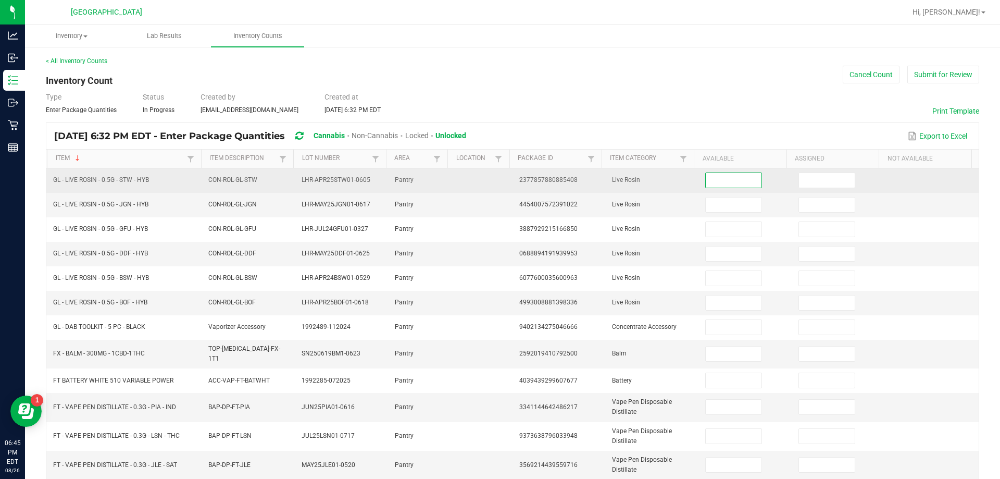
click at [498, 179] on input at bounding box center [733, 180] width 55 height 15
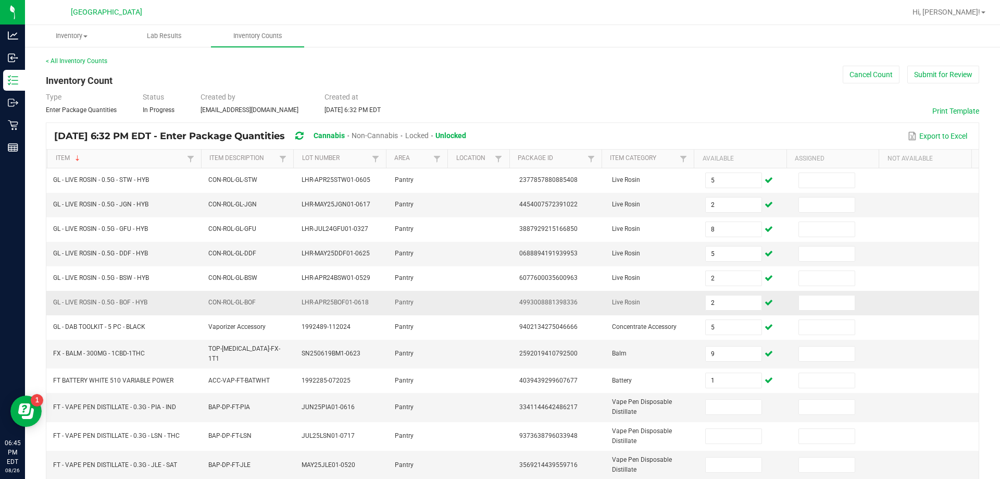
click at [434, 306] on td "Pantry" at bounding box center [419, 303] width 62 height 24
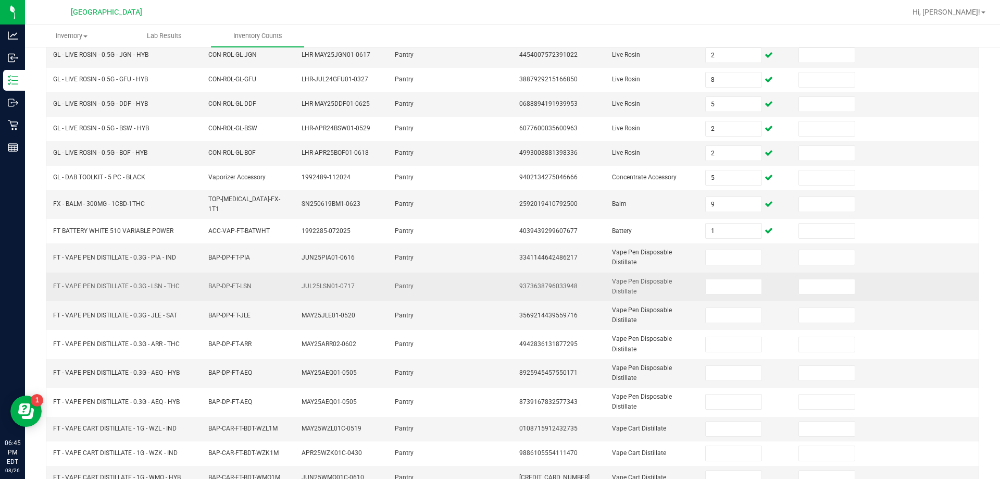
scroll to position [156, 0]
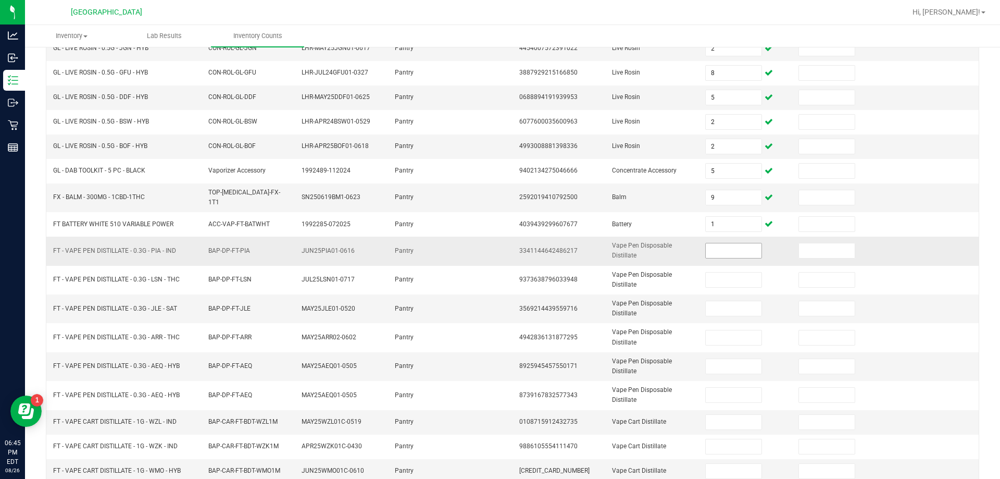
click at [498, 245] on input at bounding box center [733, 250] width 55 height 15
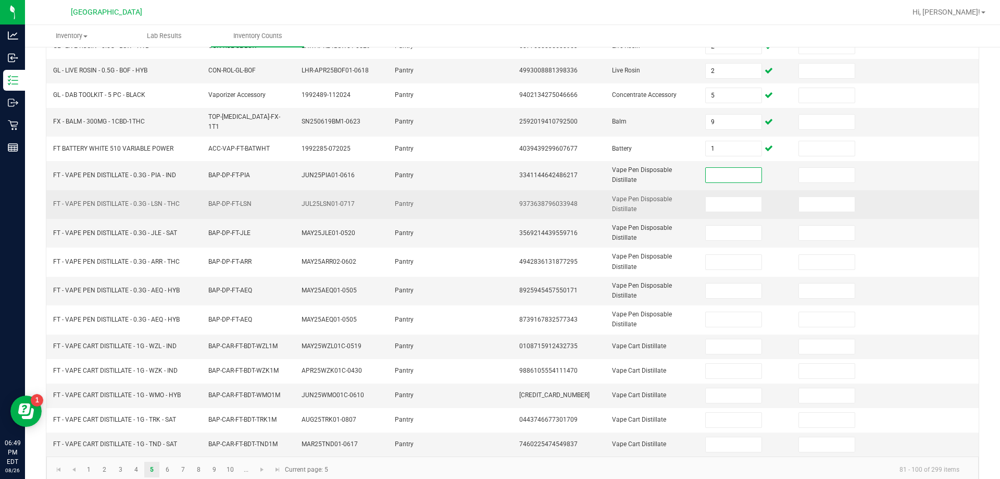
scroll to position [243, 0]
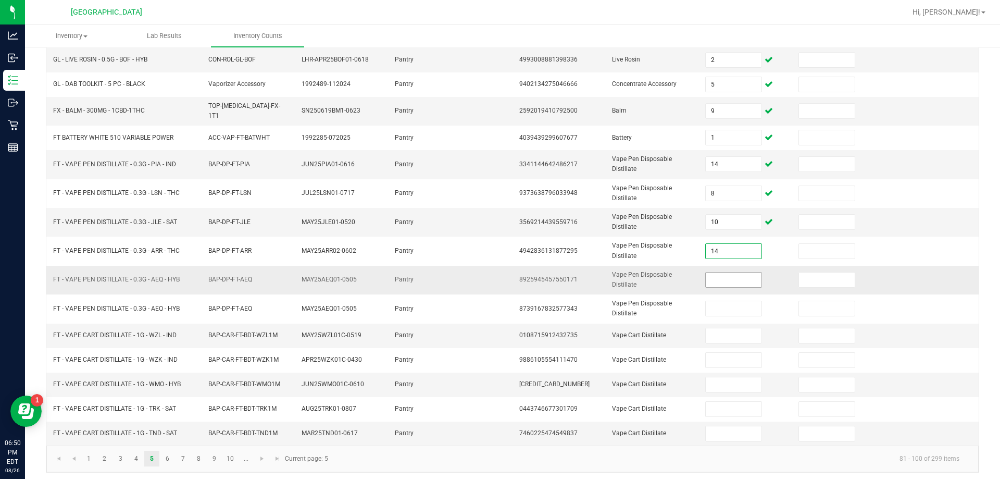
click at [498, 272] on input at bounding box center [733, 279] width 55 height 15
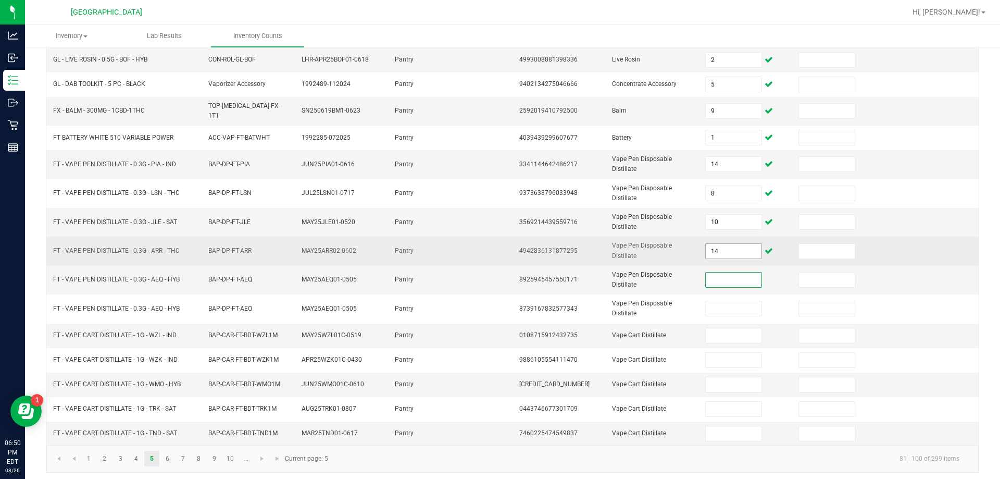
click at [498, 244] on input "14" at bounding box center [733, 251] width 55 height 15
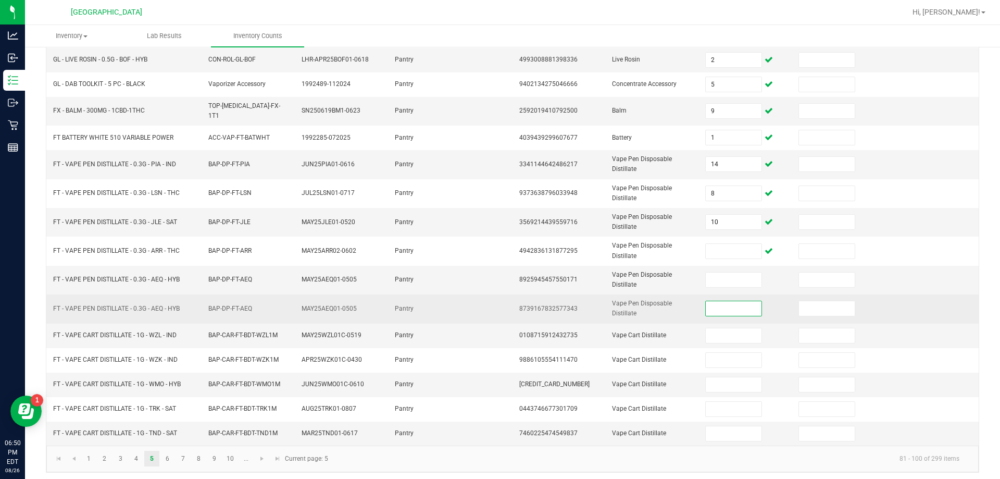
click at [498, 302] on input at bounding box center [733, 308] width 55 height 15
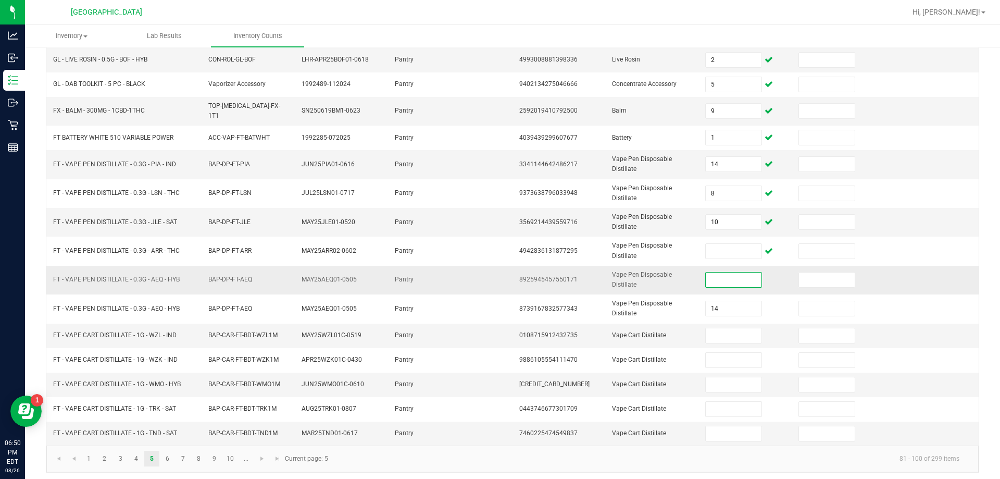
click at [498, 275] on input at bounding box center [733, 279] width 55 height 15
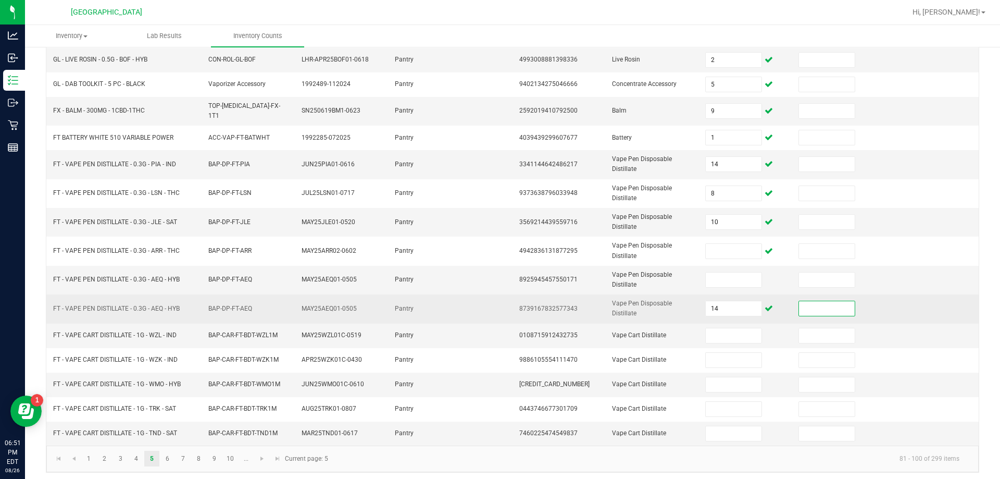
click at [498, 305] on input at bounding box center [826, 308] width 55 height 15
click at [498, 302] on input "14" at bounding box center [733, 308] width 55 height 15
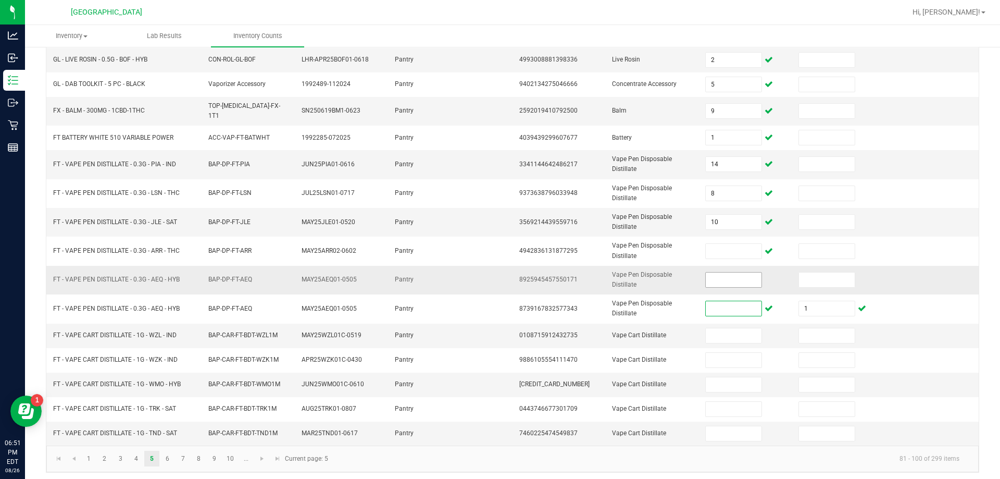
click at [498, 273] on input at bounding box center [733, 279] width 55 height 15
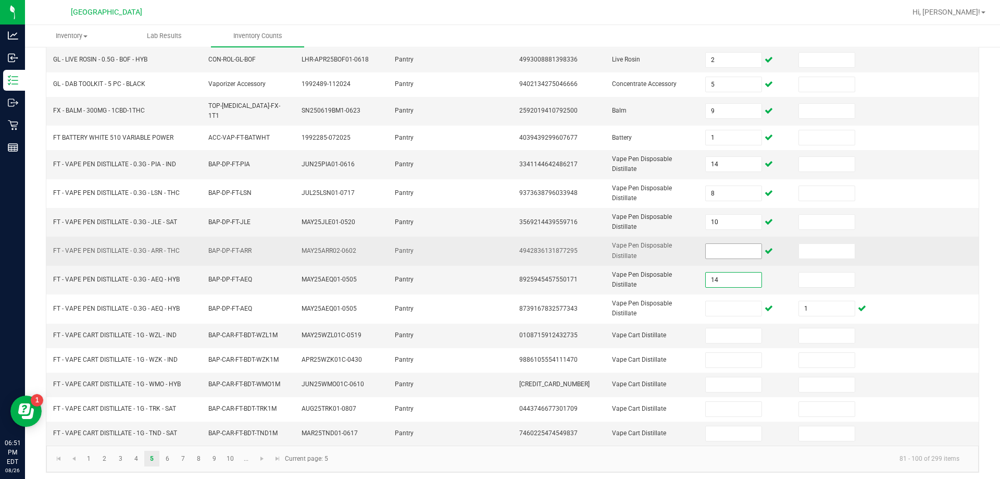
click at [498, 246] on input at bounding box center [733, 251] width 55 height 15
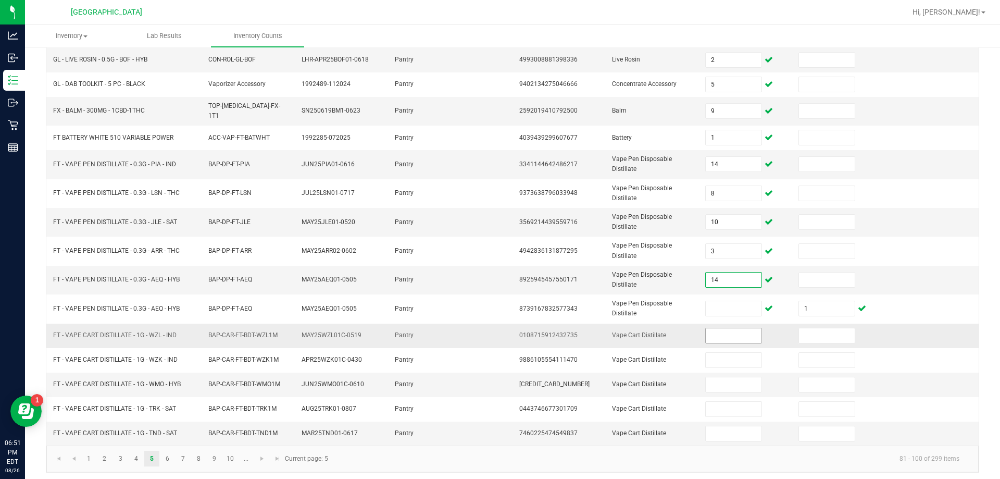
click at [498, 329] on input at bounding box center [733, 335] width 55 height 15
click at [411, 459] on kendo-pager-info "81 - 100 of 299 items" at bounding box center [650, 458] width 633 height 17
click at [166, 451] on link "6" at bounding box center [167, 458] width 15 height 16
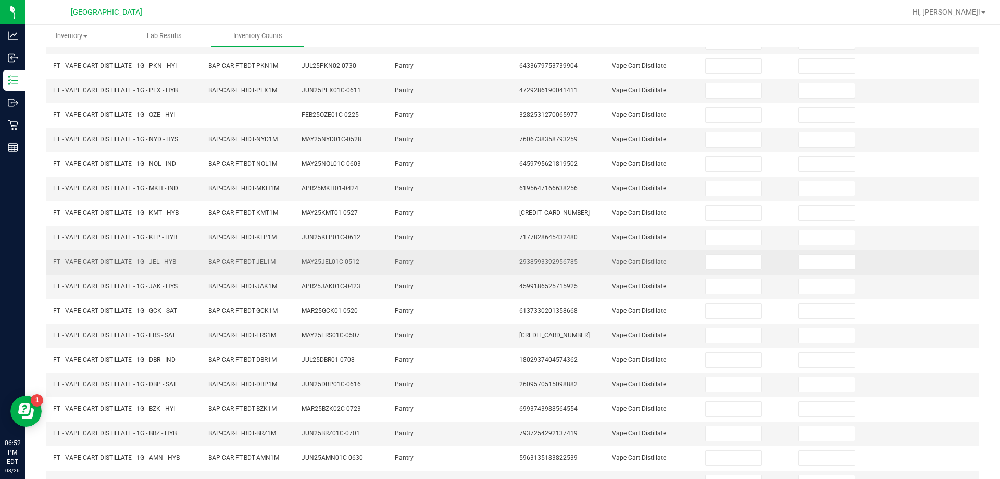
scroll to position [0, 0]
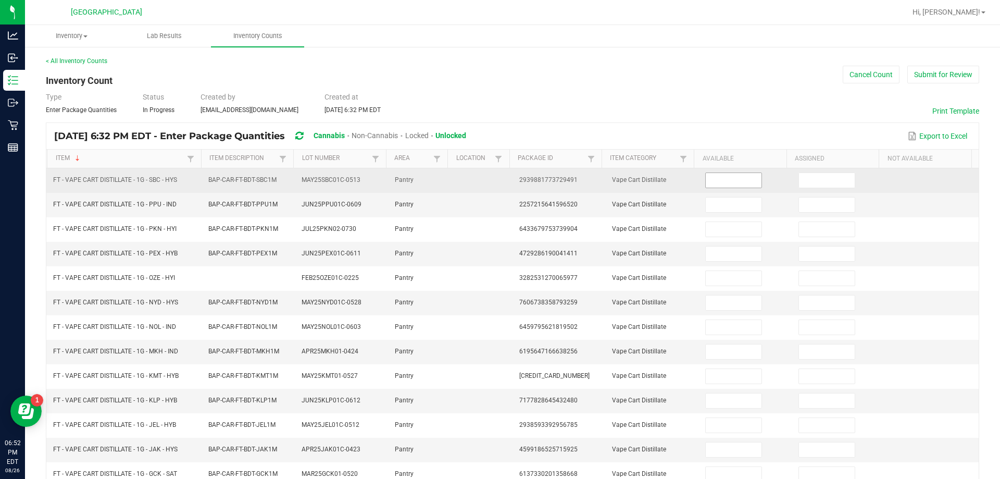
click at [498, 178] on input at bounding box center [733, 180] width 55 height 15
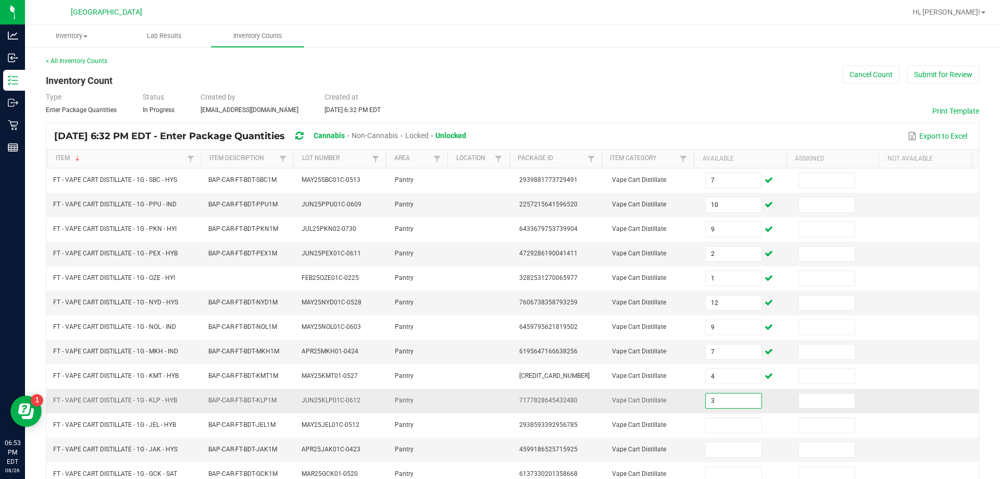
click at [498, 401] on td "3" at bounding box center [745, 400] width 93 height 24
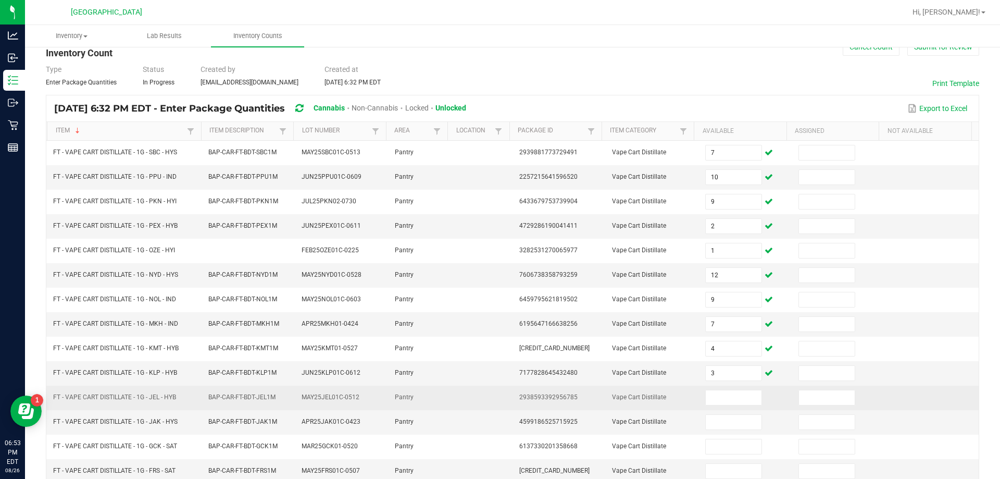
scroll to position [52, 0]
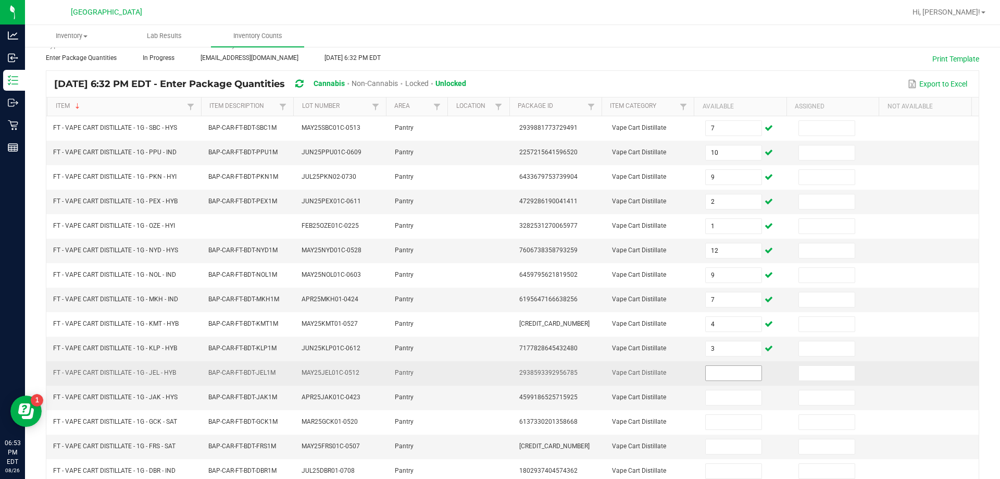
click at [498, 376] on input at bounding box center [733, 373] width 55 height 15
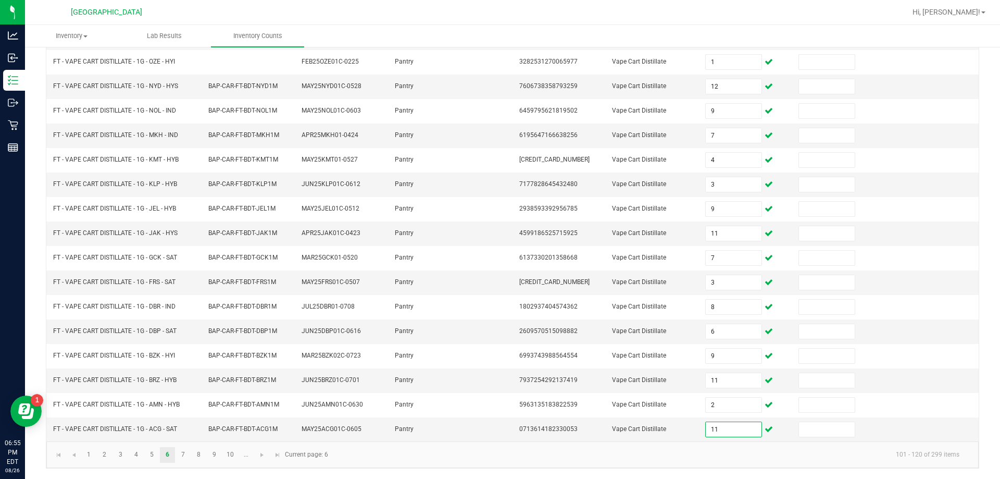
click at [498, 447] on kendo-pager-info "101 - 120 of 299 items" at bounding box center [650, 454] width 633 height 17
click at [187, 455] on link "7" at bounding box center [182, 455] width 15 height 16
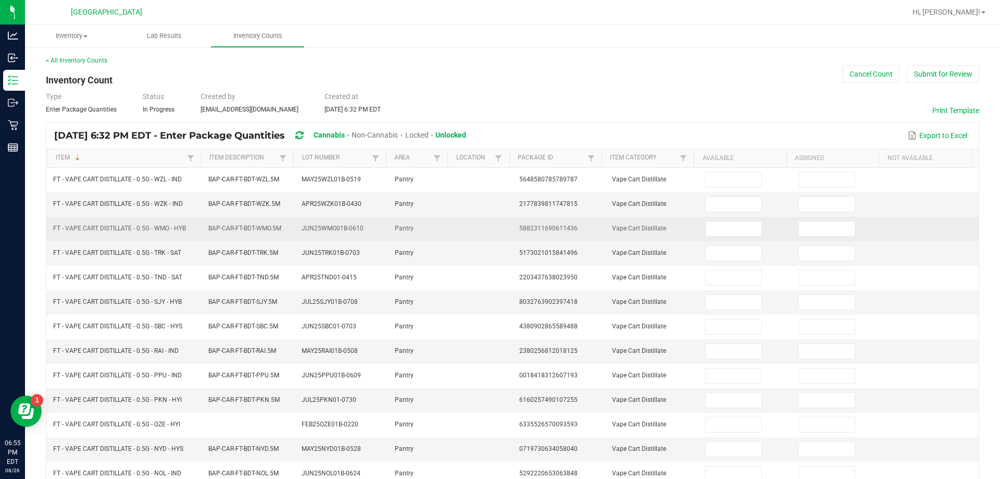
scroll to position [0, 0]
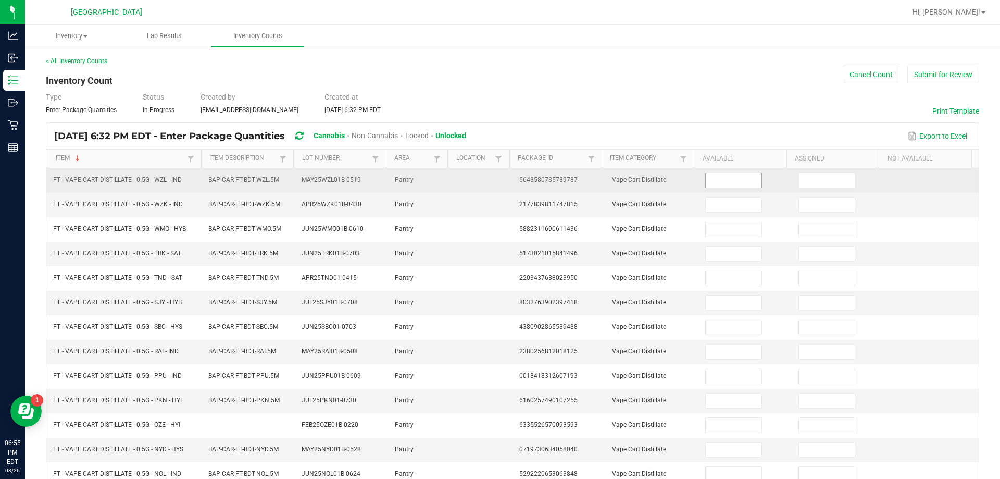
click at [498, 179] on input at bounding box center [733, 180] width 55 height 15
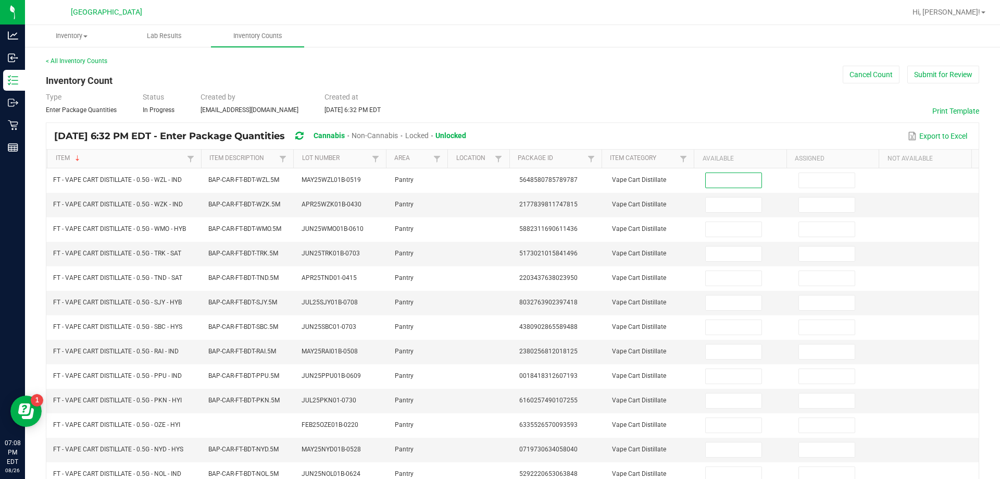
click at [498, 101] on div "Type Enter Package Quantities Status In Progress Created by ergrant@liveparalle…" at bounding box center [512, 103] width 933 height 23
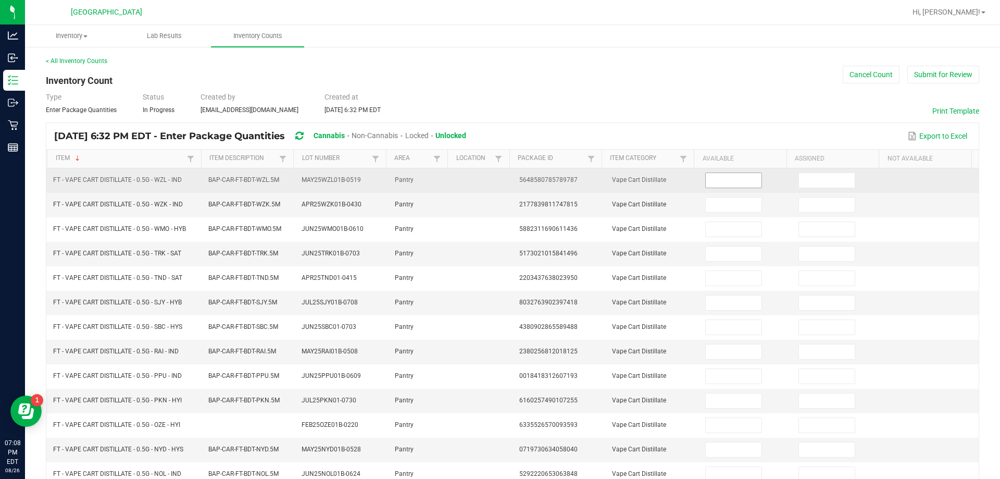
click at [498, 184] on input at bounding box center [733, 180] width 55 height 15
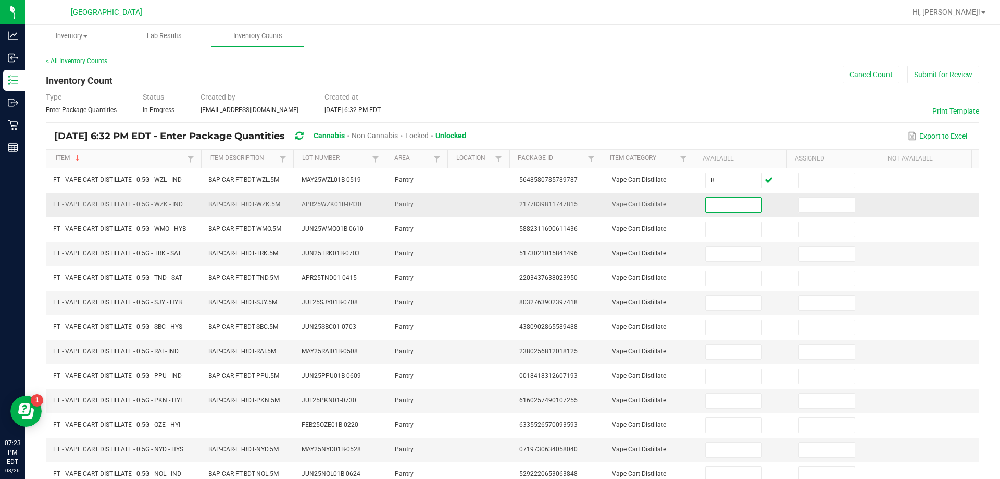
click at [498, 210] on input at bounding box center [733, 204] width 55 height 15
click at [498, 205] on input "5" at bounding box center [733, 204] width 55 height 15
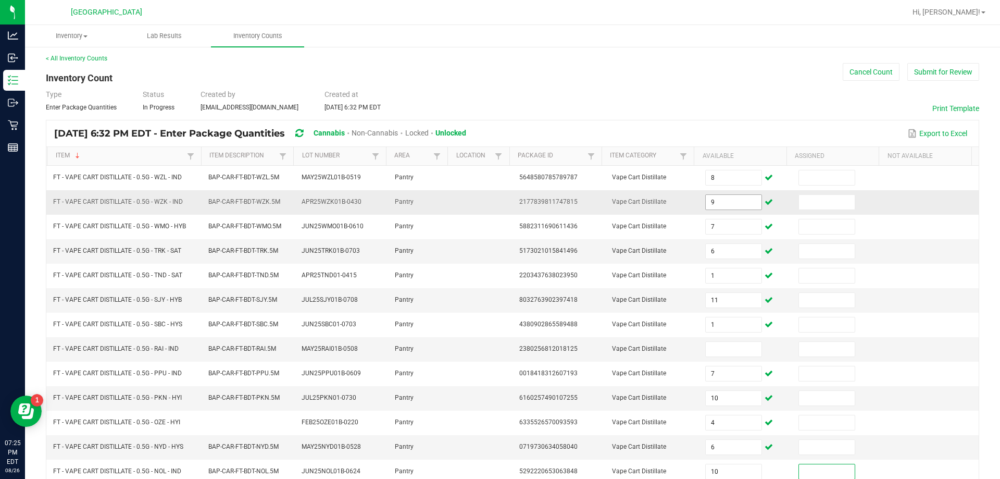
scroll to position [216, 0]
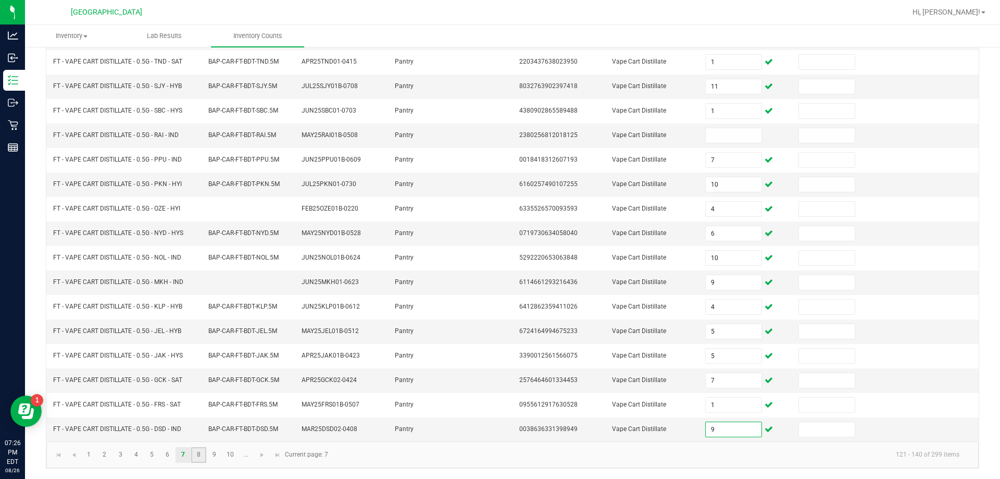
click at [203, 451] on link "8" at bounding box center [198, 455] width 15 height 16
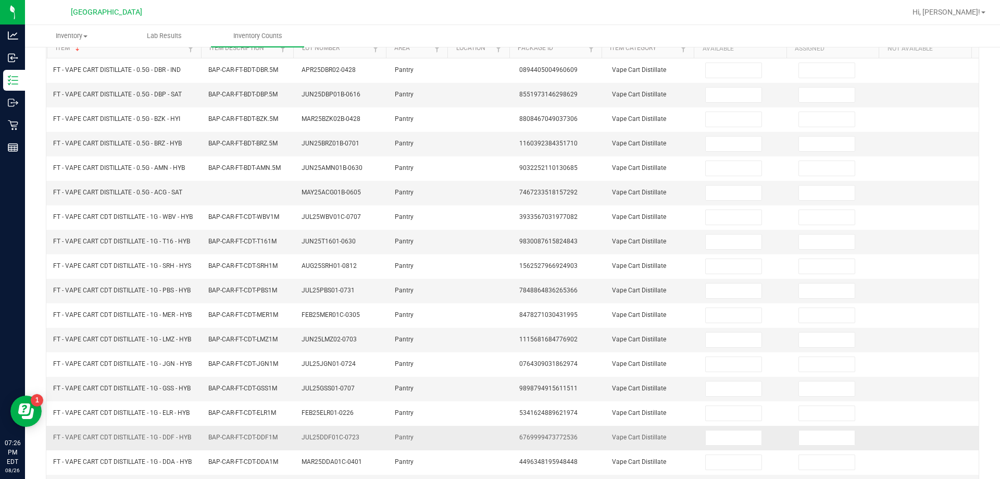
scroll to position [0, 0]
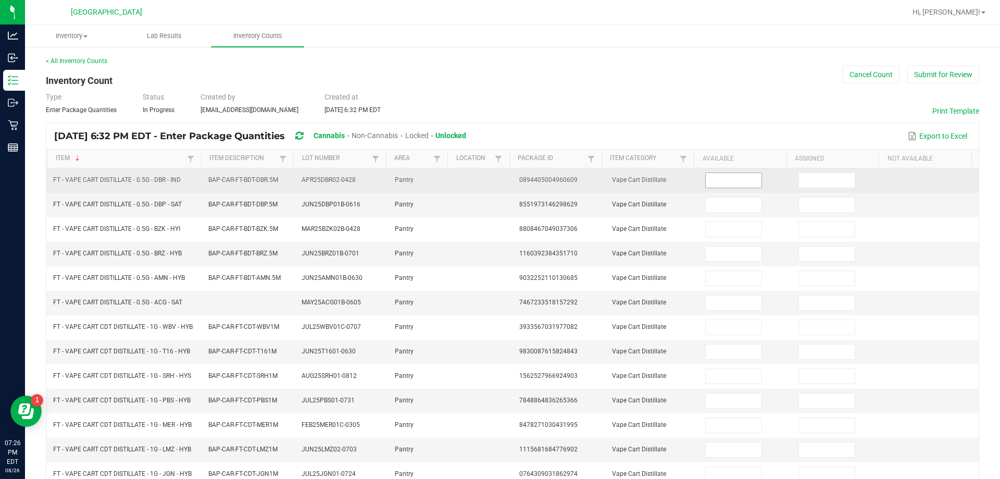
drag, startPoint x: 735, startPoint y: 167, endPoint x: 734, endPoint y: 175, distance: 8.9
click at [498, 168] on div "Item Sorted Descending Item Description Lot Number Area Location Package Id Ite…" at bounding box center [512, 403] width 932 height 508
click at [498, 177] on input at bounding box center [733, 180] width 55 height 15
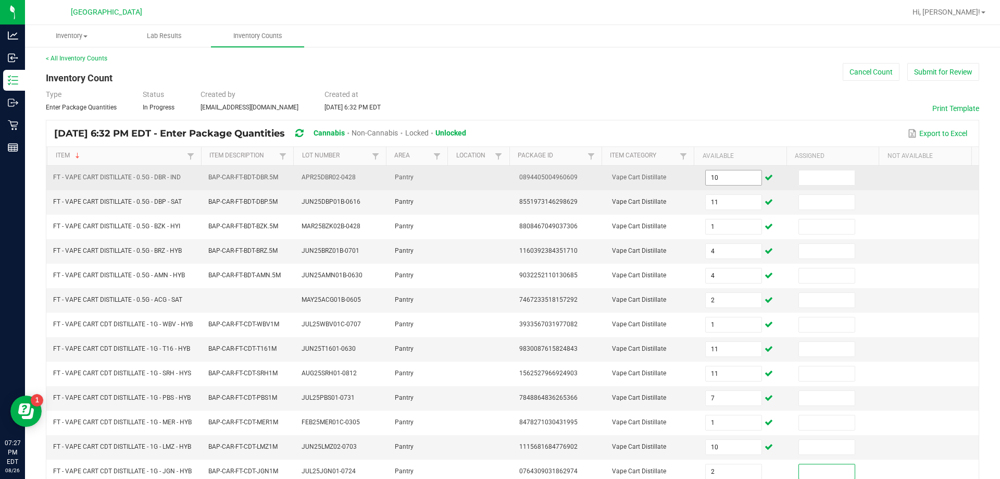
scroll to position [216, 0]
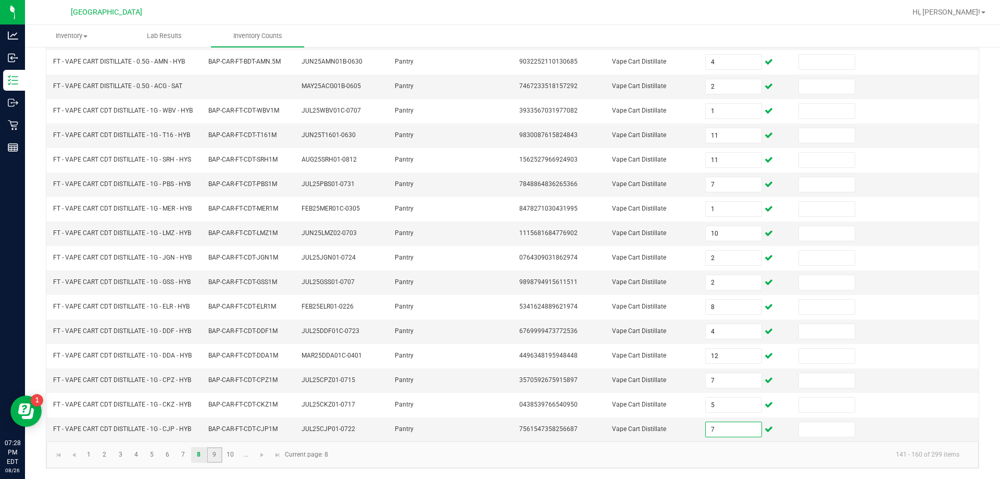
click at [217, 451] on link "9" at bounding box center [214, 455] width 15 height 16
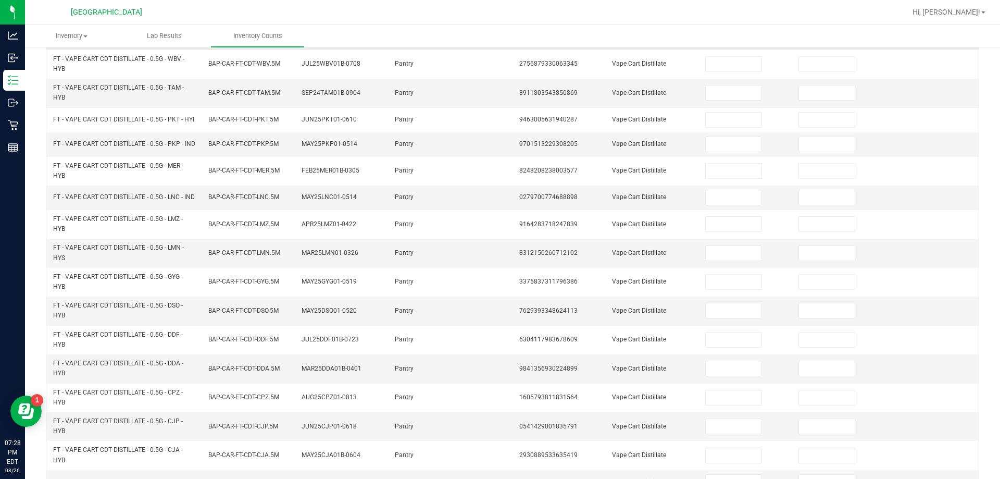
scroll to position [0, 0]
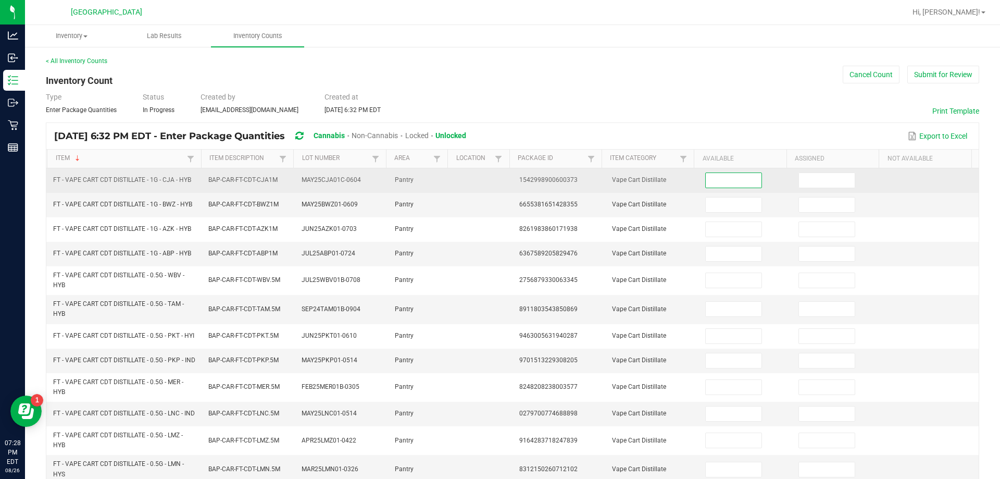
click at [498, 181] on input at bounding box center [733, 180] width 55 height 15
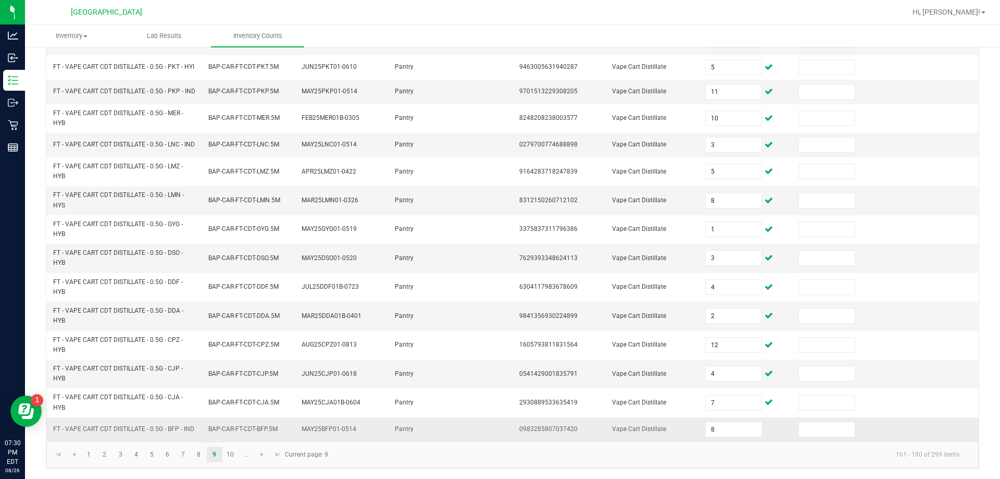
scroll to position [286, 0]
click at [234, 453] on link "10" at bounding box center [230, 454] width 15 height 16
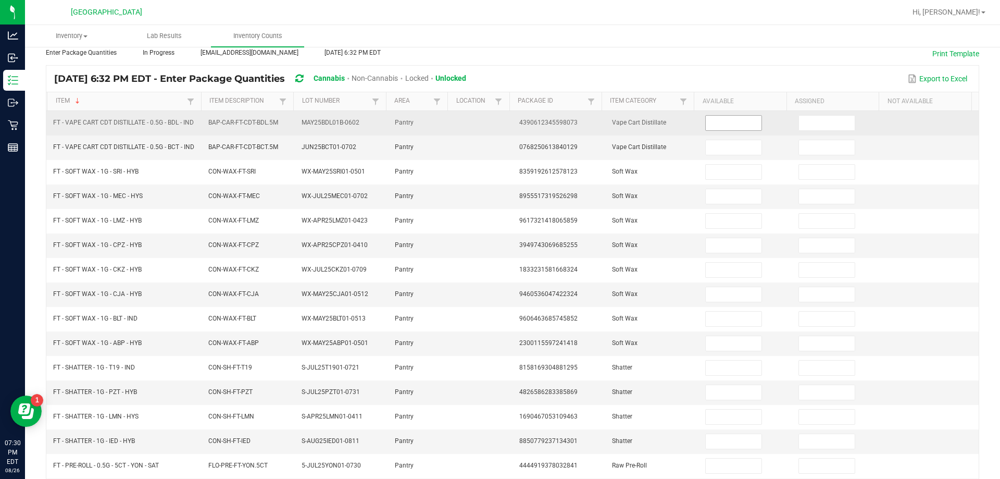
scroll to position [0, 0]
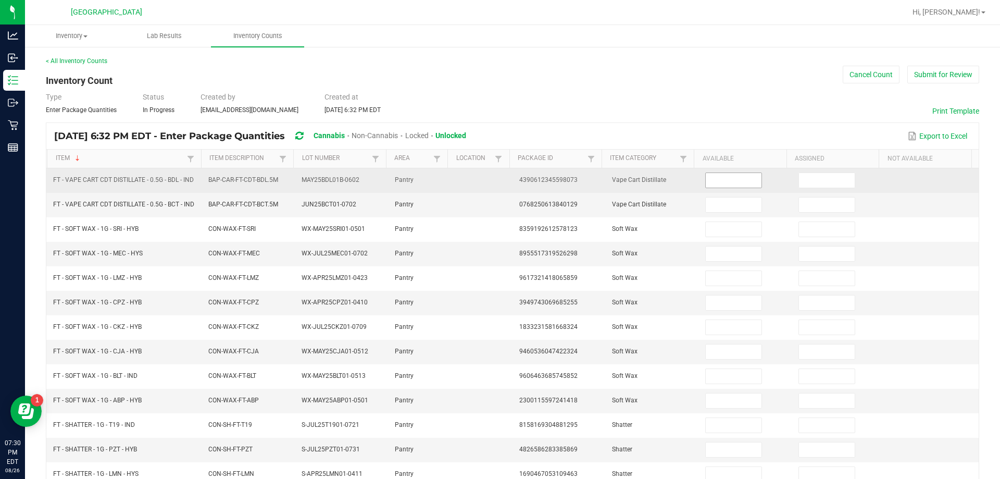
click at [498, 184] on input at bounding box center [733, 180] width 55 height 15
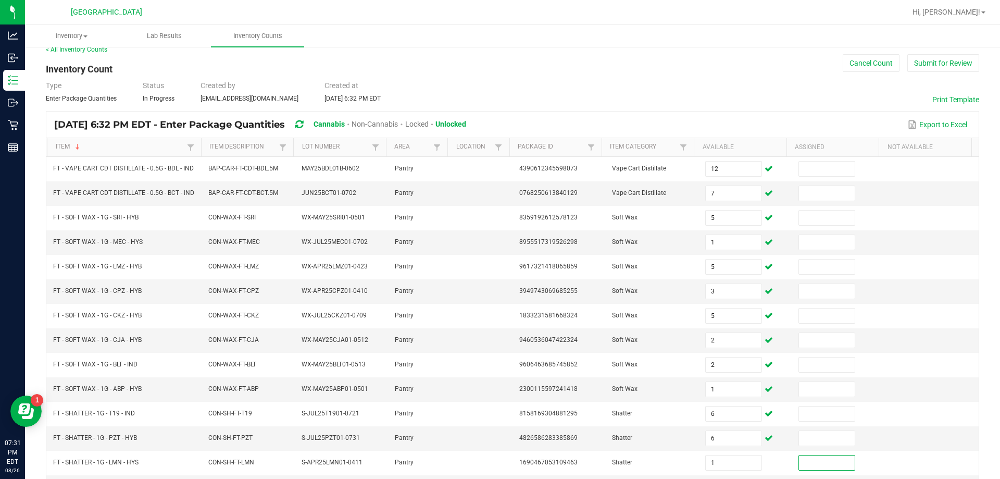
scroll to position [225, 0]
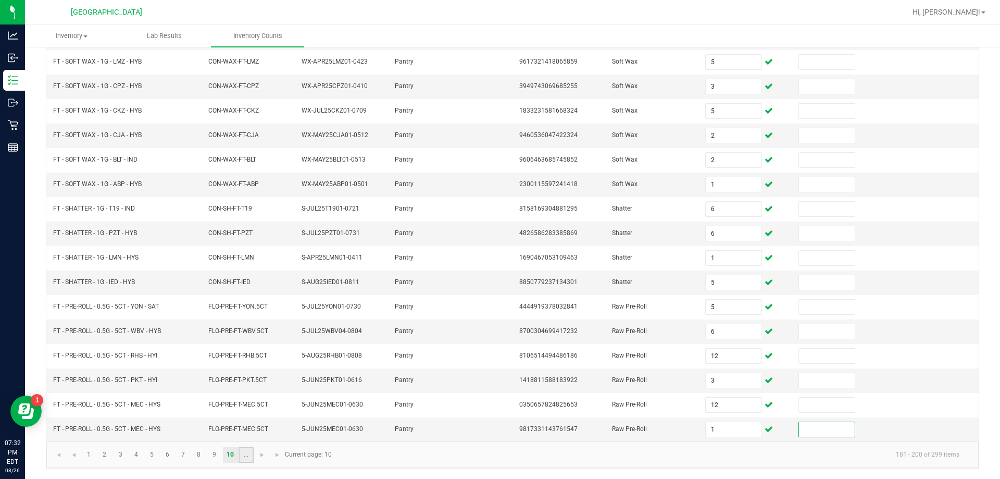
click at [245, 450] on link "..." at bounding box center [245, 455] width 15 height 16
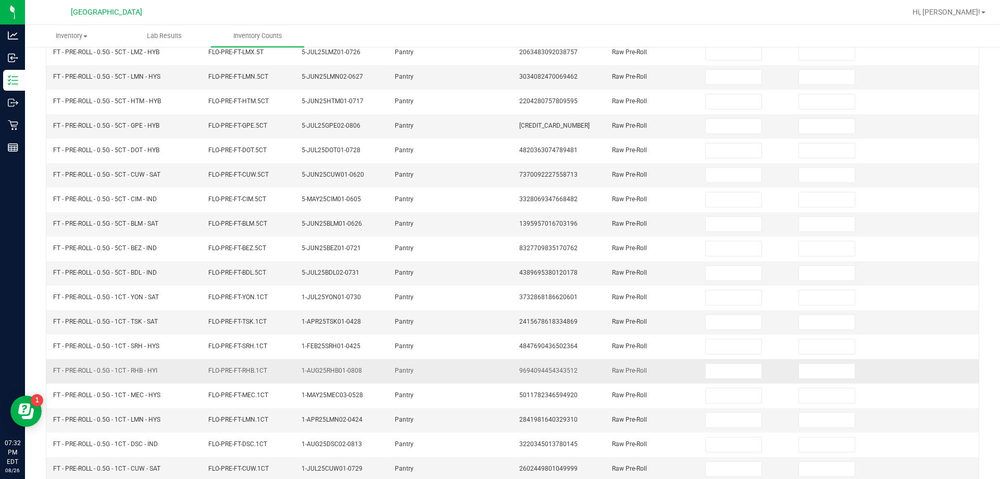
scroll to position [0, 0]
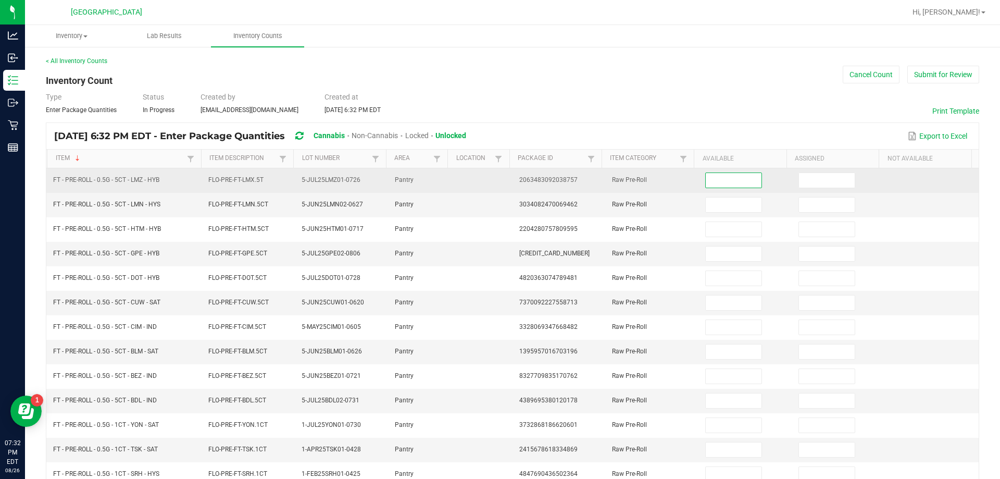
click at [498, 179] on input at bounding box center [733, 180] width 55 height 15
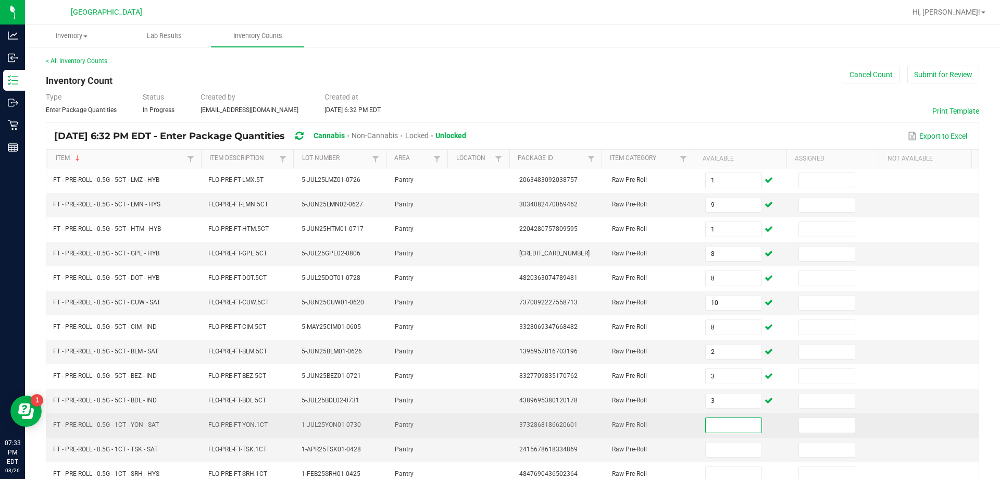
click at [498, 427] on input at bounding box center [733, 425] width 55 height 15
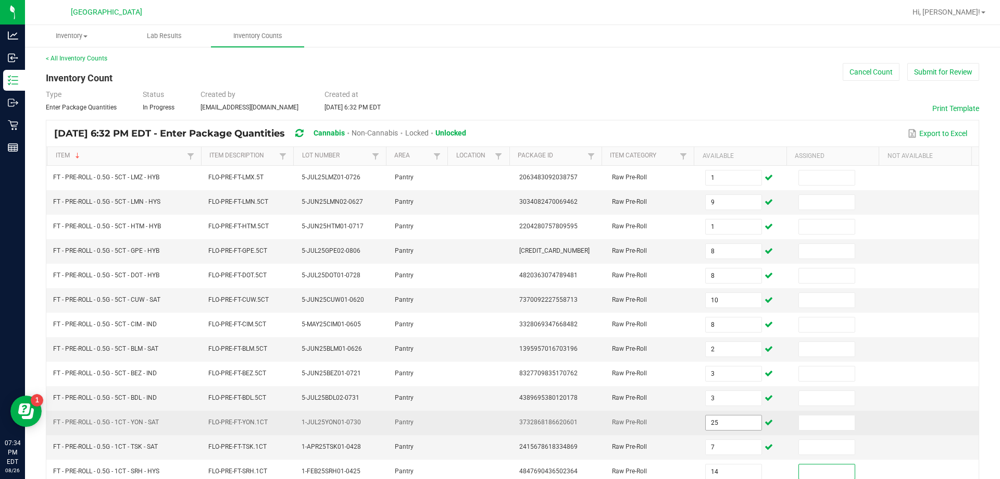
scroll to position [216, 0]
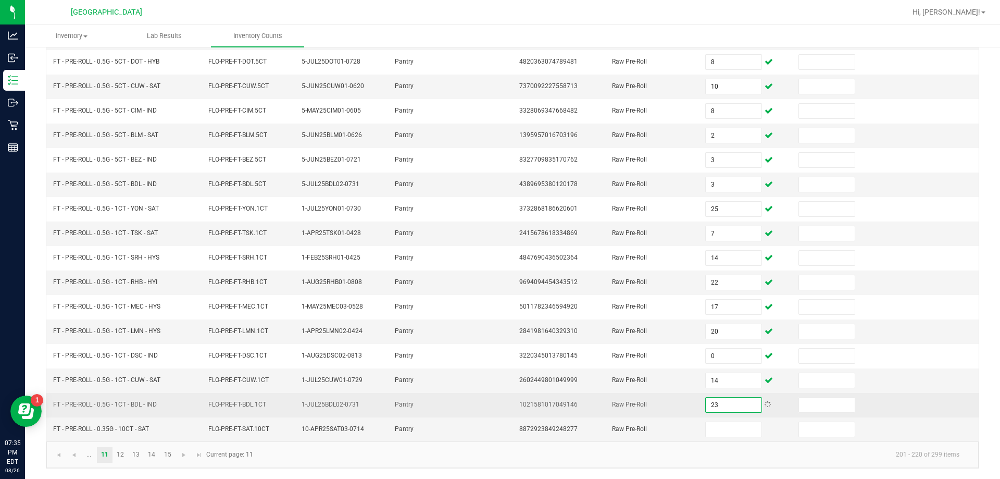
click at [498, 407] on td "Raw Pre-Roll" at bounding box center [652, 405] width 93 height 24
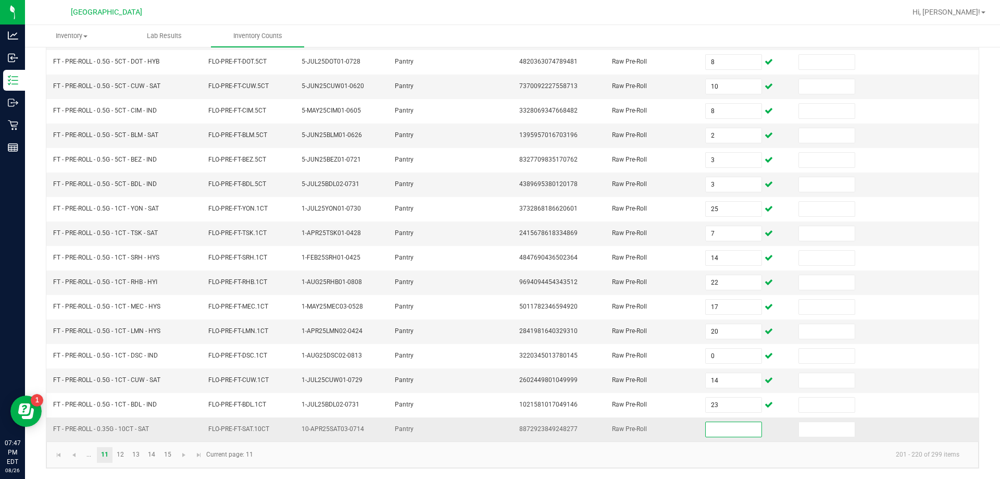
click at [498, 428] on input at bounding box center [733, 429] width 55 height 15
click at [122, 452] on link "12" at bounding box center [120, 455] width 15 height 16
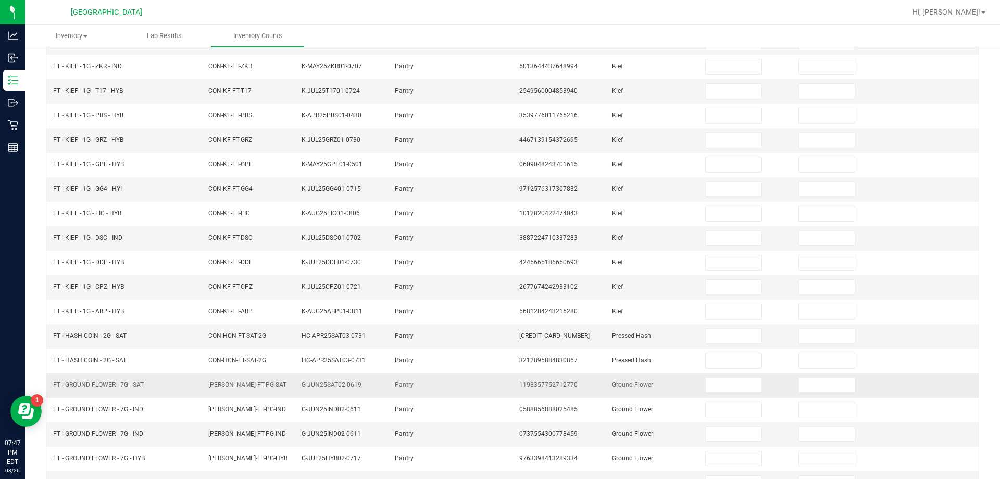
scroll to position [0, 0]
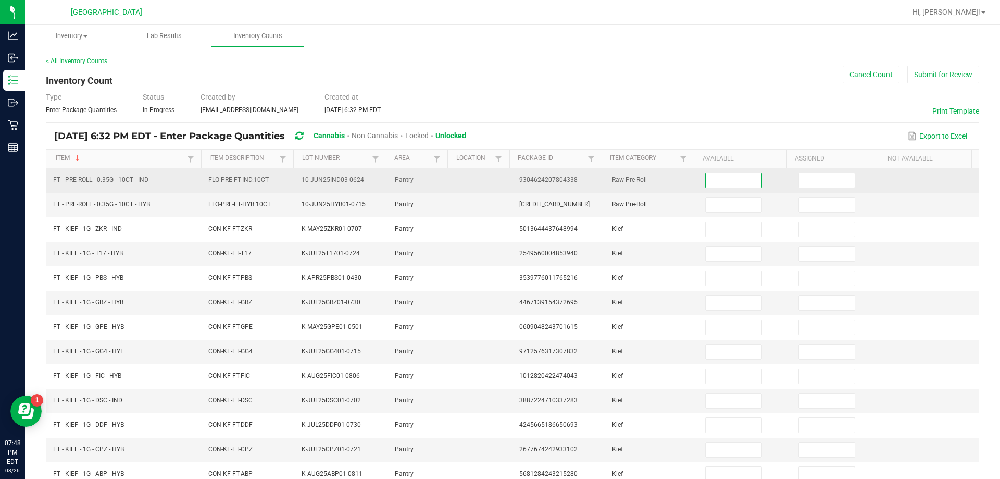
click at [498, 181] on input at bounding box center [733, 180] width 55 height 15
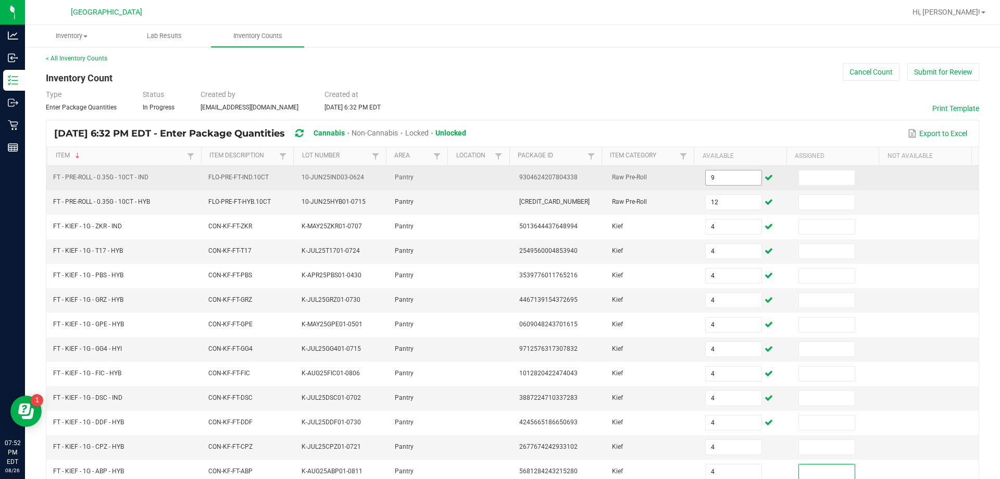
scroll to position [216, 0]
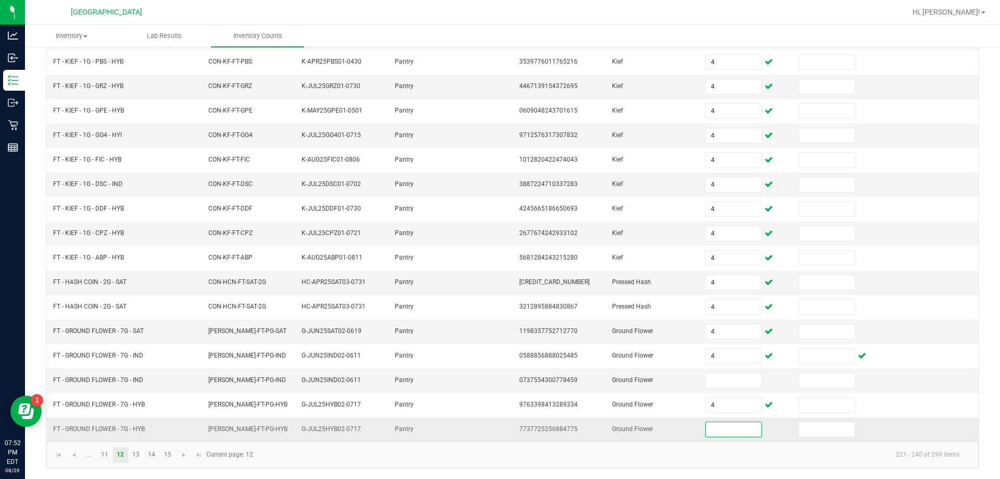
click at [498, 432] on input at bounding box center [733, 429] width 55 height 15
click at [141, 455] on link "13" at bounding box center [136, 455] width 15 height 16
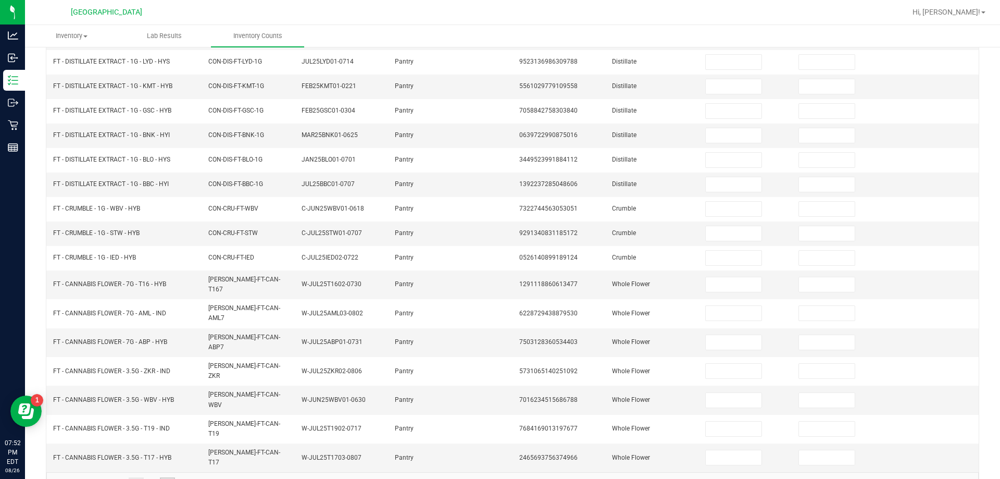
click at [163, 477] on link "15" at bounding box center [167, 485] width 15 height 16
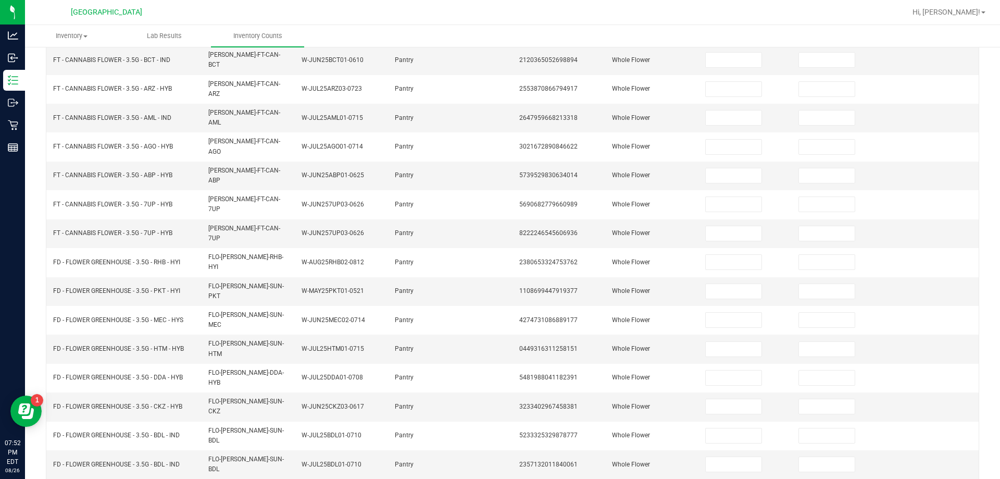
scroll to position [196, 0]
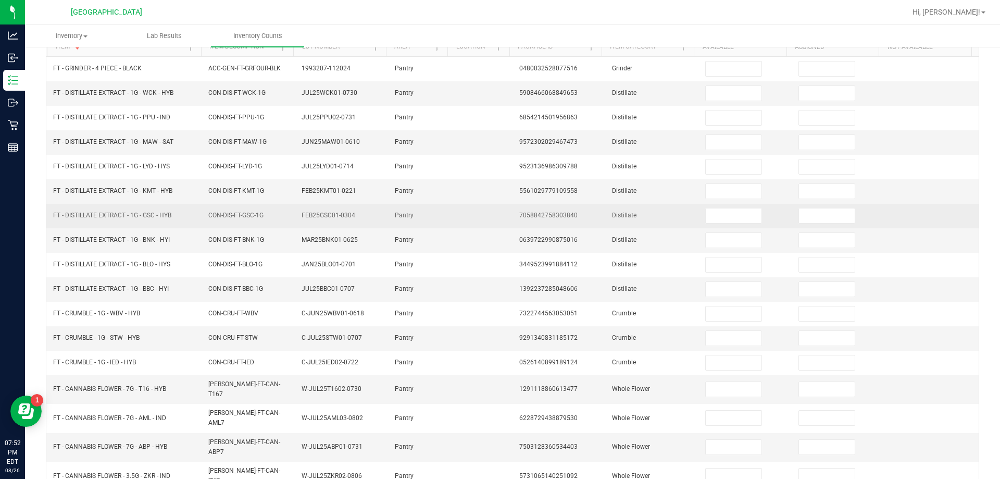
scroll to position [0, 0]
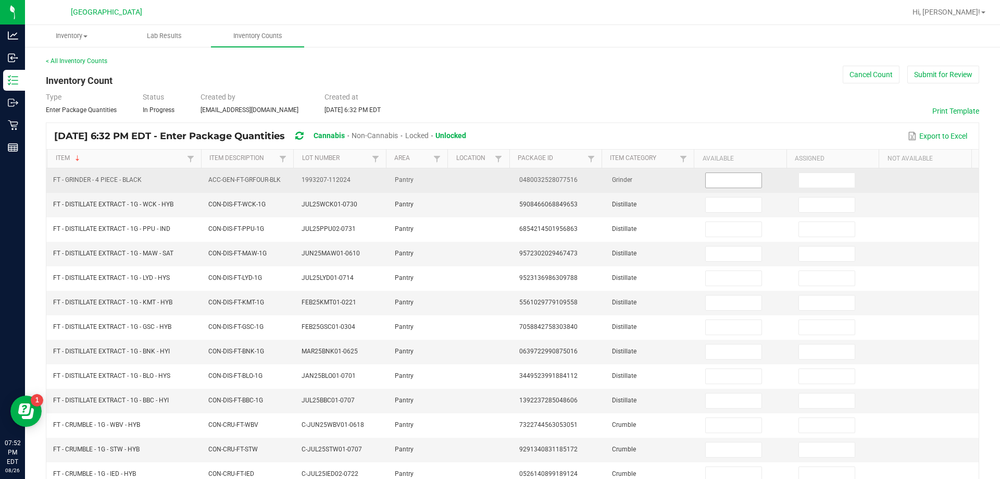
click at [498, 185] on input at bounding box center [733, 180] width 55 height 15
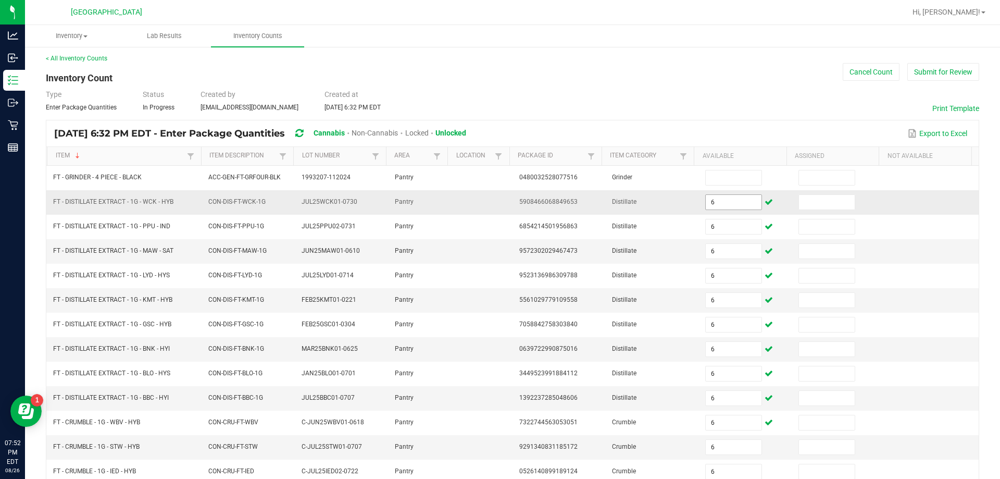
scroll to position [216, 0]
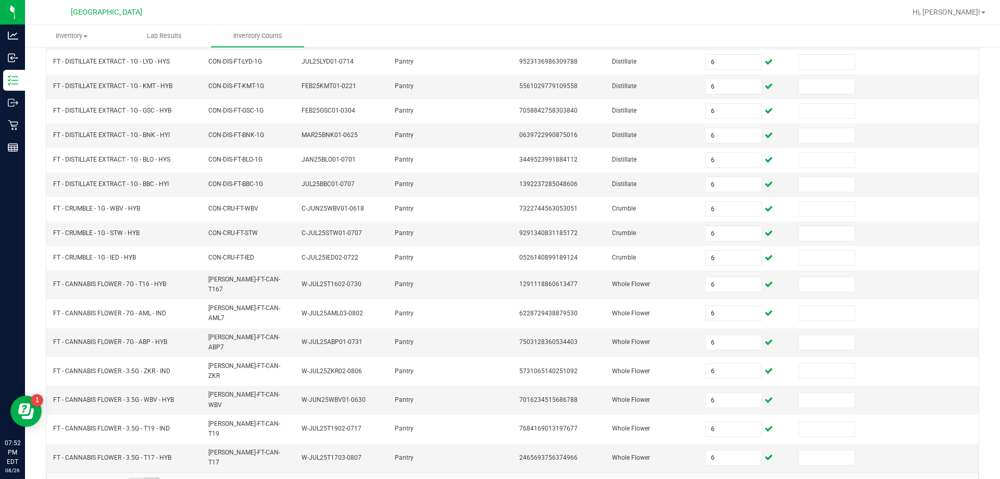
click at [149, 477] on link "14" at bounding box center [151, 485] width 15 height 16
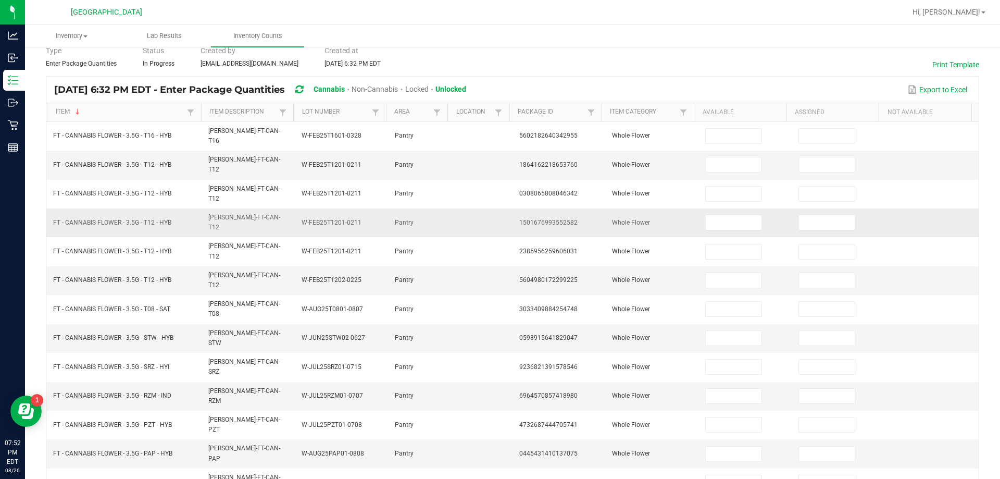
scroll to position [8, 0]
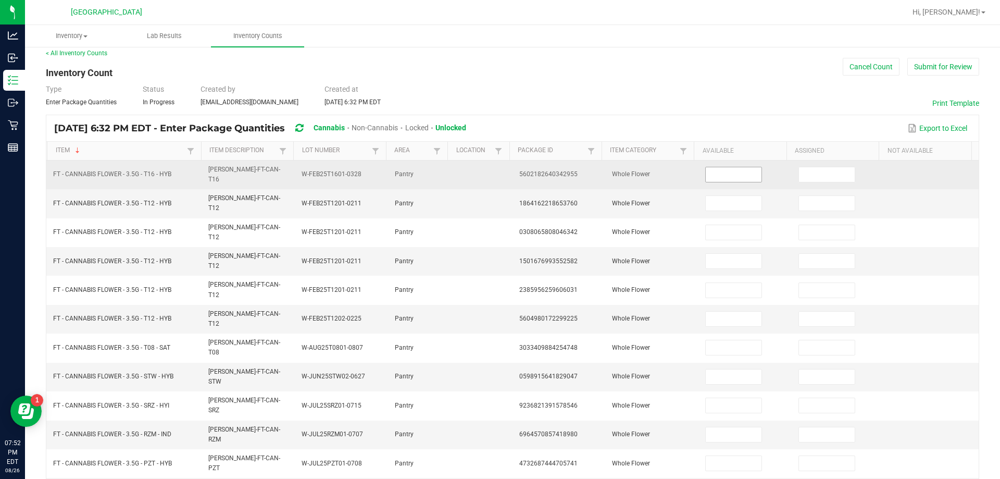
click at [498, 173] on input at bounding box center [733, 174] width 55 height 15
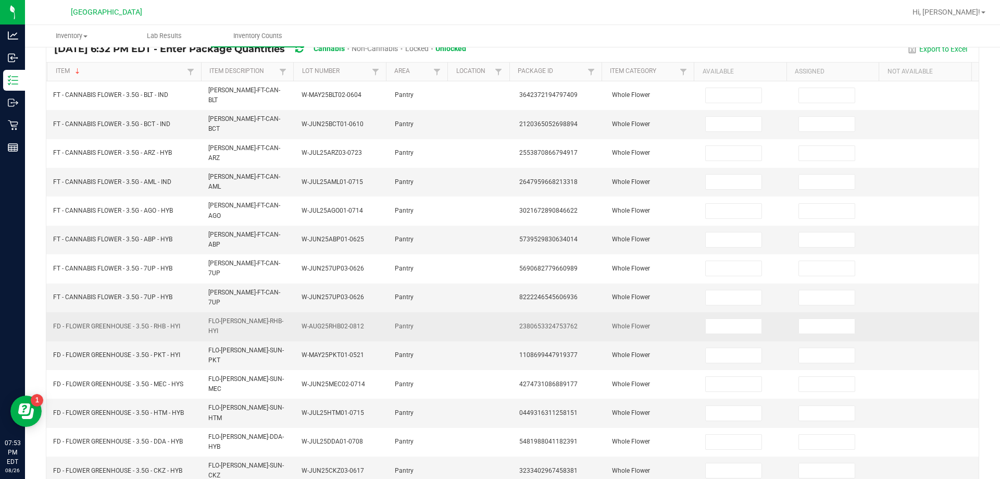
scroll to position [0, 0]
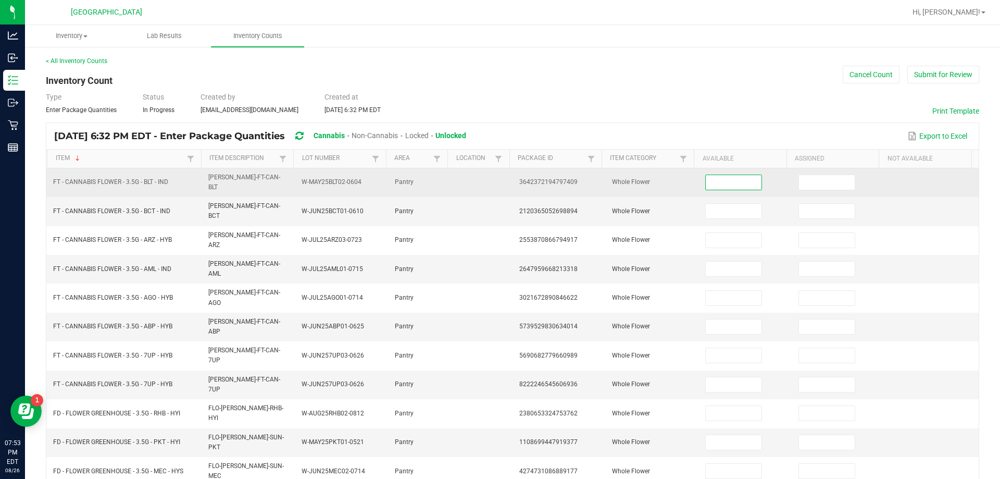
click at [498, 175] on input at bounding box center [733, 182] width 55 height 15
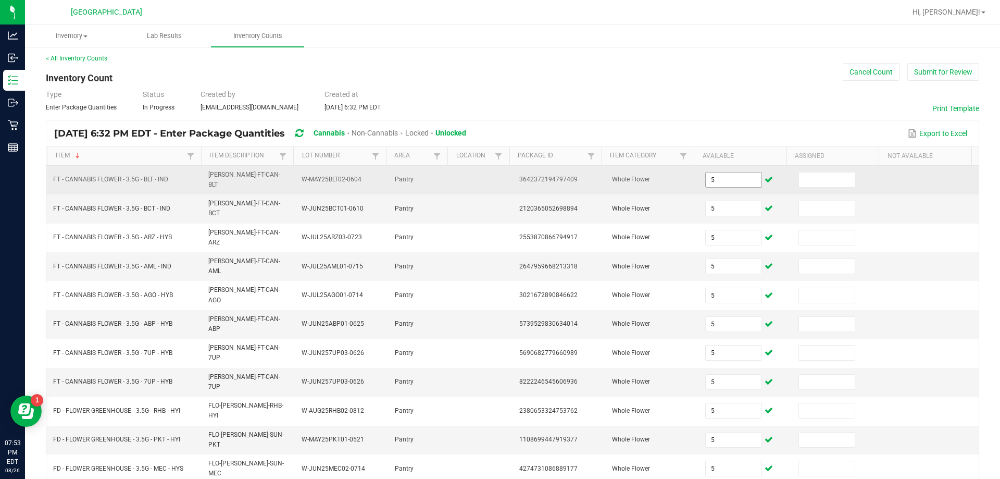
scroll to position [196, 0]
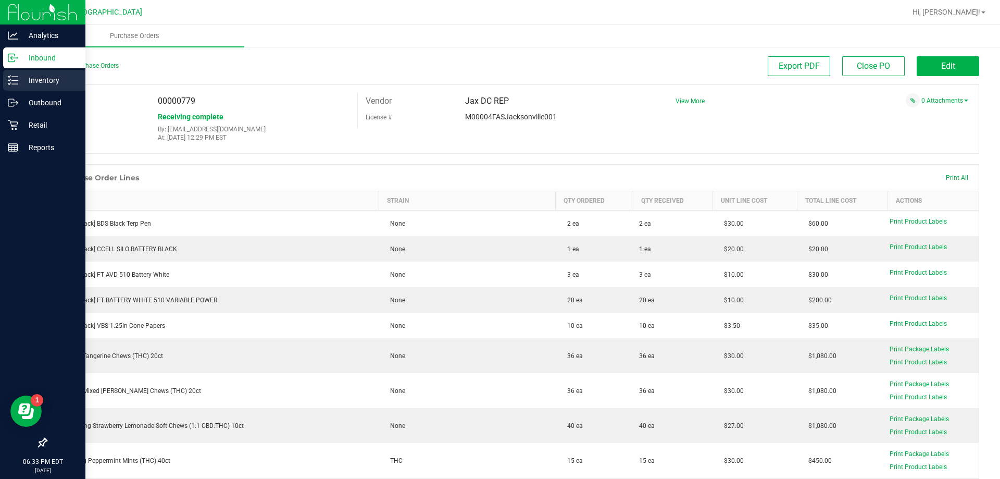
click at [35, 76] on p "Inventory" at bounding box center [49, 80] width 62 height 12
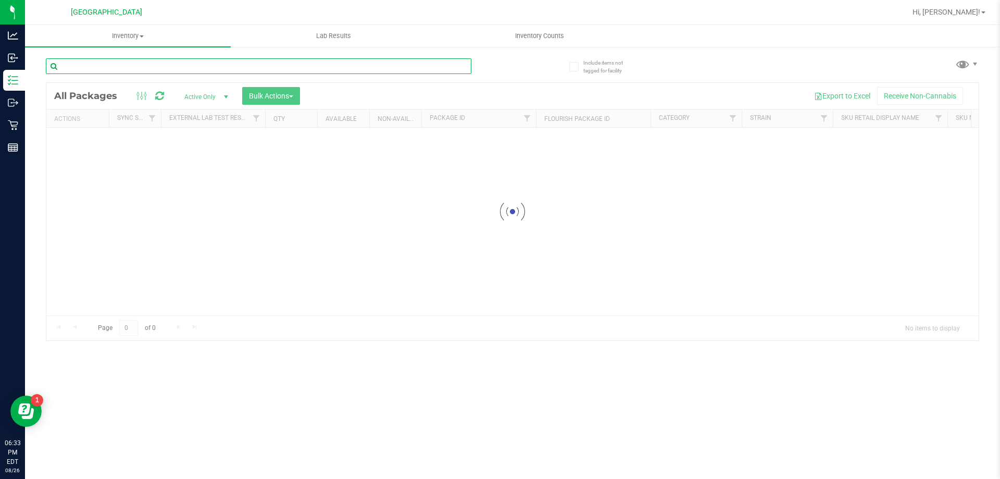
click at [114, 60] on input "text" at bounding box center [258, 66] width 425 height 16
type input "c"
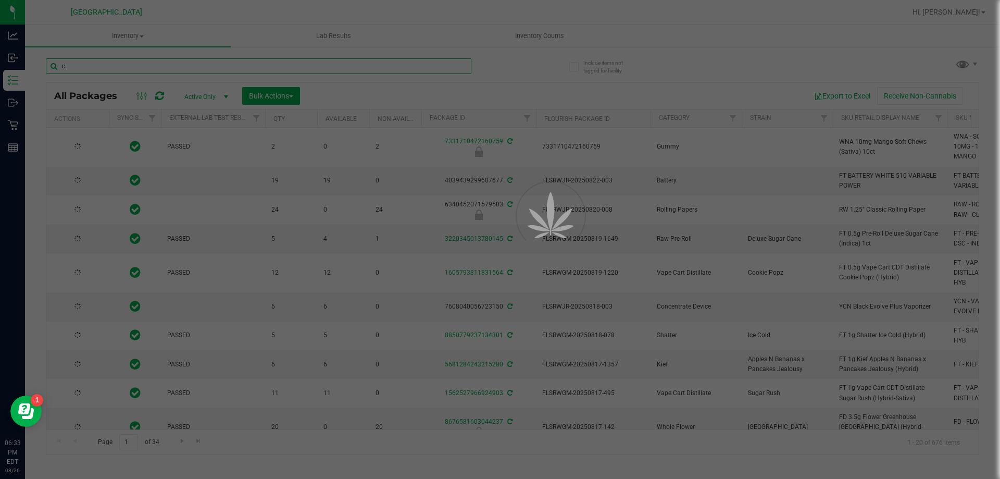
type input "[DATE]"
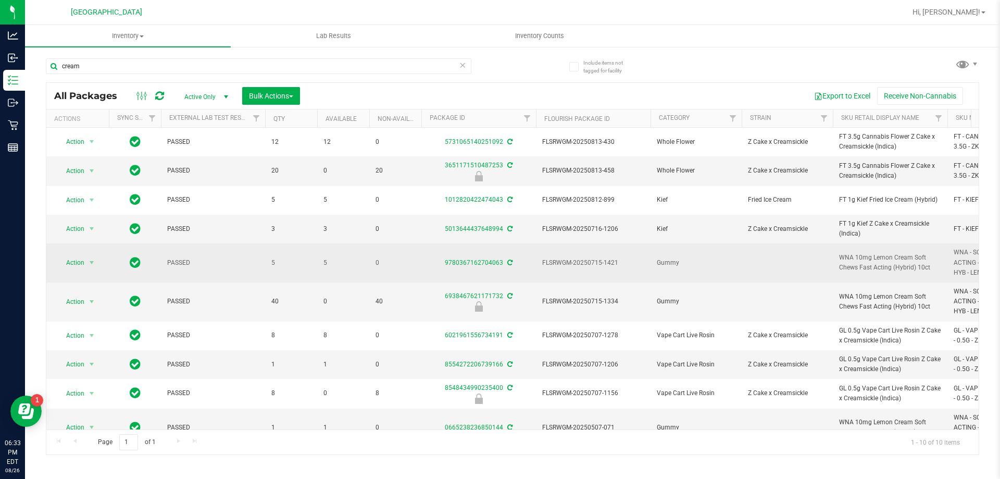
click at [896, 260] on span "WNA 10mg Lemon Cream Soft Chews Fast Acting (Hybrid) 10ct" at bounding box center [890, 263] width 102 height 20
copy tr "WNA 10mg Lemon Cream Soft Chews Fast Acting (Hybrid) 10ct"
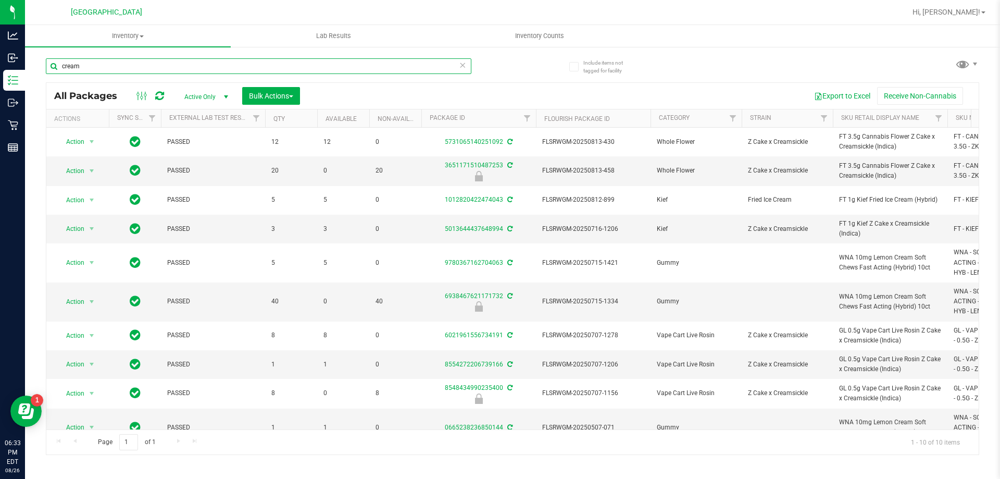
click at [187, 65] on input "cream" at bounding box center [258, 66] width 425 height 16
paste input "WNA 10mg Lemon Cream Soft Chews Fast Acting (Hybrid) 10ct"
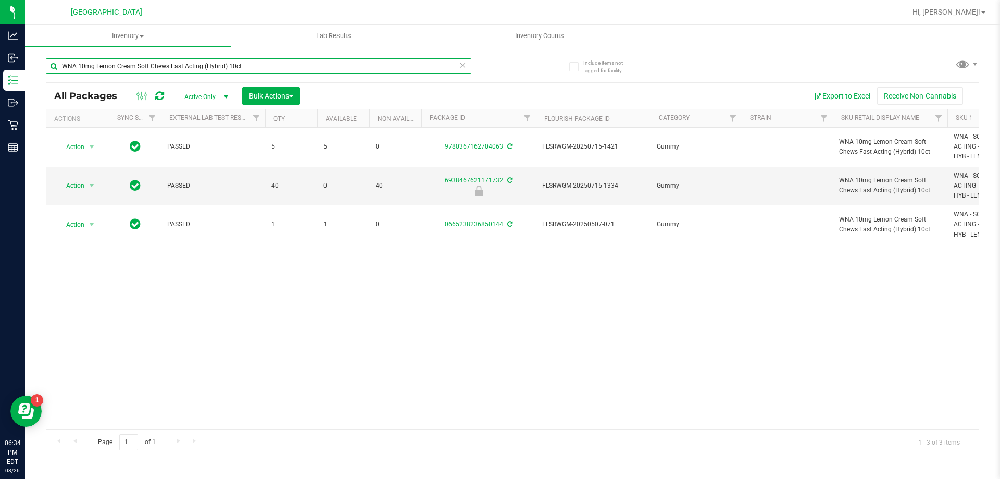
click at [170, 59] on input "WNA 10mg Lemon Cream Soft Chews Fast Acting (Hybrid) 10ct" at bounding box center [258, 66] width 425 height 16
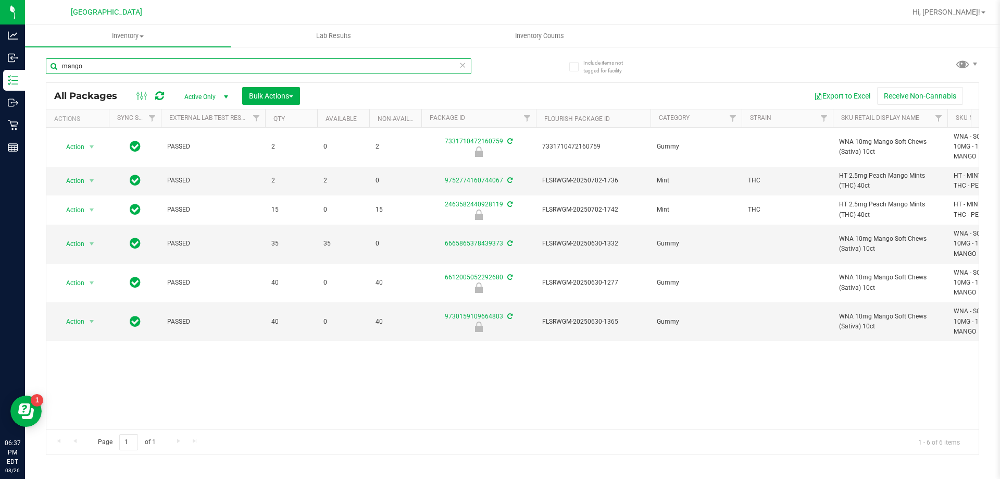
click at [105, 68] on input "mango" at bounding box center [258, 66] width 425 height 16
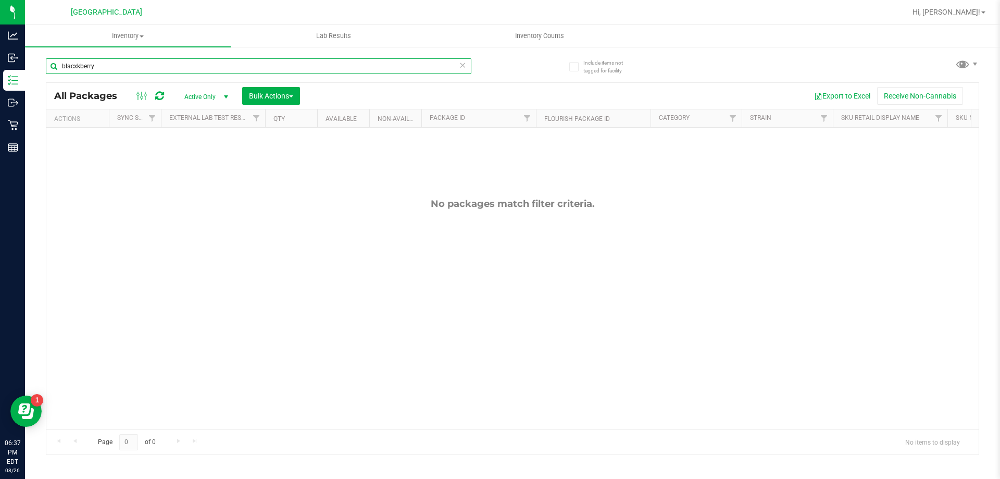
click at [77, 64] on input "blacxkberry" at bounding box center [258, 66] width 425 height 16
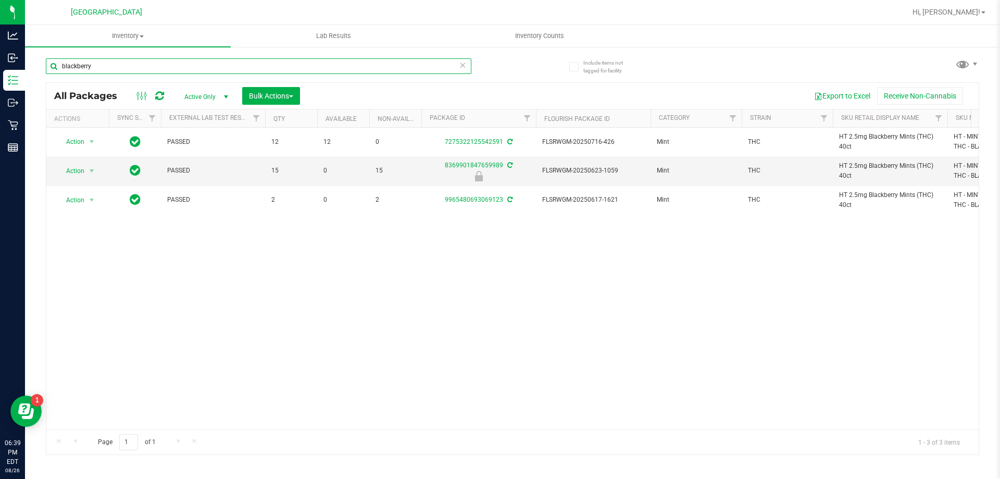
click at [111, 68] on input "blackberry" at bounding box center [258, 66] width 425 height 16
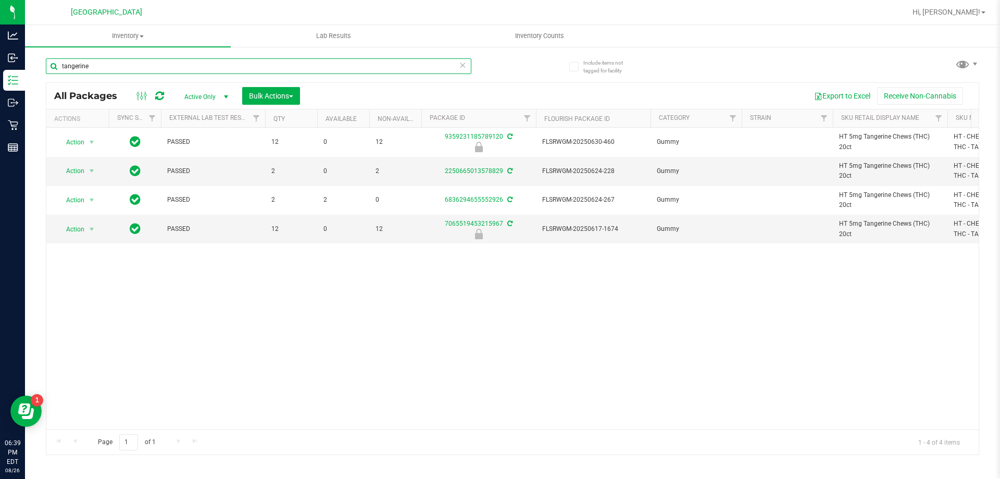
click at [197, 61] on input "tangerine" at bounding box center [258, 66] width 425 height 16
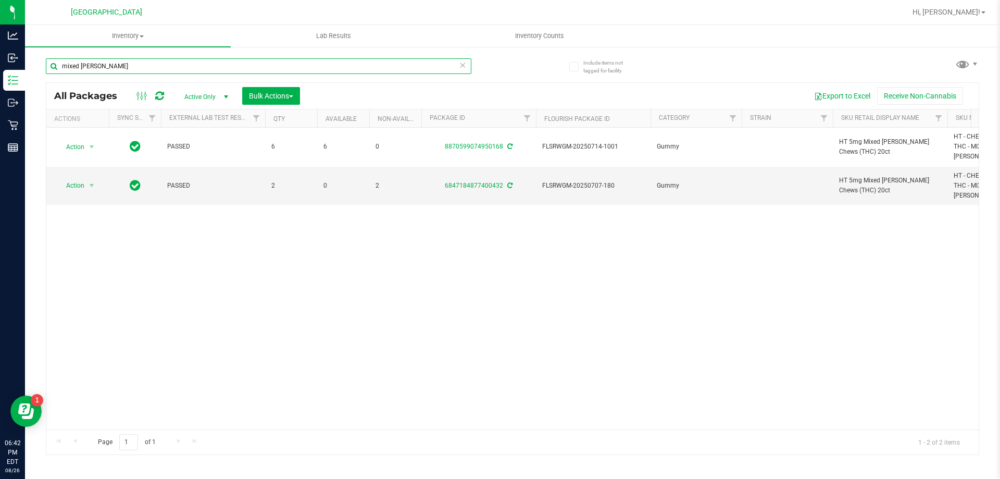
click at [144, 67] on input "mixed [PERSON_NAME]" at bounding box center [258, 66] width 425 height 16
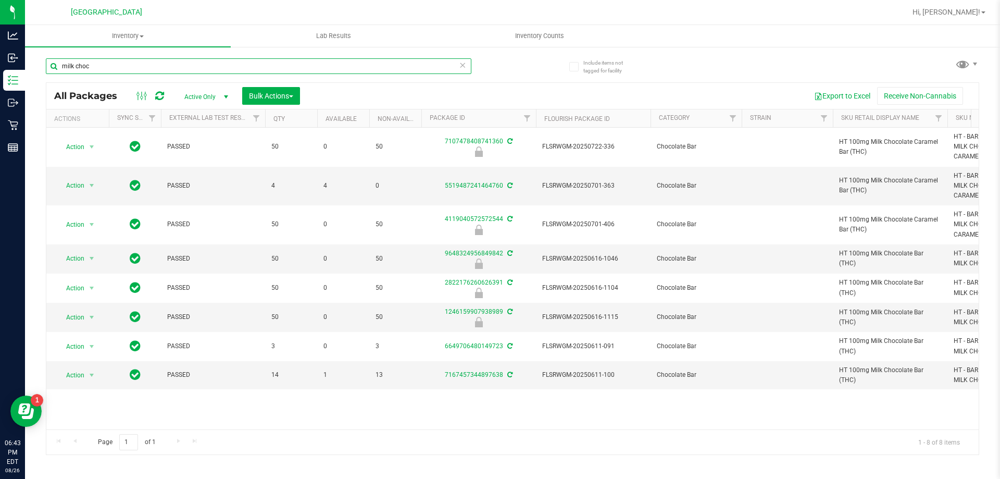
click at [123, 62] on input "milk choc" at bounding box center [258, 66] width 425 height 16
click at [70, 66] on input "milk choc" at bounding box center [258, 66] width 425 height 16
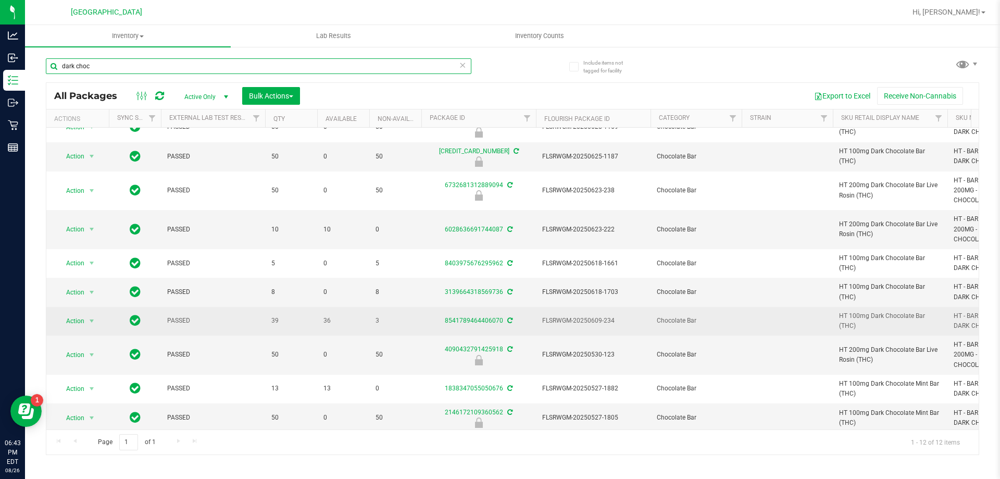
scroll to position [84, 0]
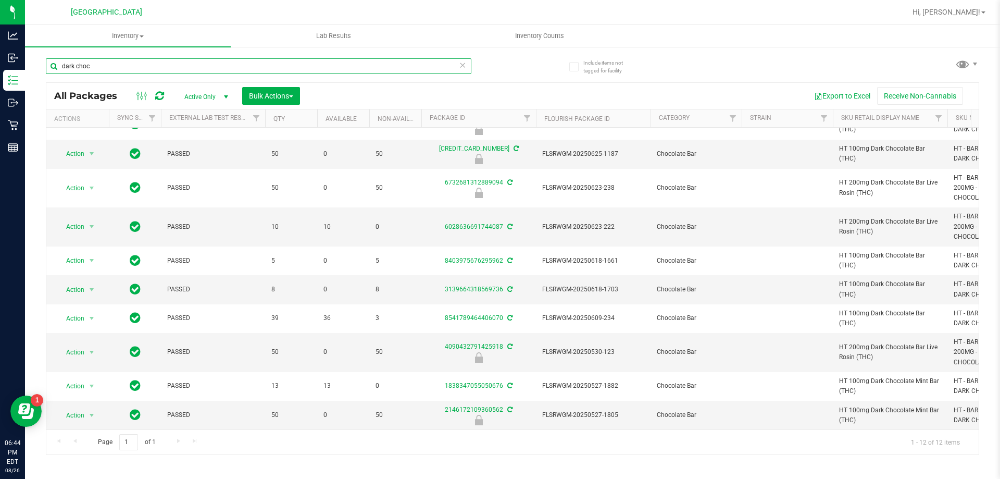
click at [184, 67] on input "dark choc" at bounding box center [258, 66] width 425 height 16
click at [183, 67] on input "dark choc" at bounding box center [258, 66] width 425 height 16
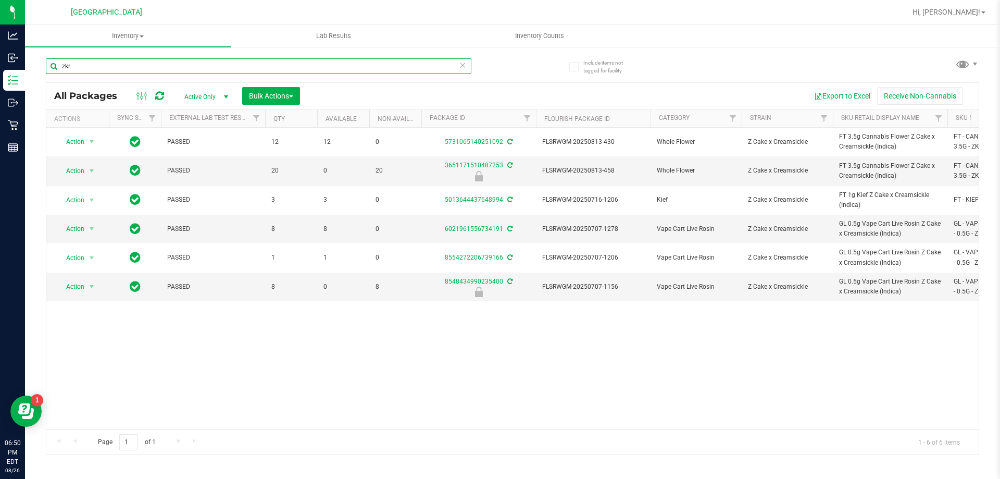
click at [135, 67] on input "zkr" at bounding box center [258, 66] width 425 height 16
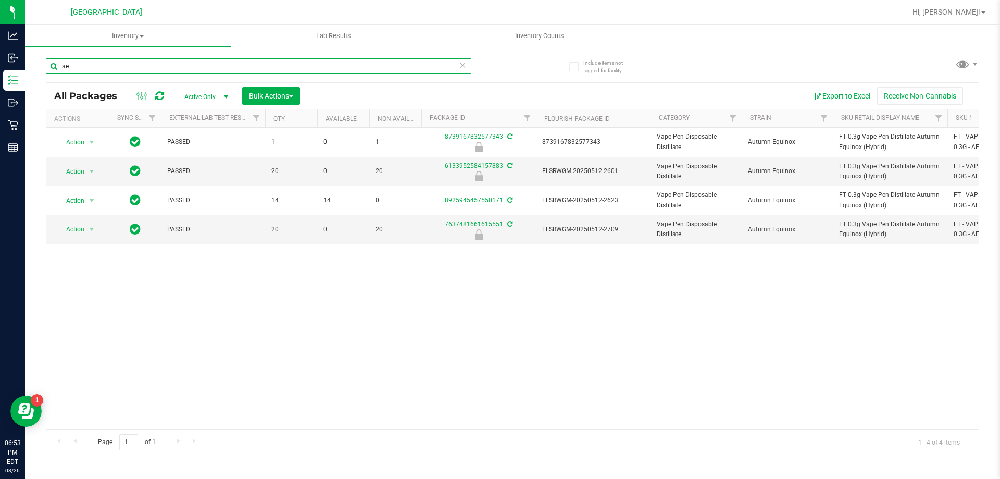
type input "a"
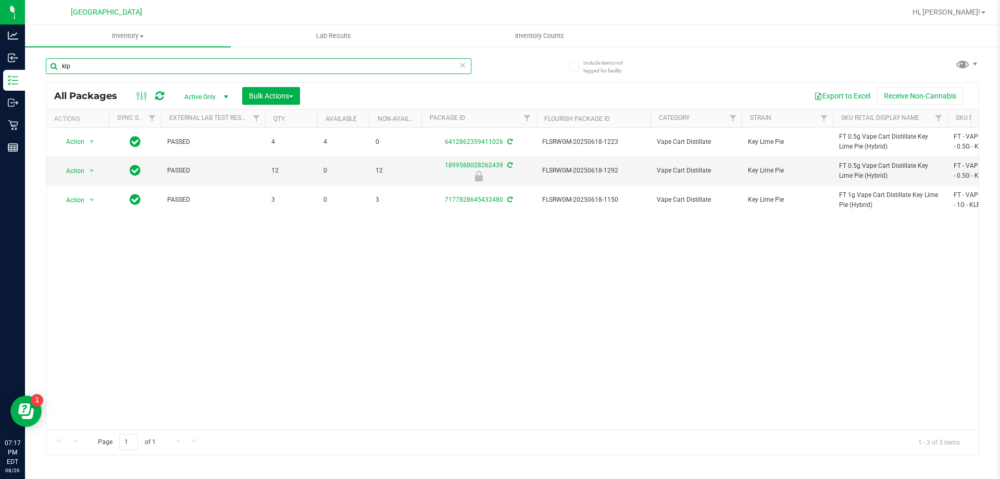
click at [170, 64] on input "klp" at bounding box center [258, 66] width 425 height 16
type input "dsc"
